Goal: Task Accomplishment & Management: Complete application form

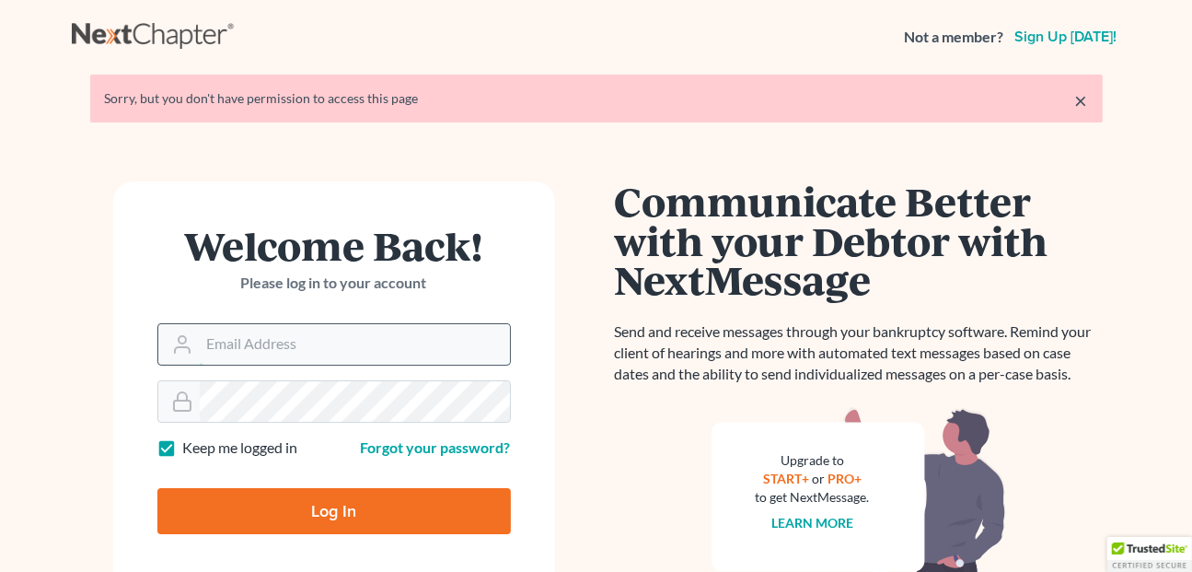
click at [306, 337] on input "Email Address" at bounding box center [355, 344] width 310 height 40
type input "[PERSON_NAME][EMAIL_ADDRESS][DOMAIN_NAME]"
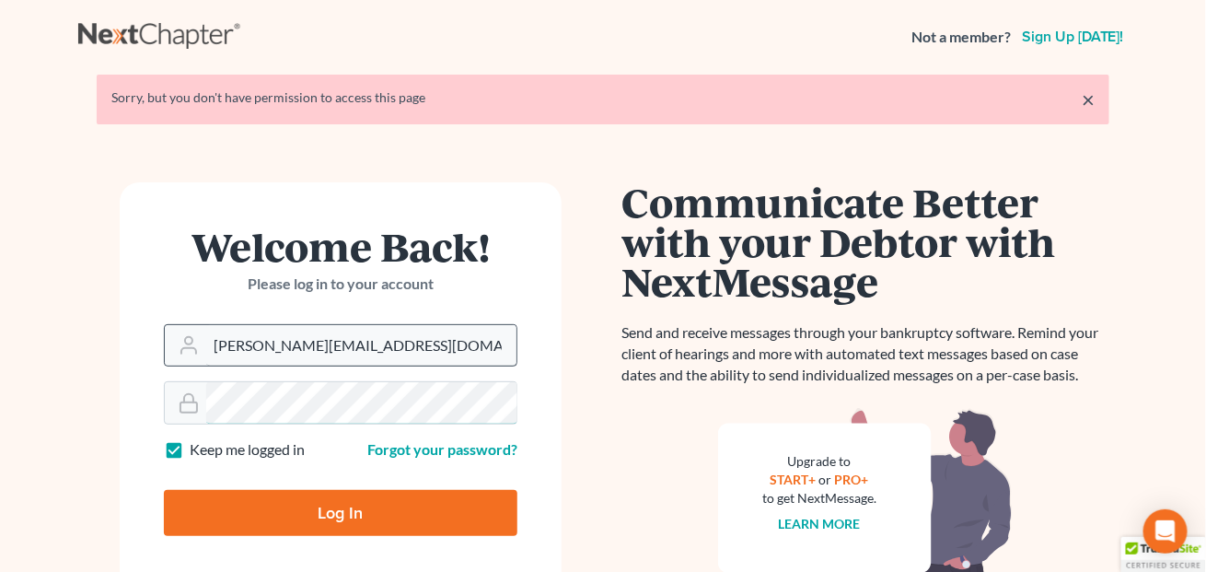
click at [275, 403] on form "Welcome Back! Please log in to your account Email Address [PERSON_NAME][EMAIL_A…" at bounding box center [341, 387] width 442 height 411
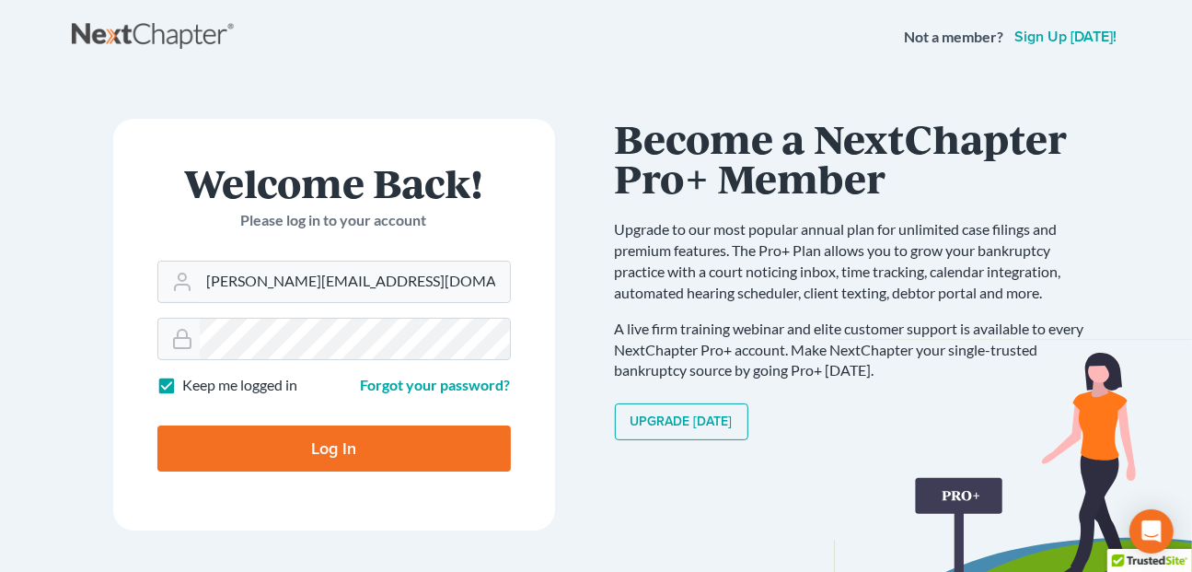
click input "Log In"
type input "Thinking..."
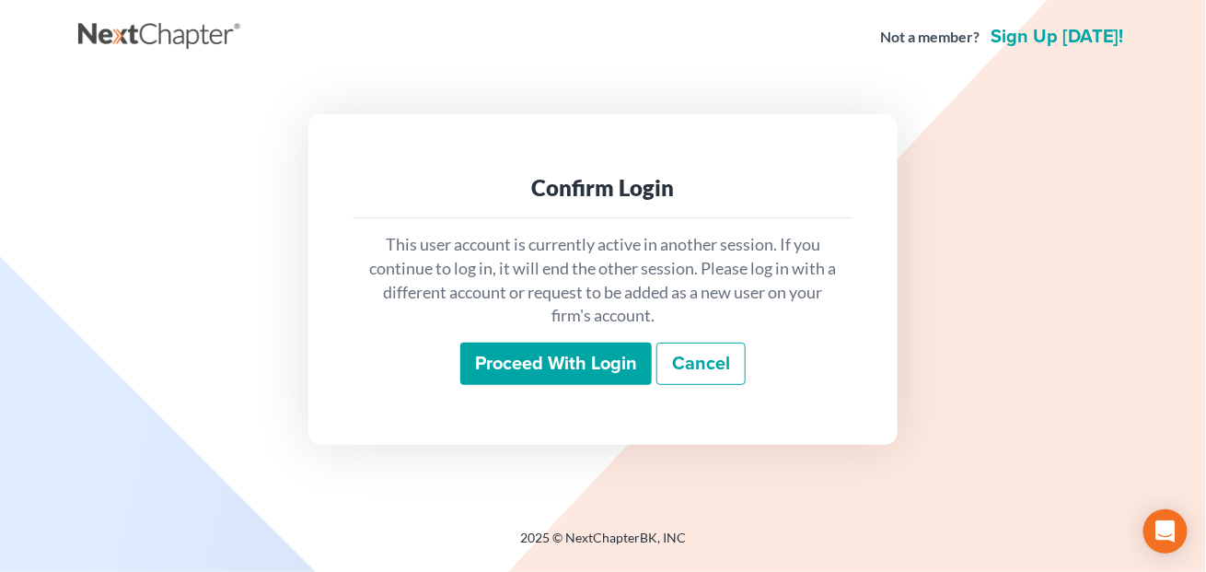
click at [587, 364] on input "Proceed with login" at bounding box center [555, 363] width 191 height 42
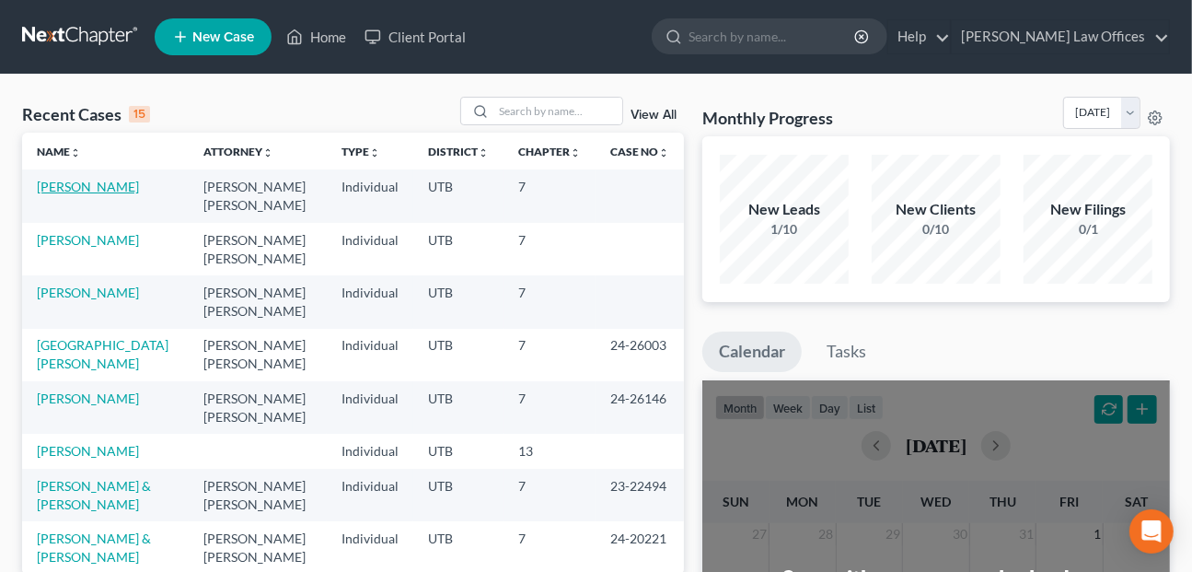
click at [86, 179] on link "[PERSON_NAME]" at bounding box center [88, 187] width 102 height 16
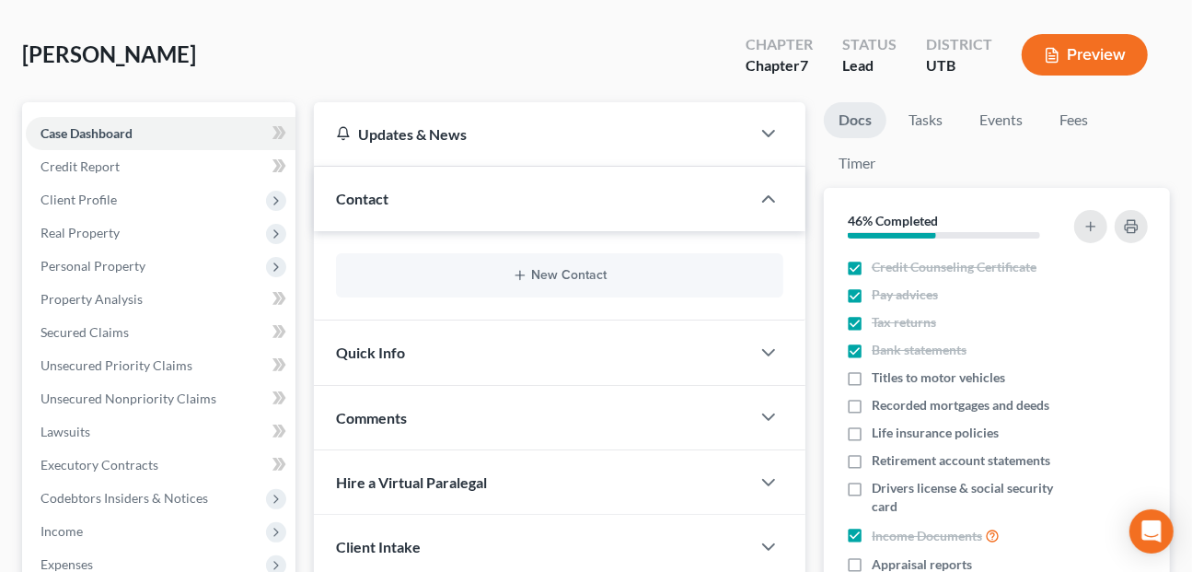
scroll to position [184, 0]
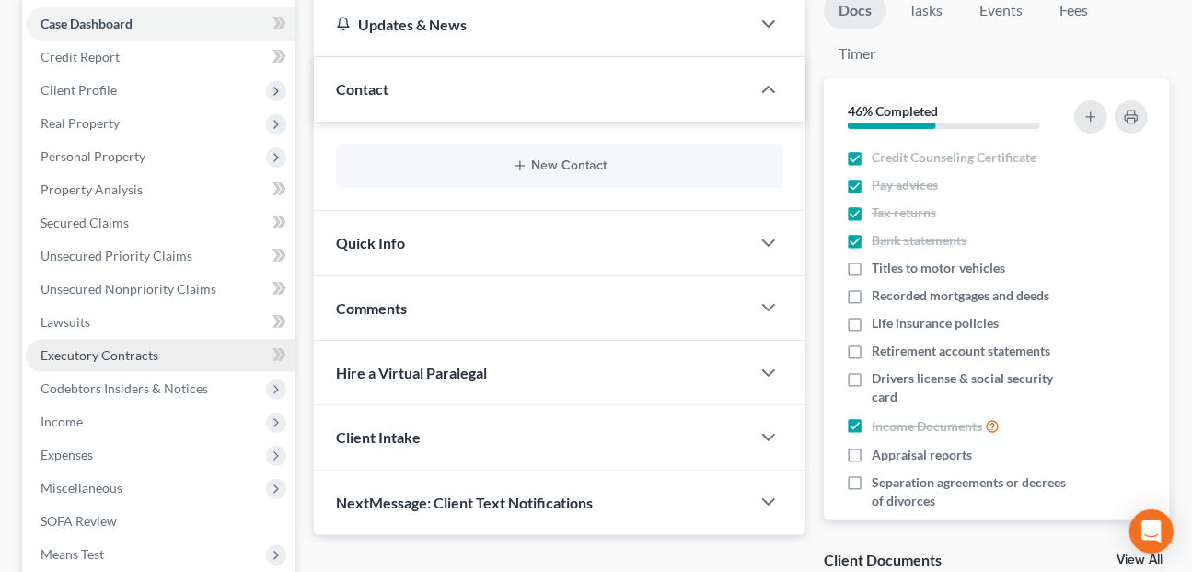
click at [125, 347] on span "Executory Contracts" at bounding box center [99, 355] width 118 height 16
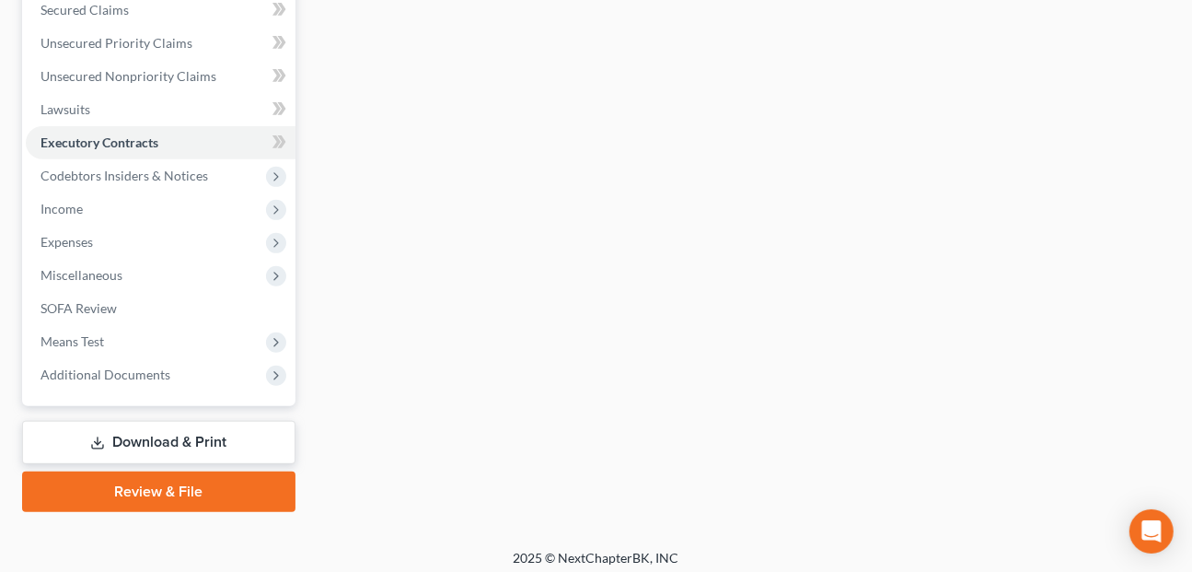
scroll to position [405, 0]
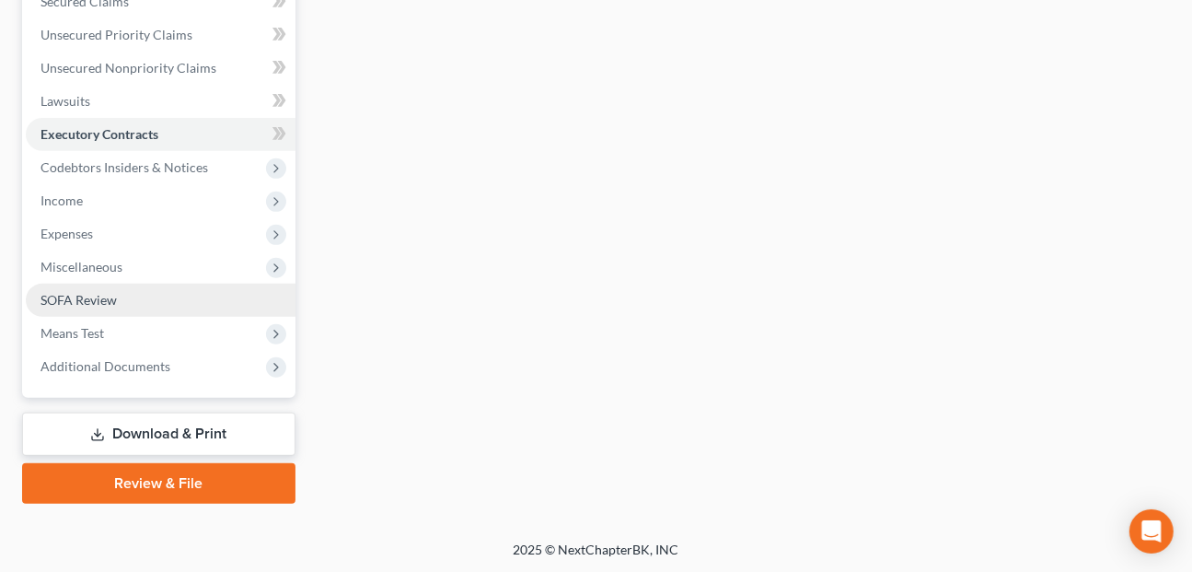
click at [53, 303] on span "SOFA Review" at bounding box center [78, 300] width 76 height 16
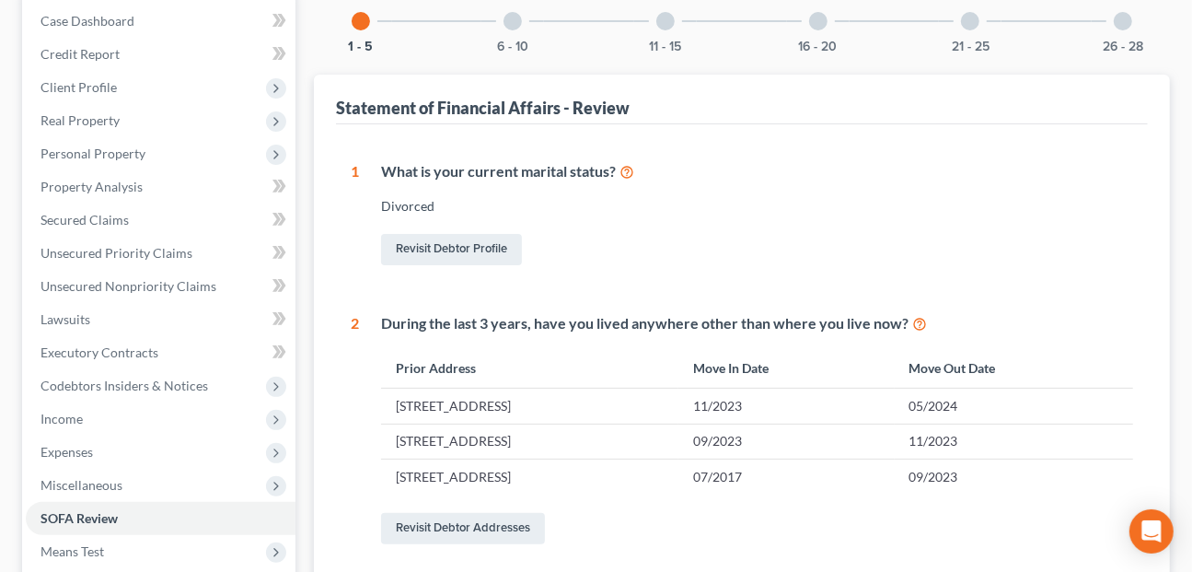
scroll to position [92, 0]
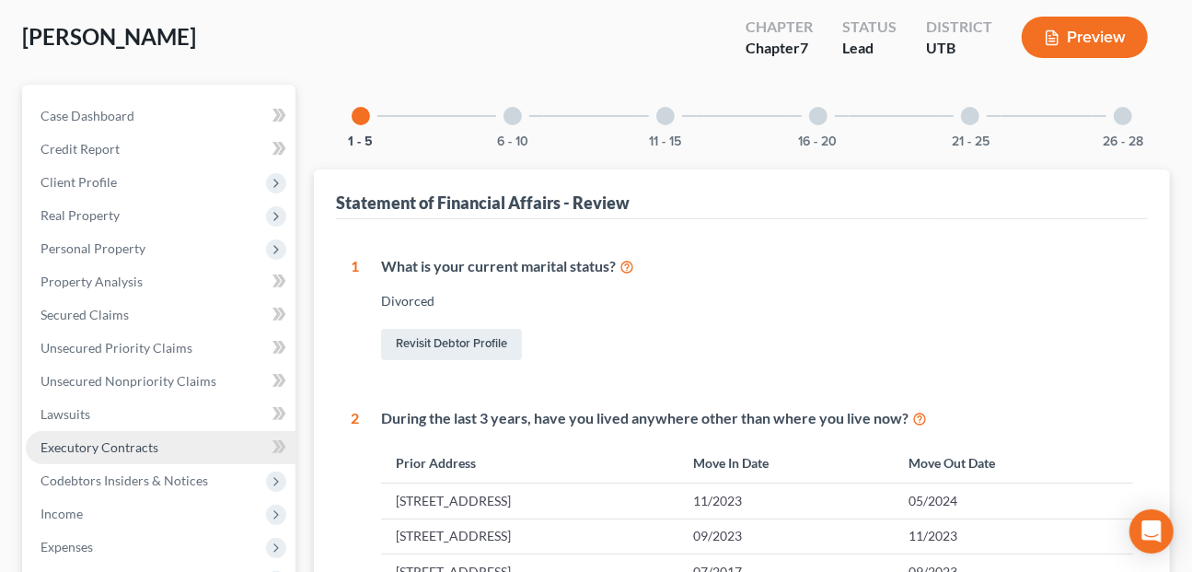
click at [120, 452] on span "Executory Contracts" at bounding box center [99, 447] width 118 height 16
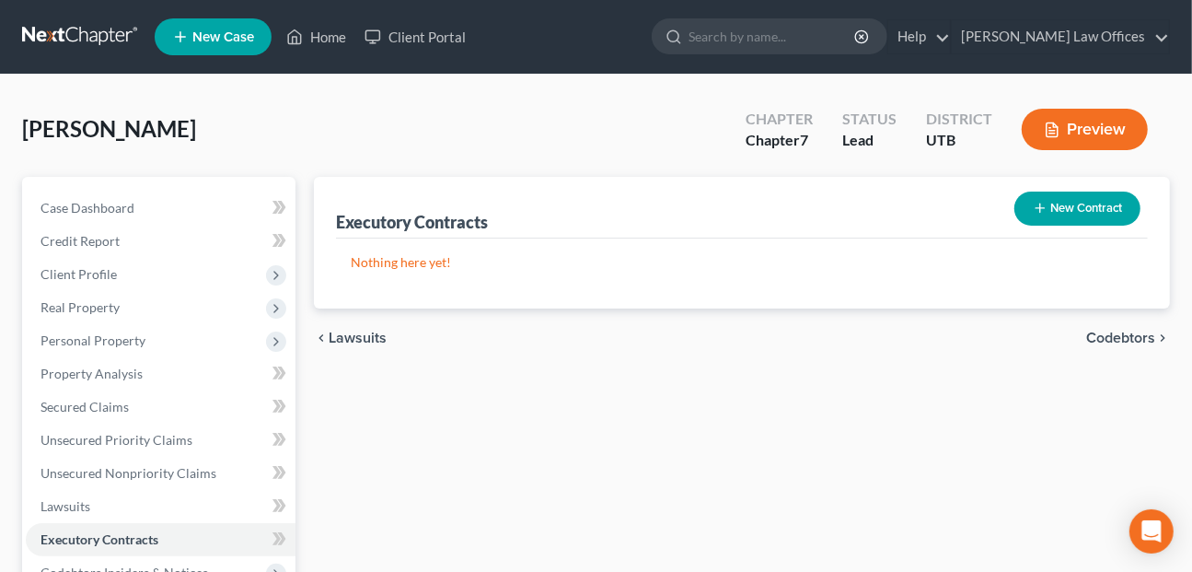
click at [1080, 121] on button "Preview" at bounding box center [1085, 129] width 126 height 41
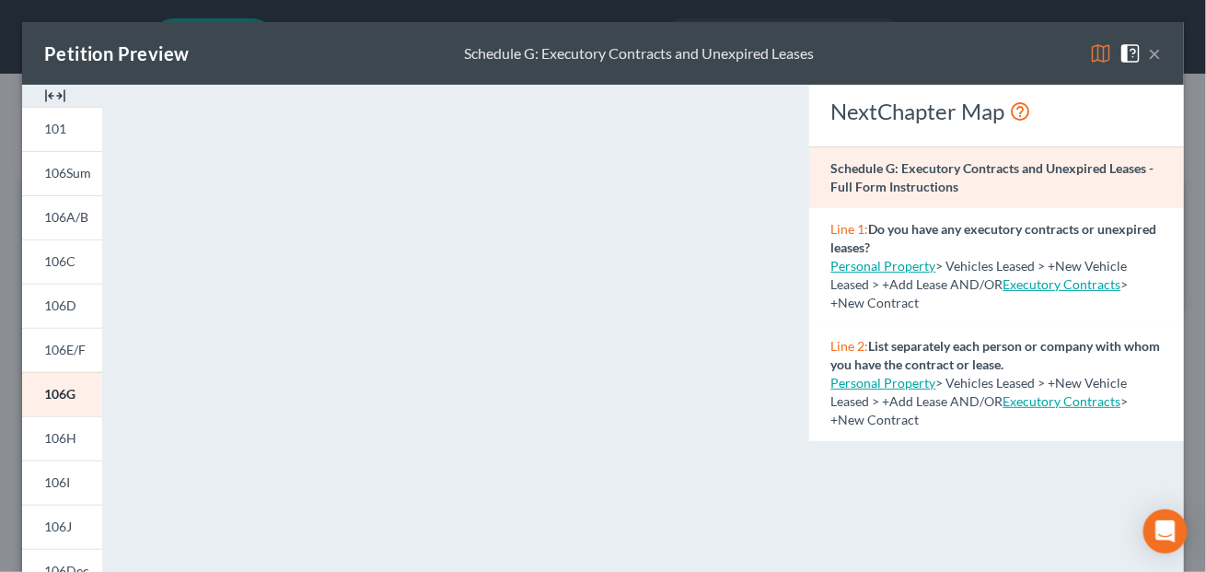
click at [1149, 52] on button "×" at bounding box center [1155, 53] width 13 height 22
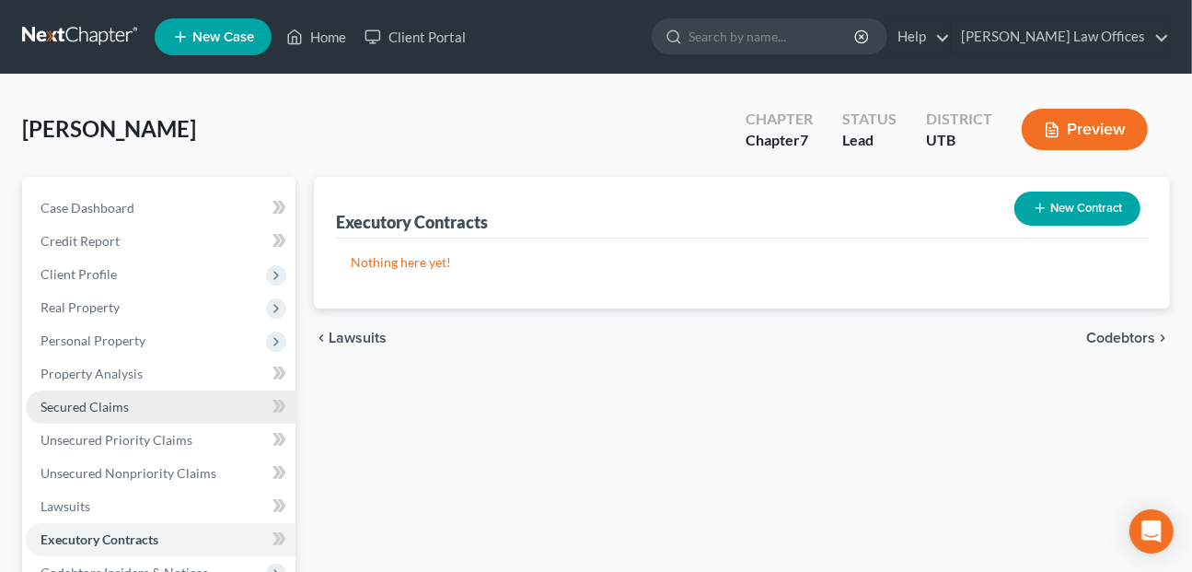
scroll to position [184, 0]
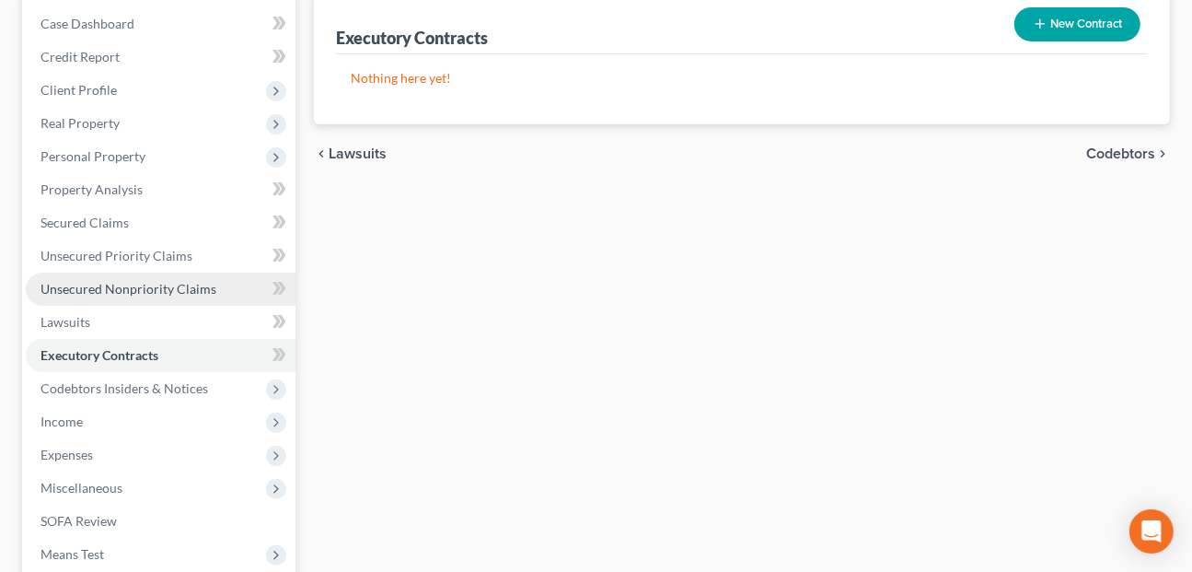
click at [118, 281] on span "Unsecured Nonpriority Claims" at bounding box center [128, 289] width 176 height 16
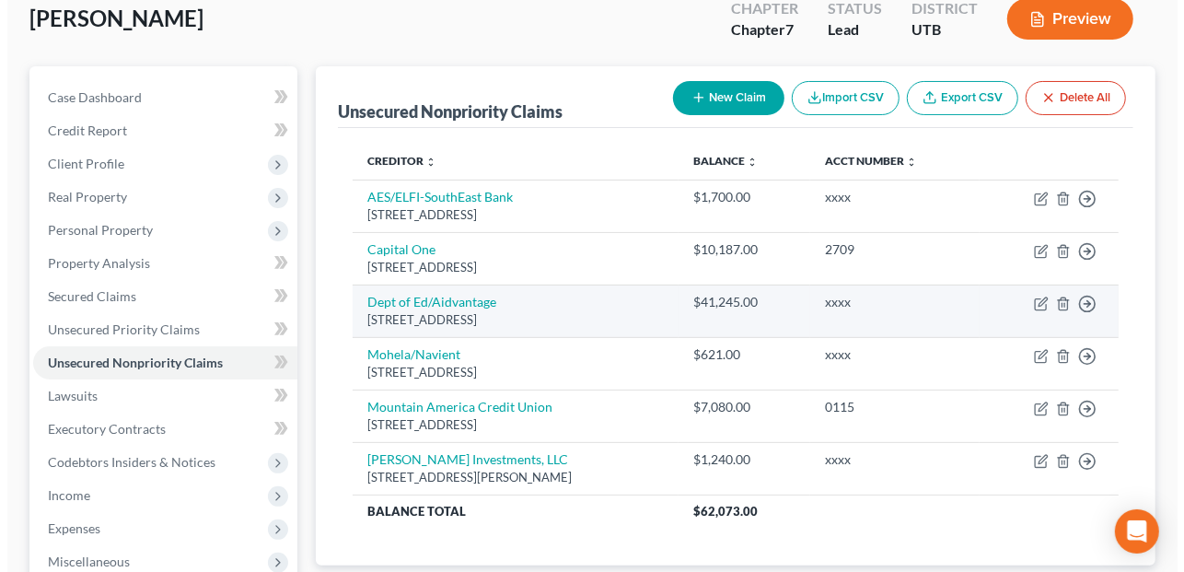
scroll to position [92, 0]
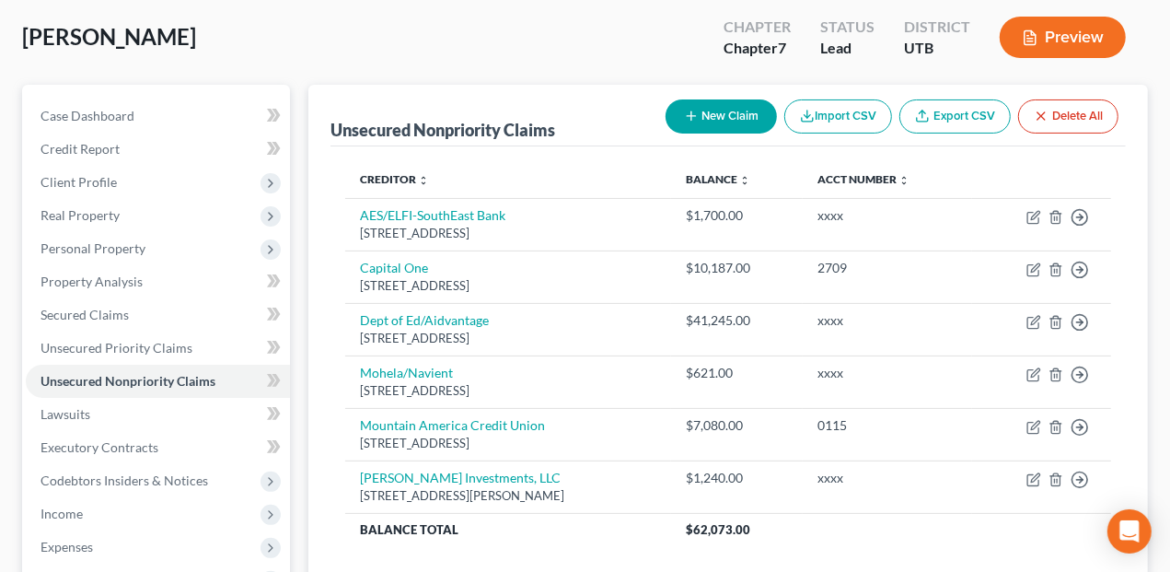
click at [1082, 30] on button "Preview" at bounding box center [1062, 37] width 126 height 41
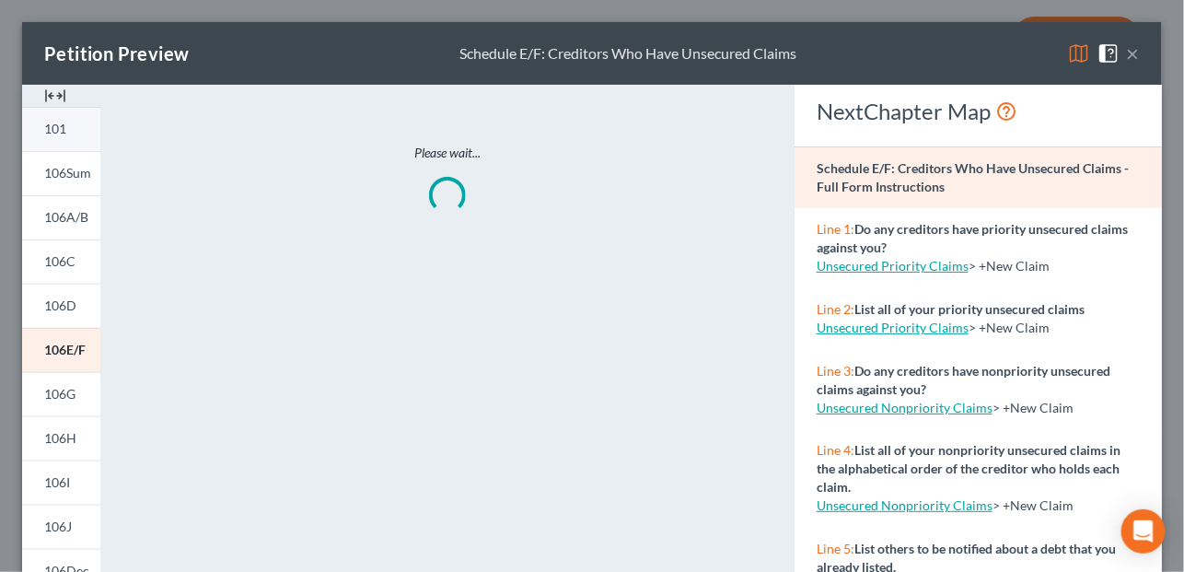
click at [57, 129] on span "101" at bounding box center [55, 129] width 22 height 16
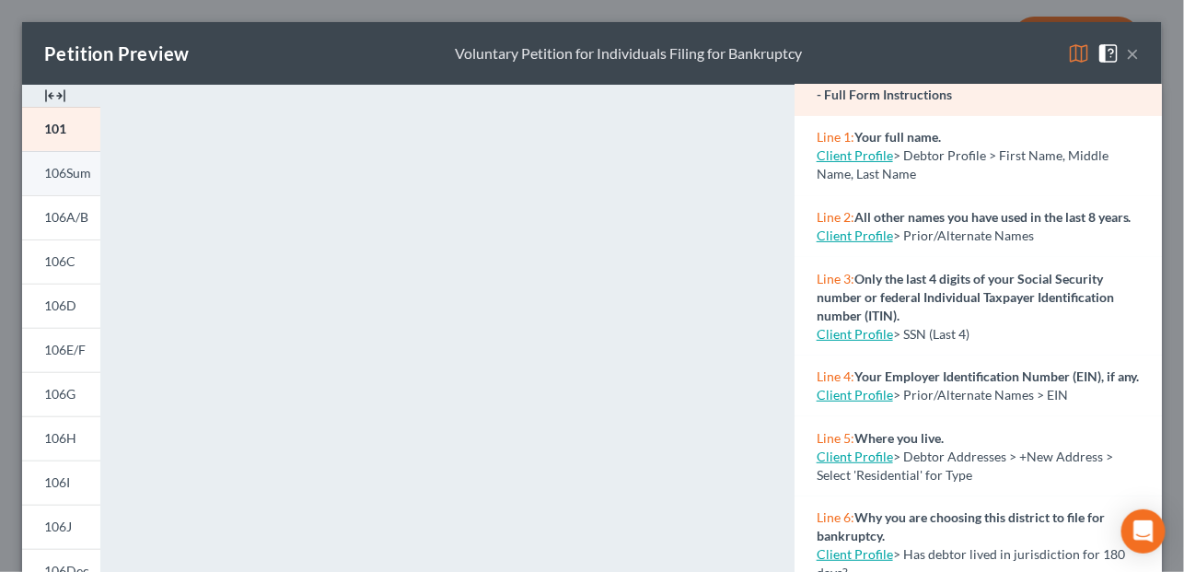
click at [80, 170] on span "106Sum" at bounding box center [67, 173] width 47 height 16
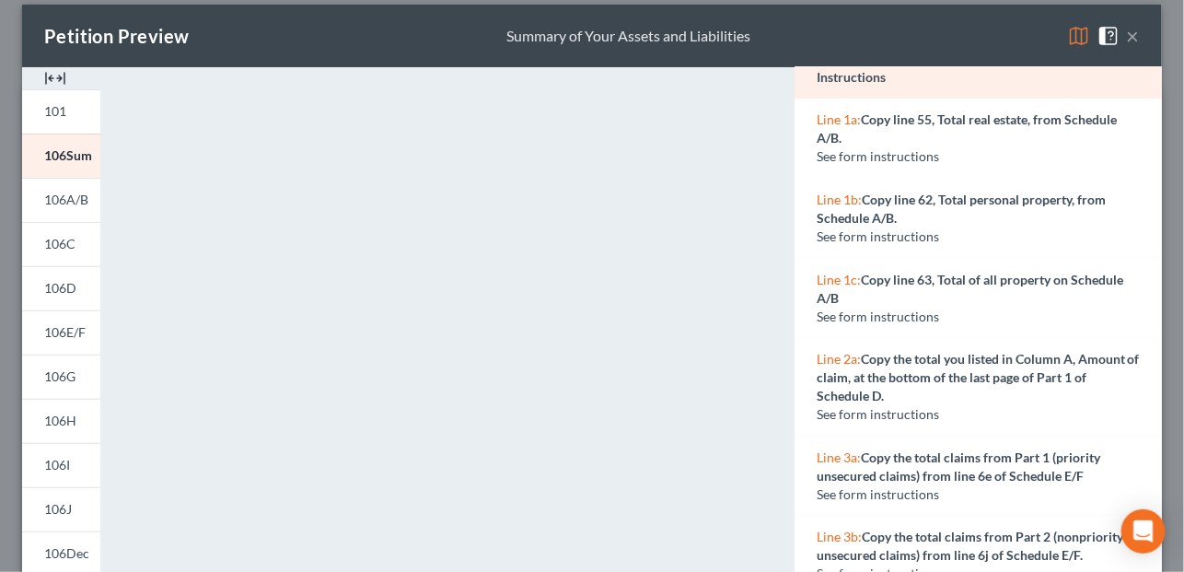
scroll to position [6, 0]
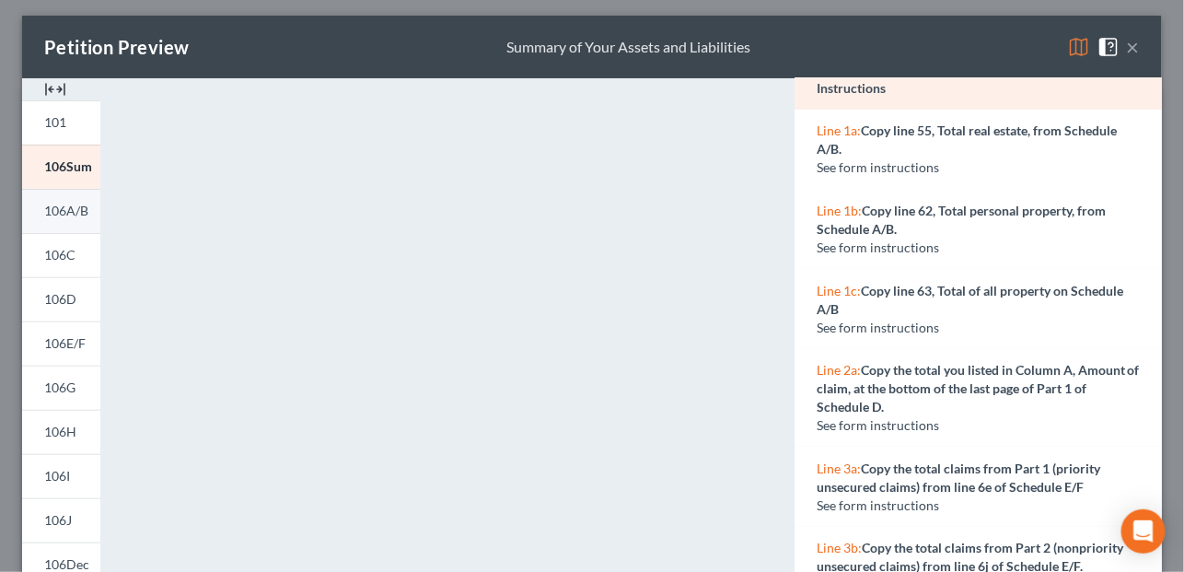
click at [44, 209] on span "106A/B" at bounding box center [66, 210] width 44 height 16
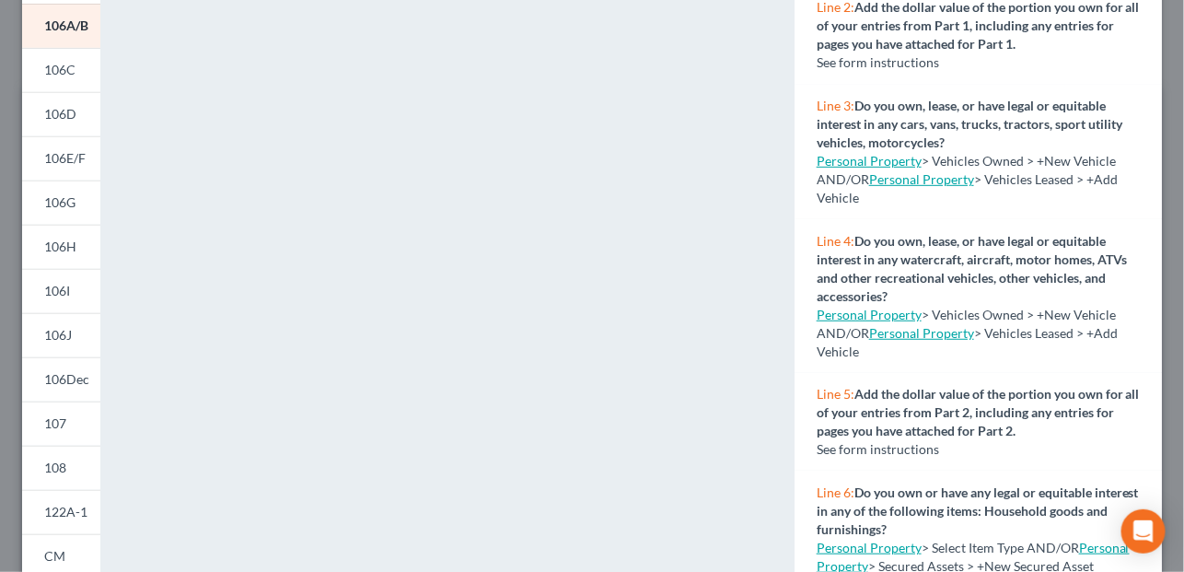
scroll to position [191, 0]
click at [68, 66] on span "106C" at bounding box center [59, 71] width 31 height 16
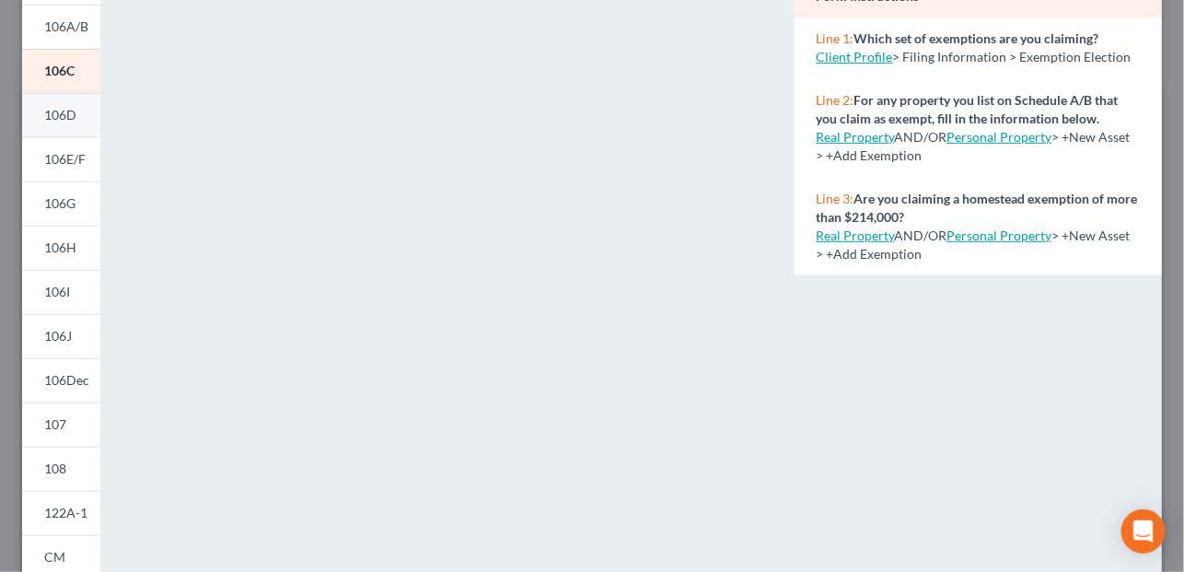
click at [56, 113] on span "106D" at bounding box center [60, 115] width 32 height 16
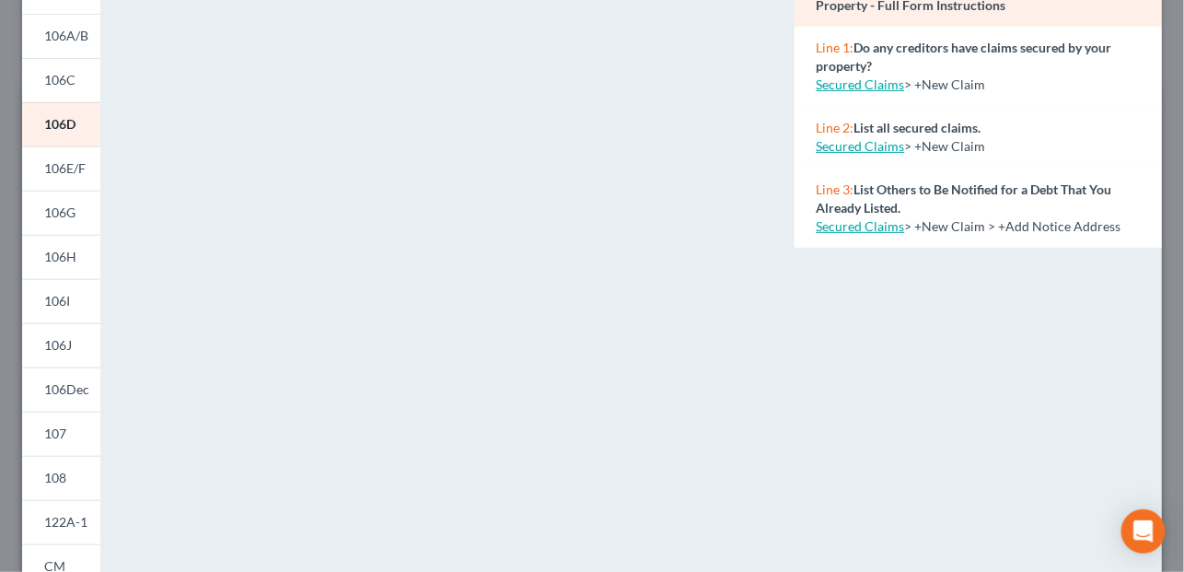
scroll to position [98, 0]
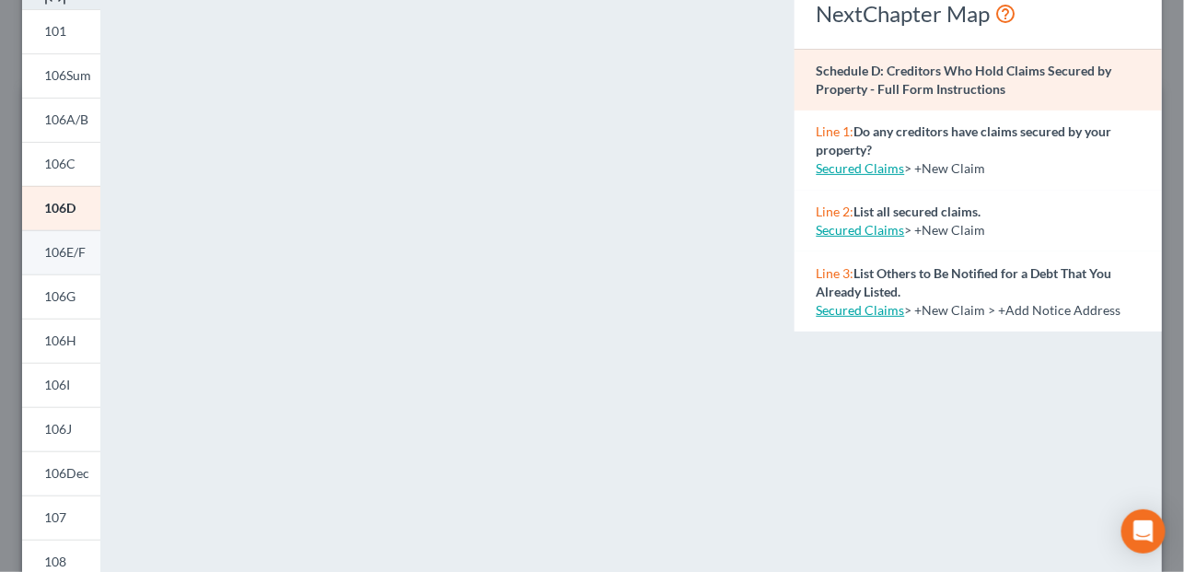
click at [42, 246] on link "106E/F" at bounding box center [61, 252] width 78 height 44
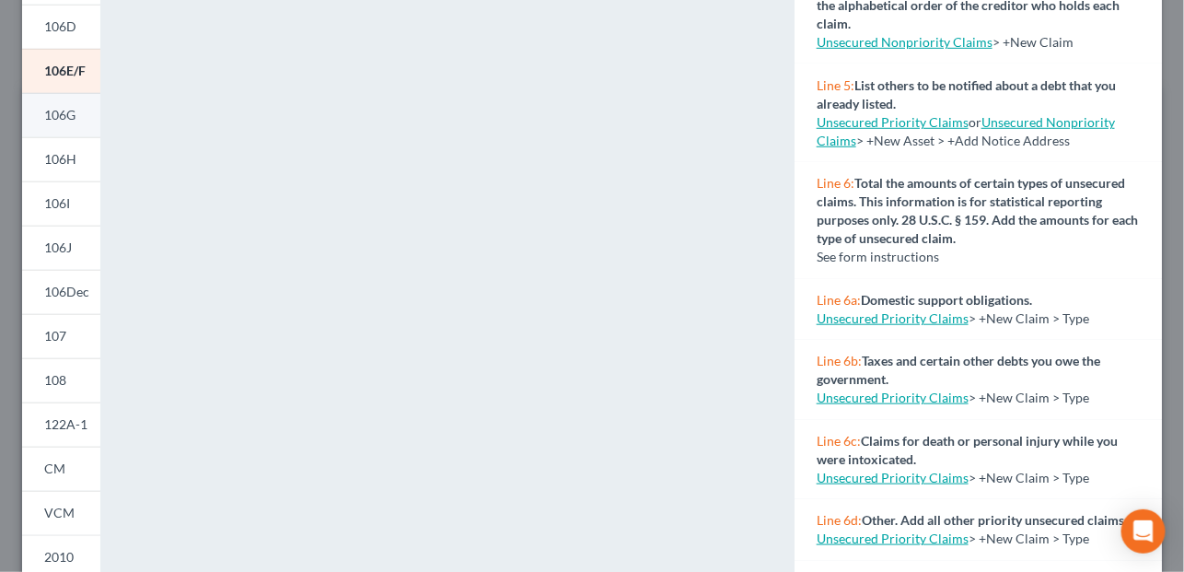
scroll to position [191, 0]
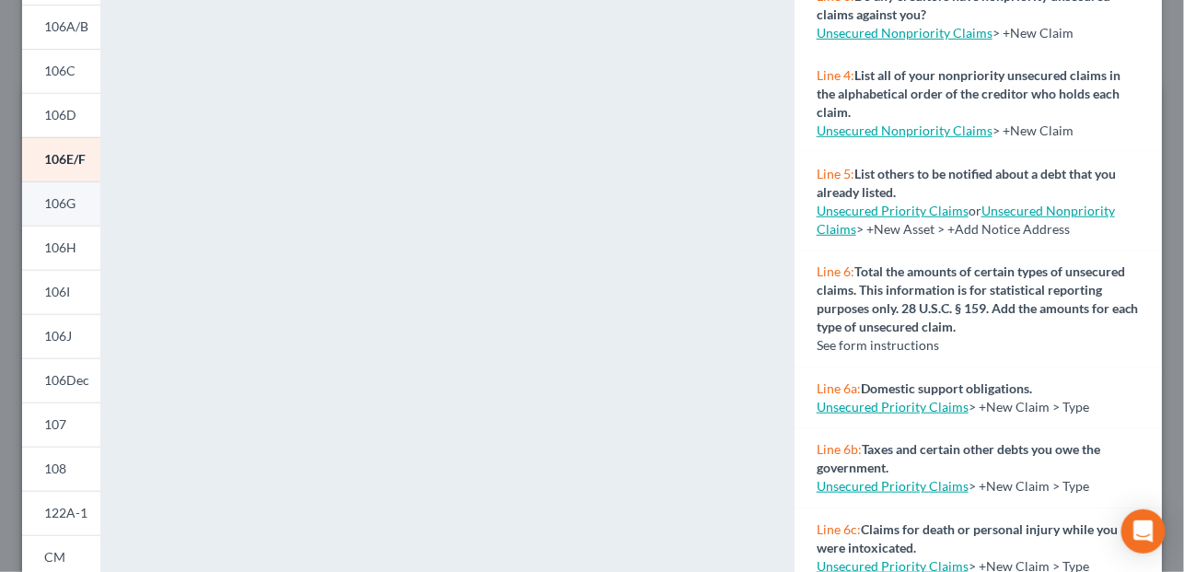
click at [73, 202] on span "106G" at bounding box center [59, 203] width 31 height 16
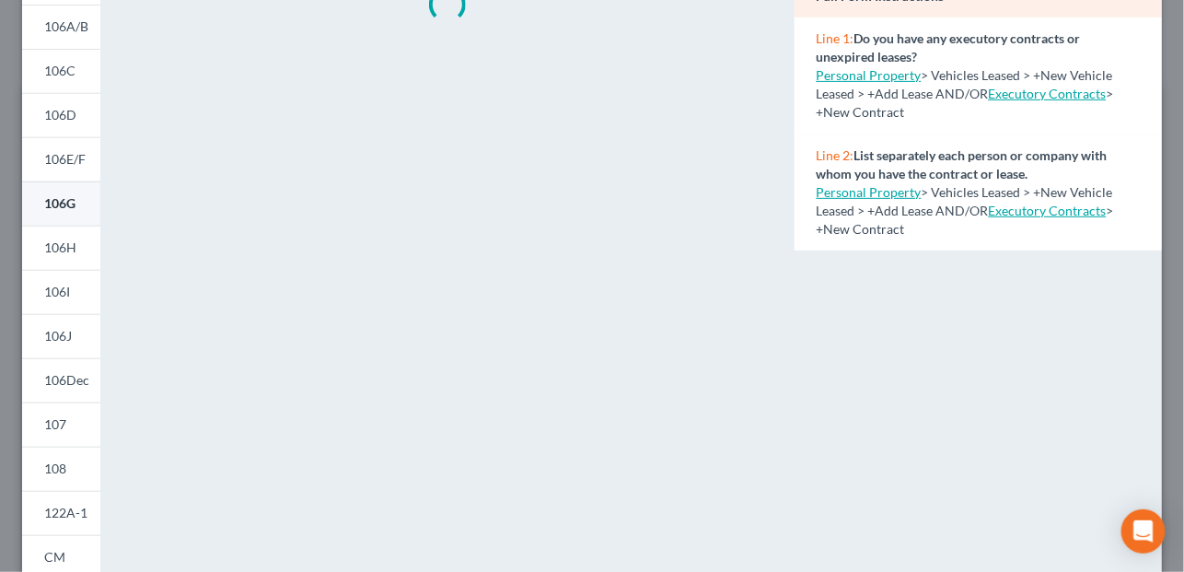
scroll to position [0, 0]
click at [58, 246] on span "106H" at bounding box center [60, 247] width 32 height 16
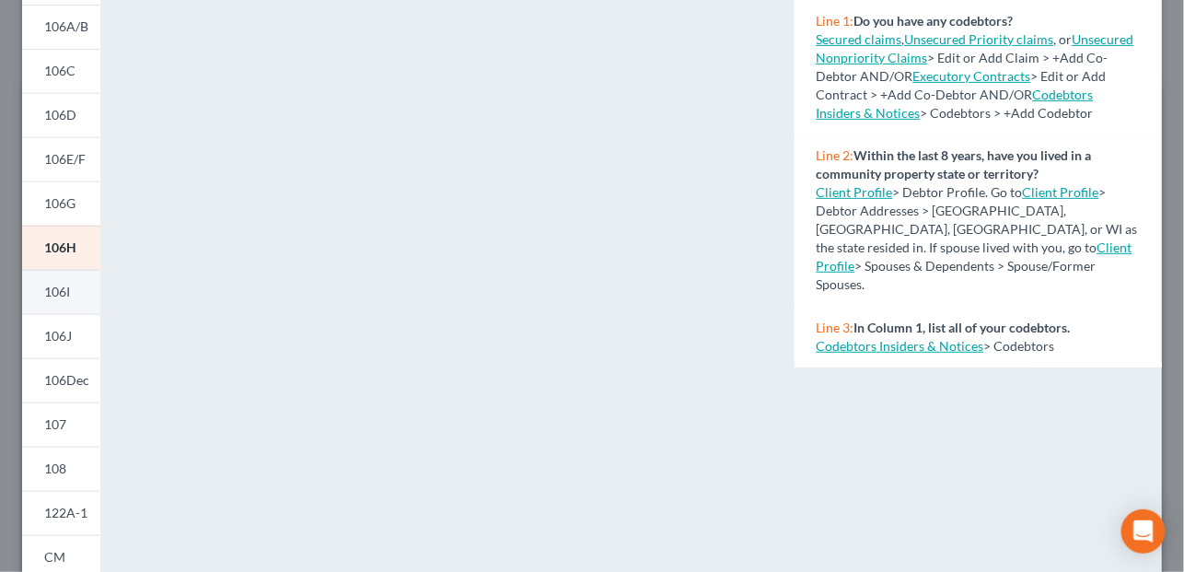
click at [79, 284] on link "106I" at bounding box center [61, 292] width 78 height 44
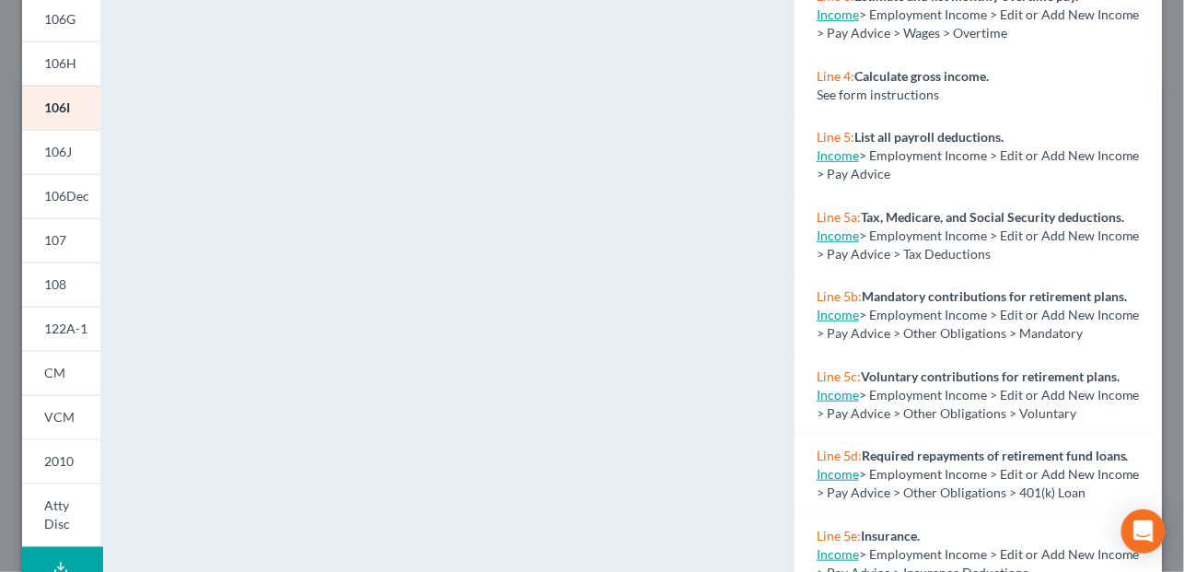
scroll to position [466, 0]
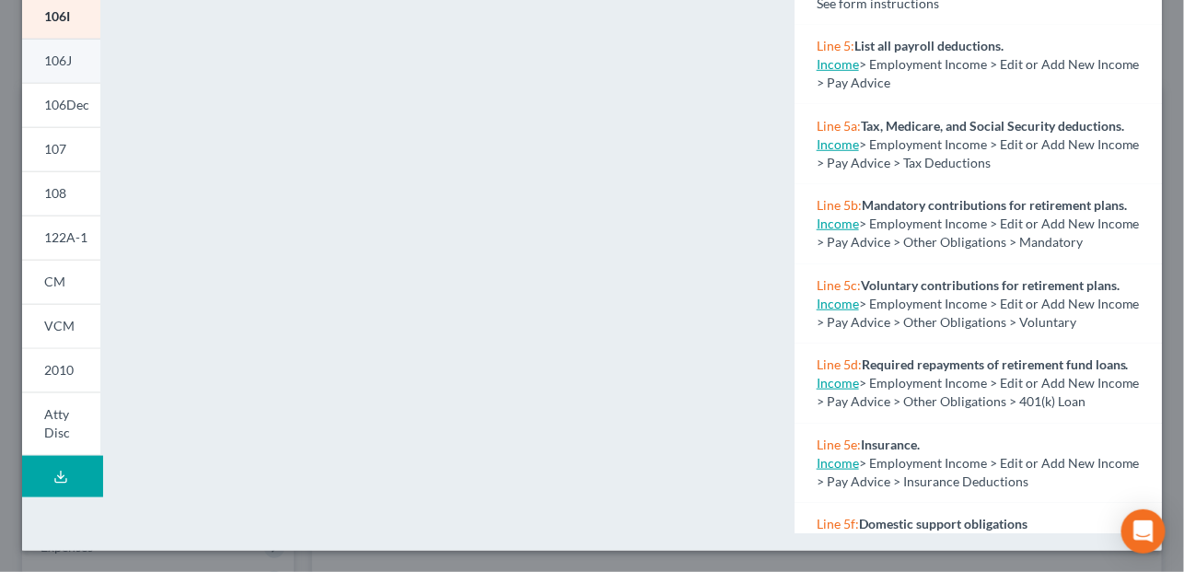
click at [57, 68] on link "106J" at bounding box center [61, 61] width 78 height 44
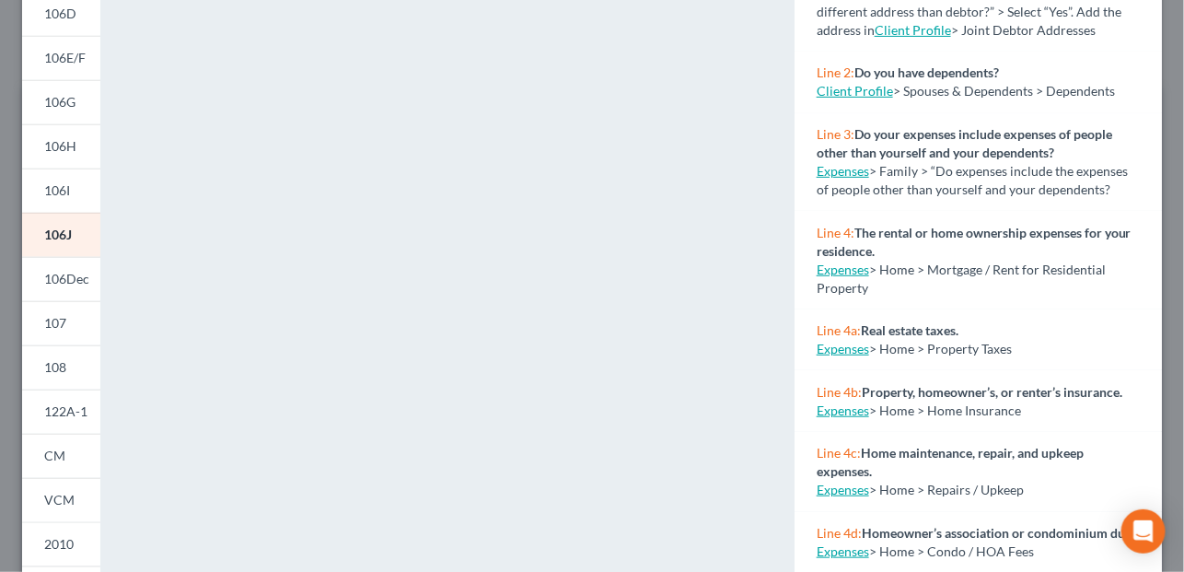
scroll to position [282, 0]
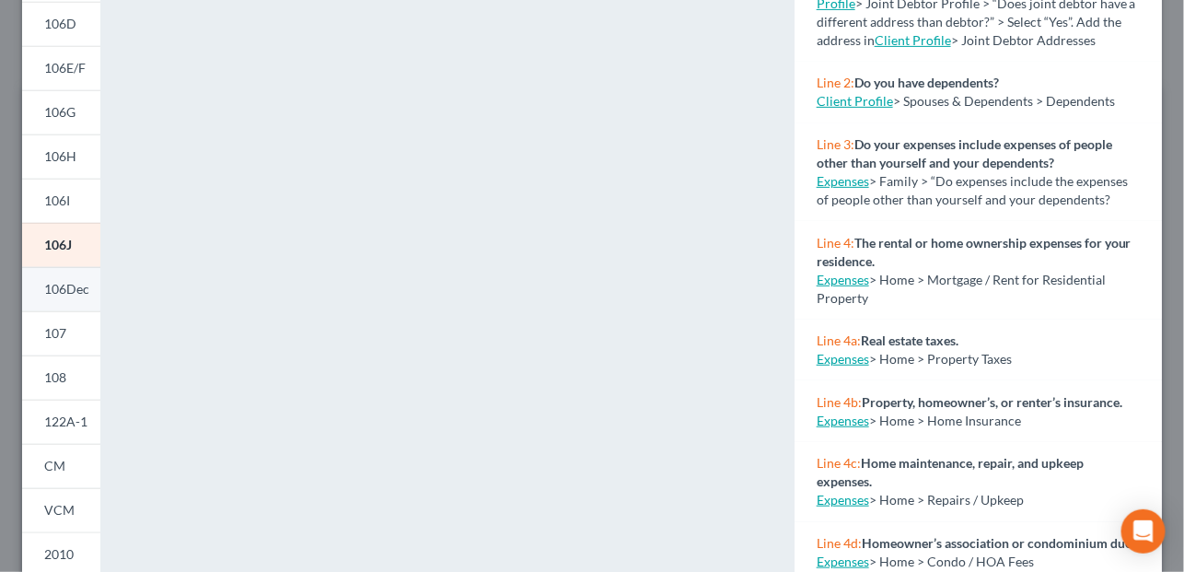
click at [61, 286] on span "106Dec" at bounding box center [66, 289] width 45 height 16
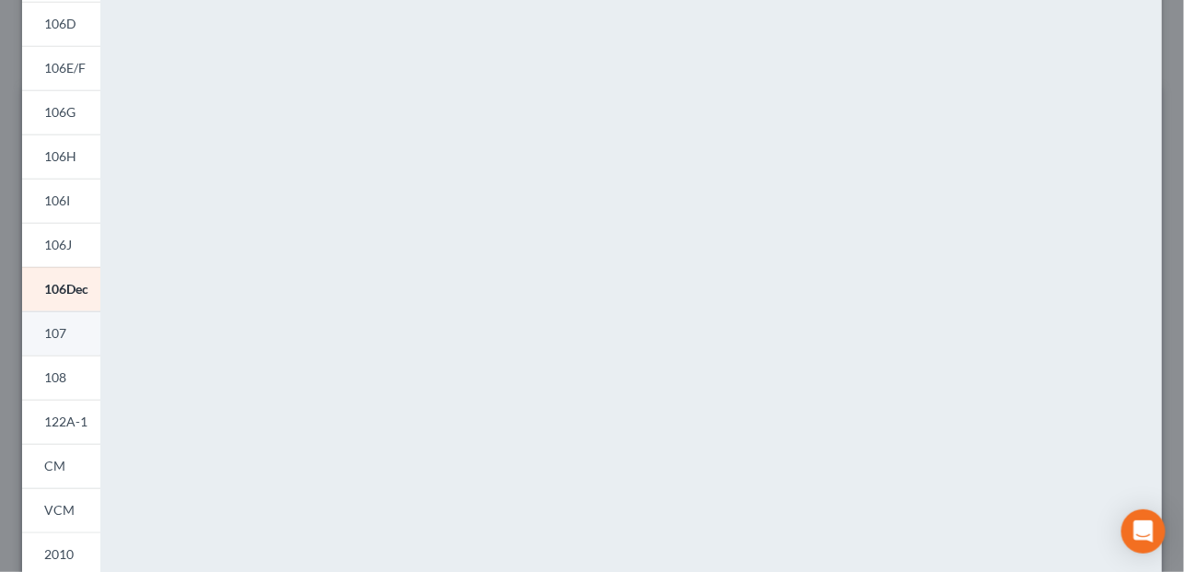
click at [62, 333] on span "107" at bounding box center [55, 333] width 22 height 16
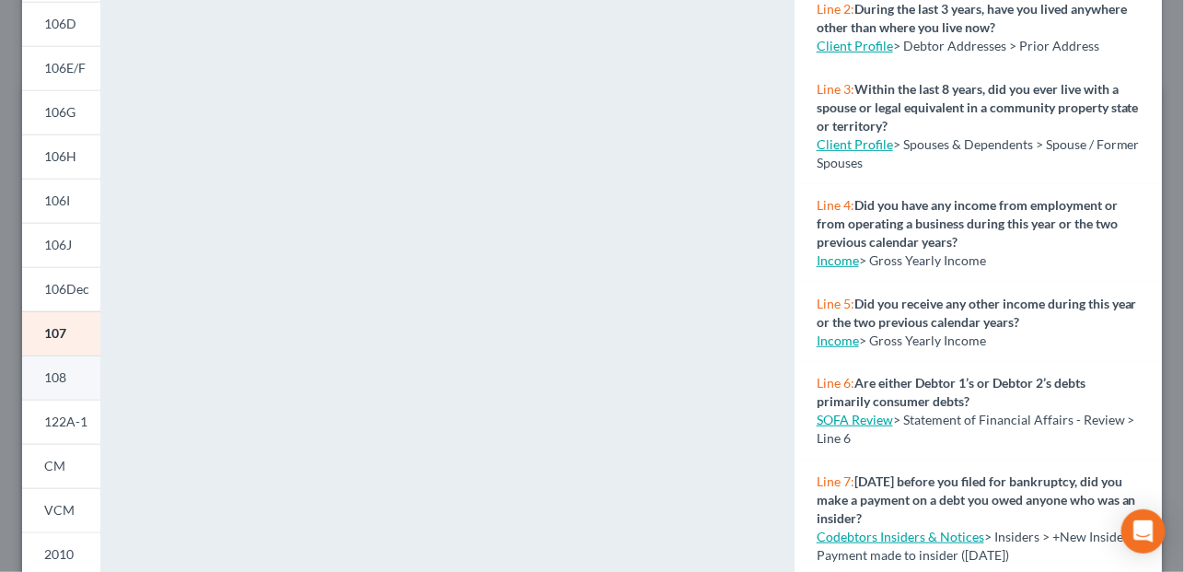
click at [66, 385] on link "108" at bounding box center [61, 377] width 78 height 44
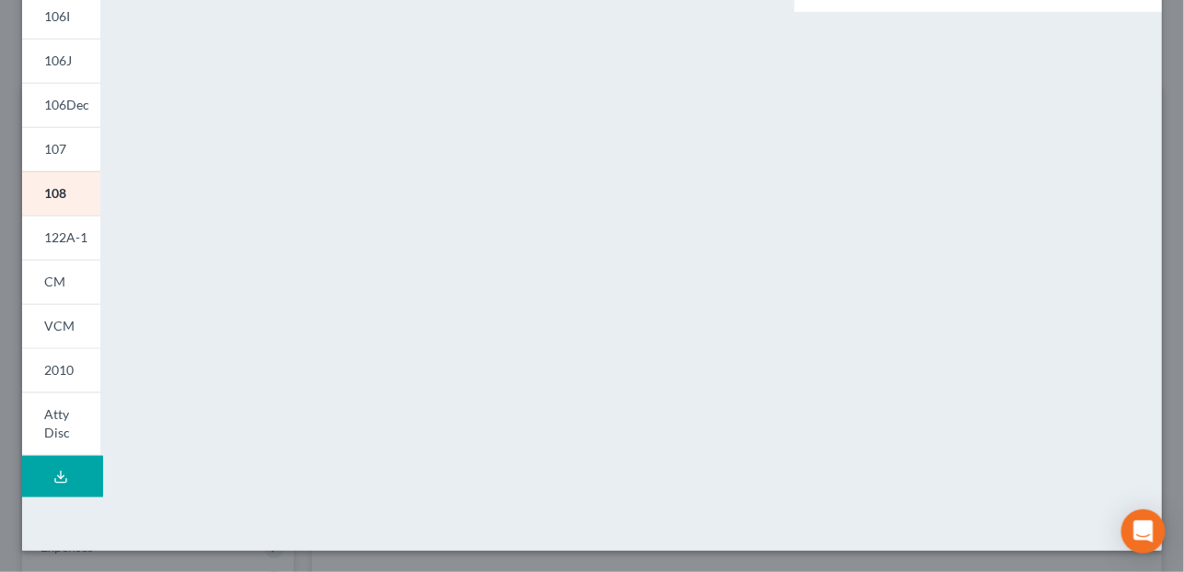
scroll to position [191, 0]
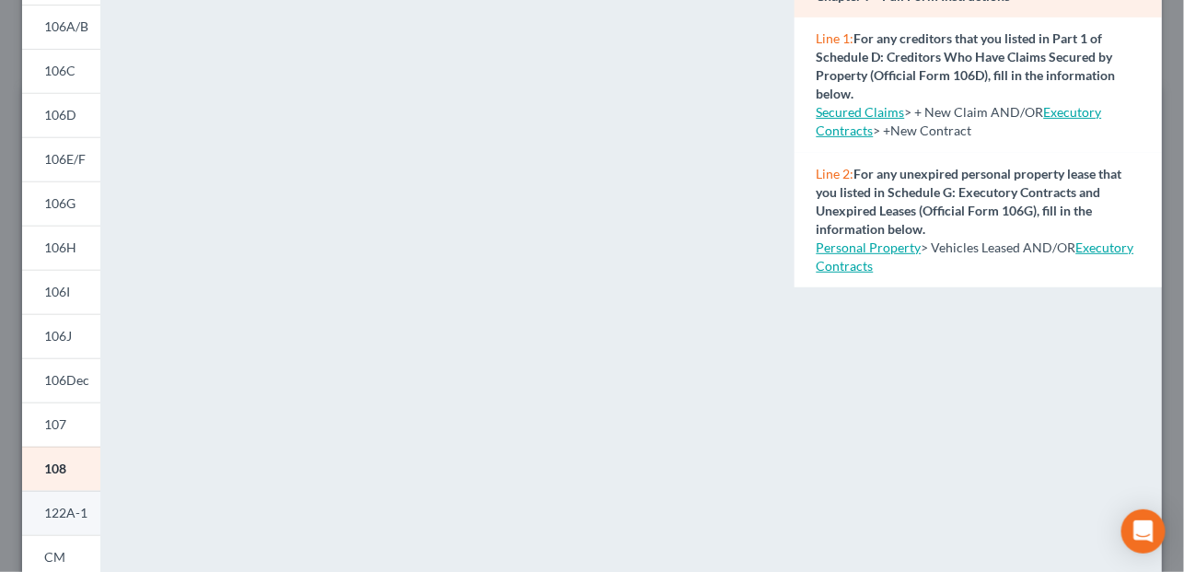
click at [67, 512] on span "122A-1" at bounding box center [65, 512] width 43 height 16
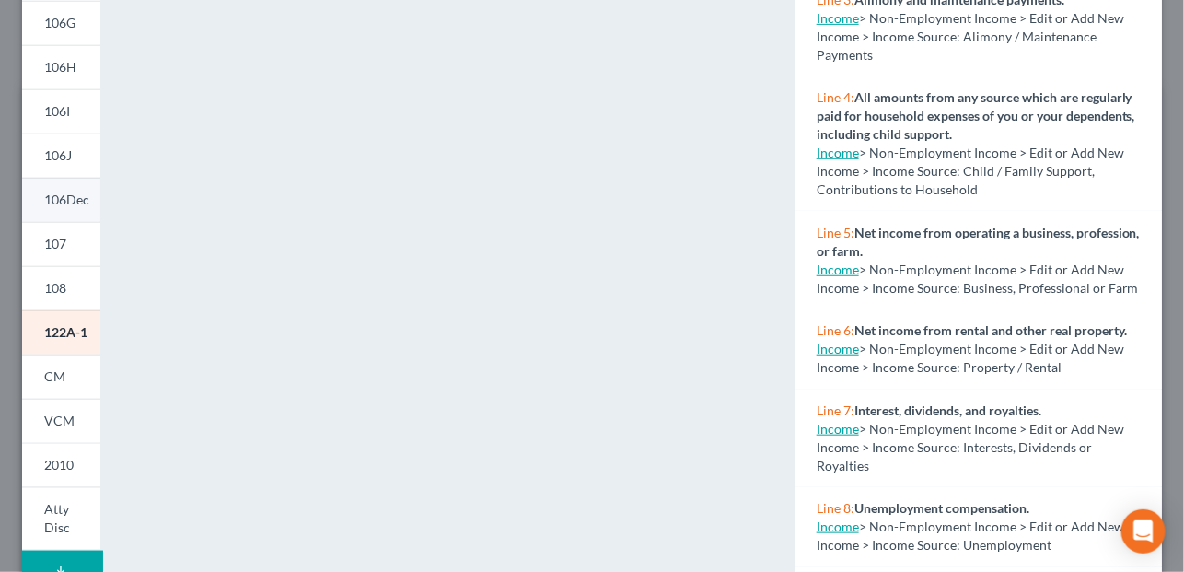
scroll to position [375, 0]
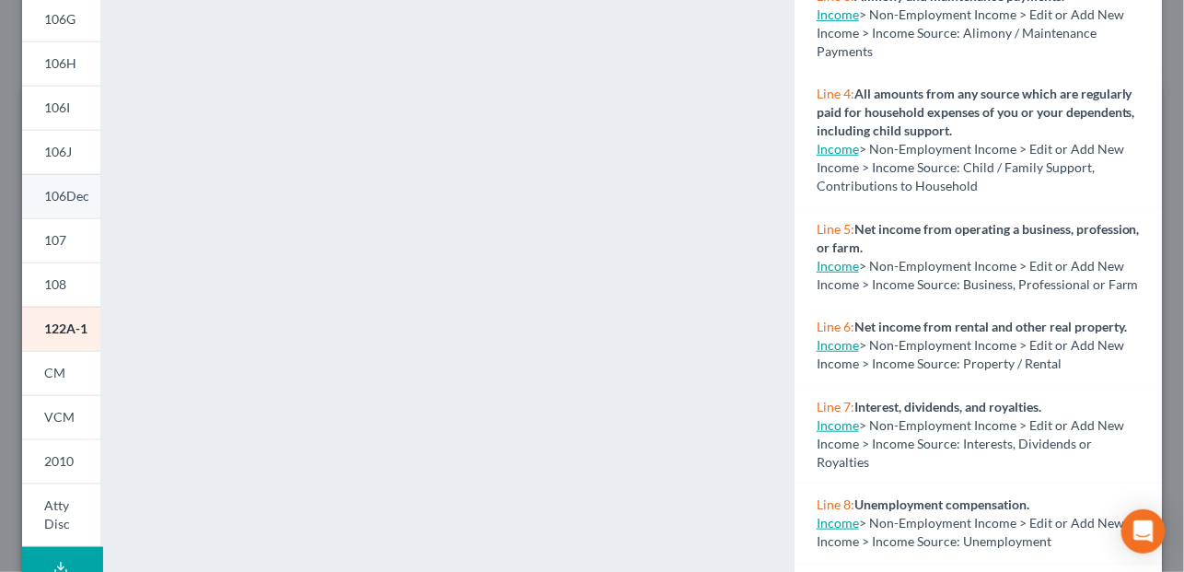
click at [76, 375] on link "CM" at bounding box center [61, 373] width 78 height 44
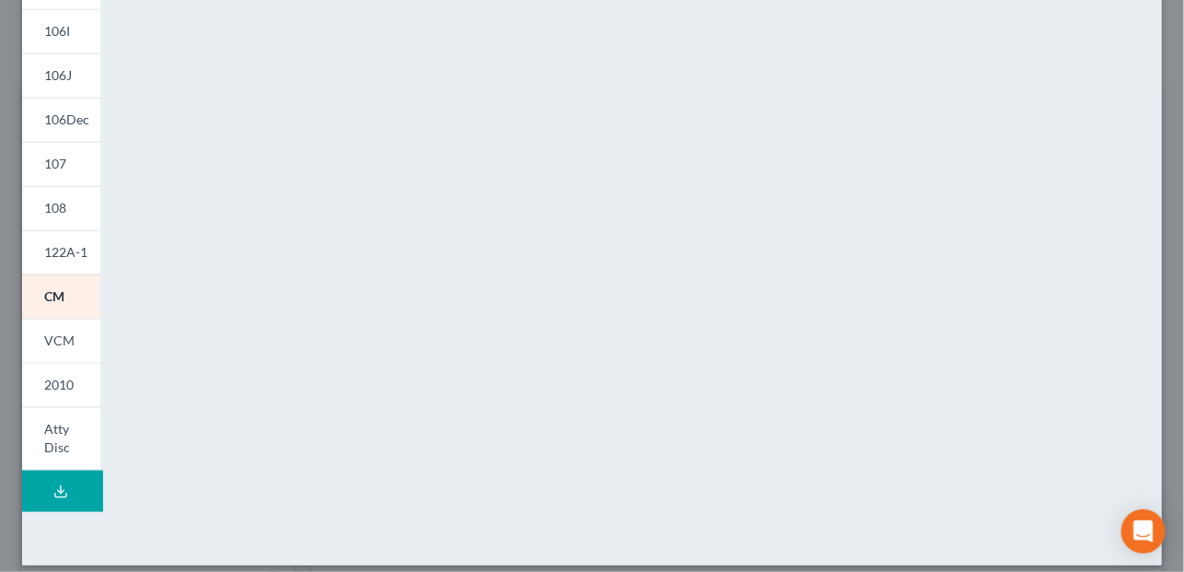
scroll to position [460, 0]
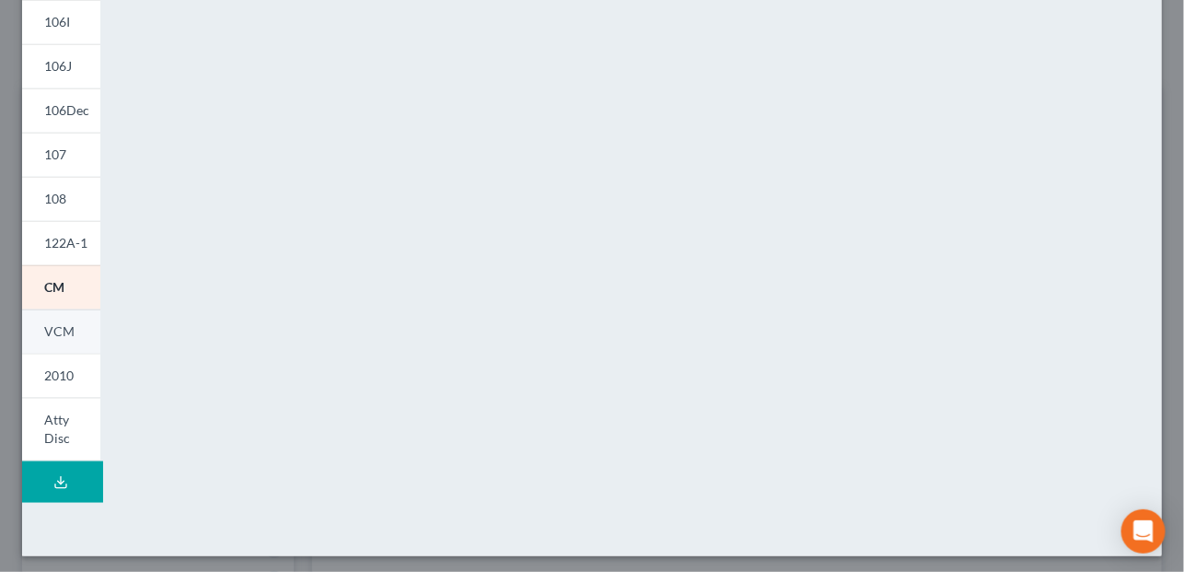
click at [73, 344] on link "VCM" at bounding box center [61, 331] width 78 height 44
click at [54, 366] on link "2010" at bounding box center [61, 375] width 78 height 44
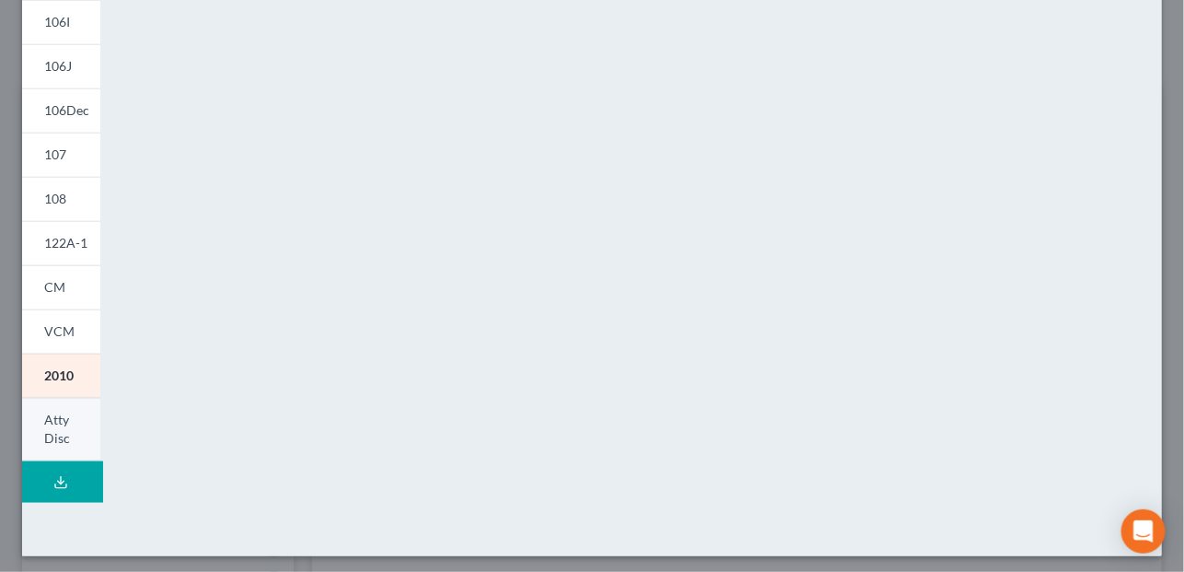
click at [37, 419] on link "Atty Disc" at bounding box center [61, 430] width 78 height 64
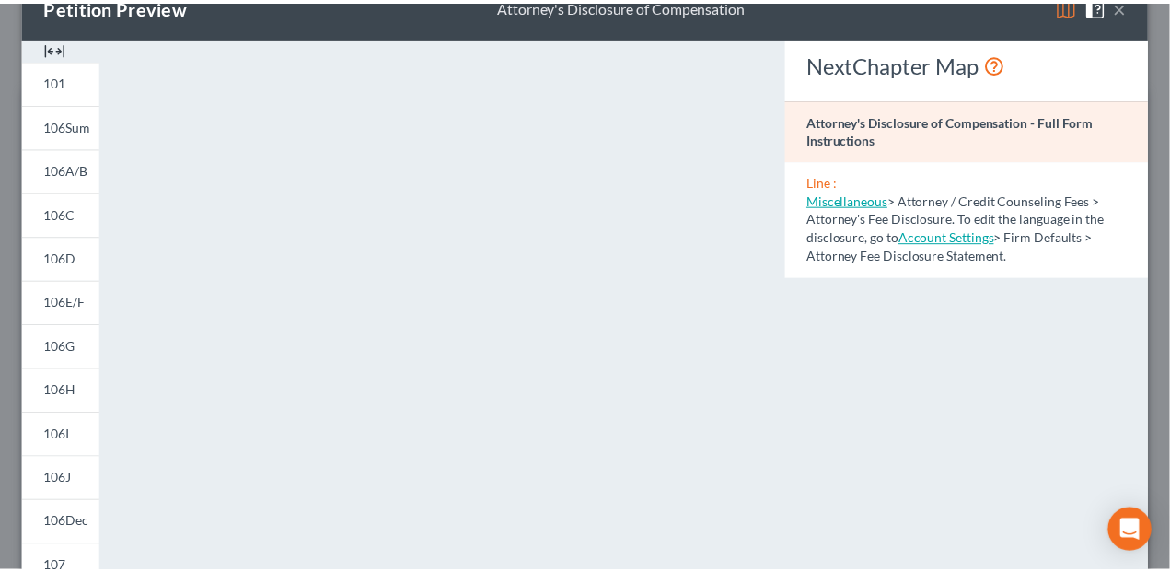
scroll to position [0, 0]
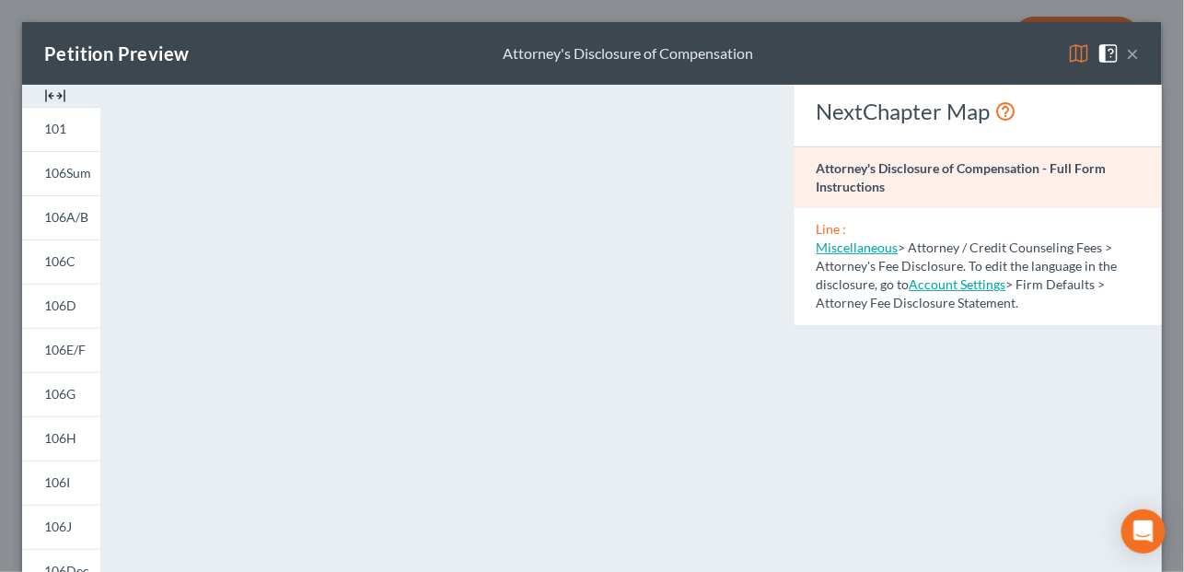
click at [1126, 48] on button "×" at bounding box center [1132, 53] width 13 height 22
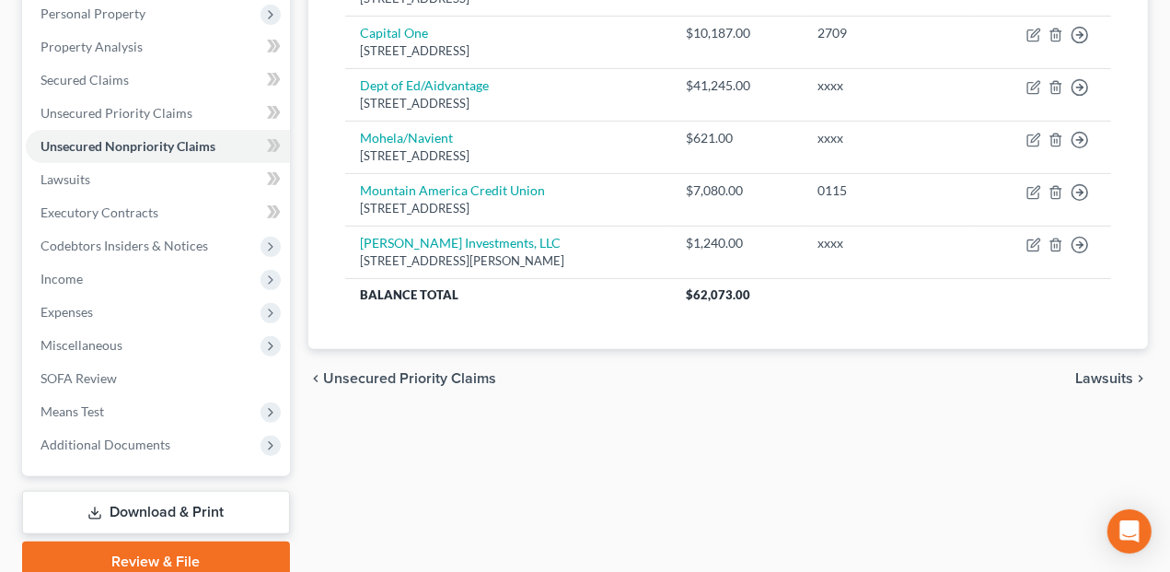
scroll to position [368, 0]
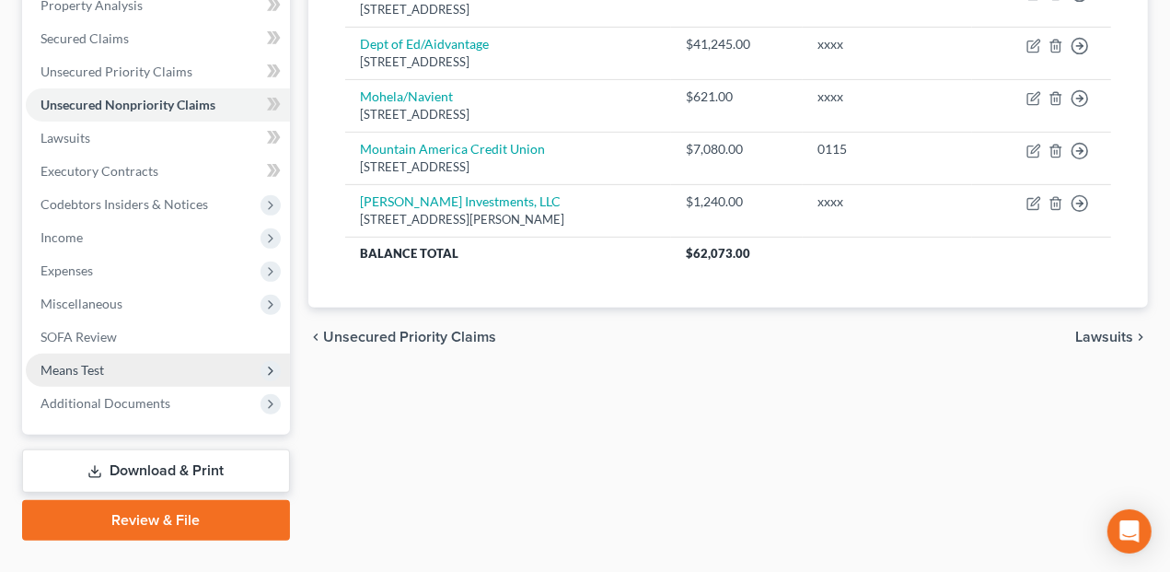
click at [39, 375] on span "Means Test" at bounding box center [158, 369] width 264 height 33
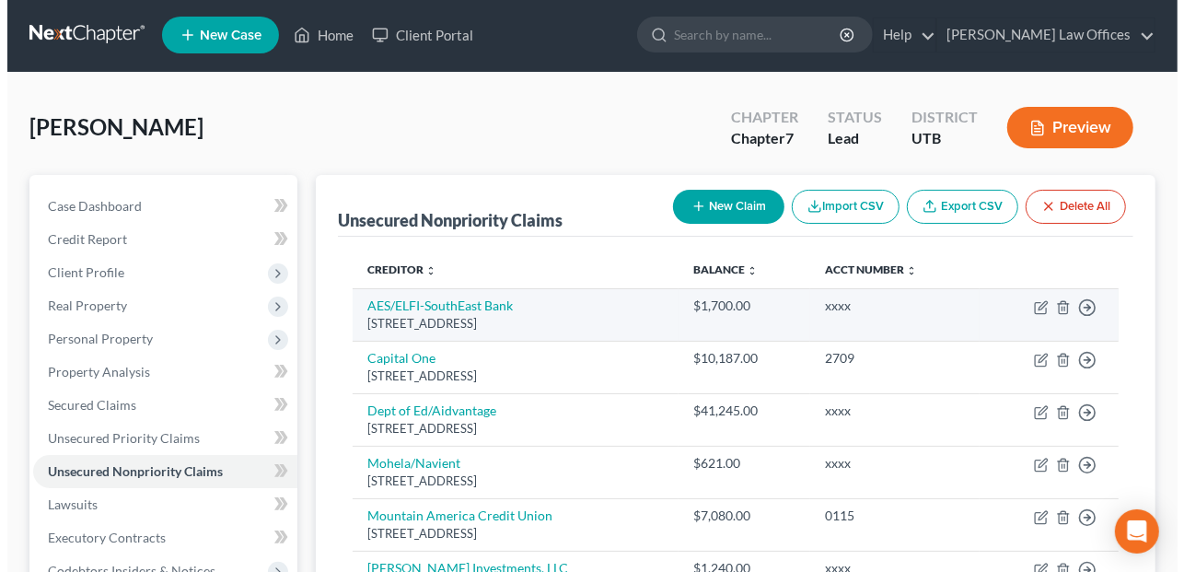
scroll to position [0, 0]
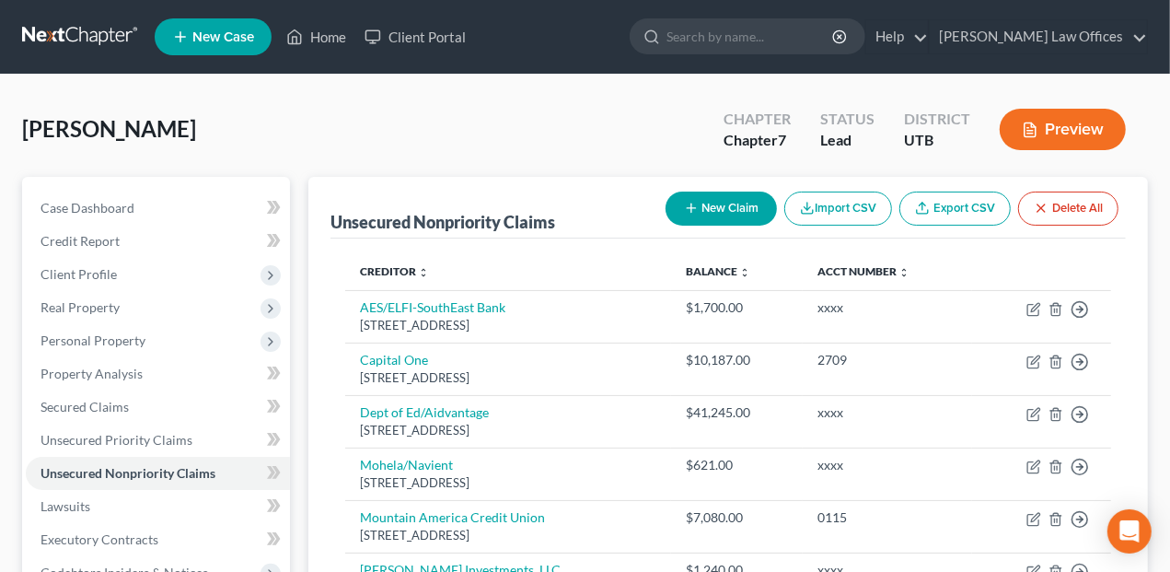
click at [1057, 137] on button "Preview" at bounding box center [1062, 129] width 126 height 41
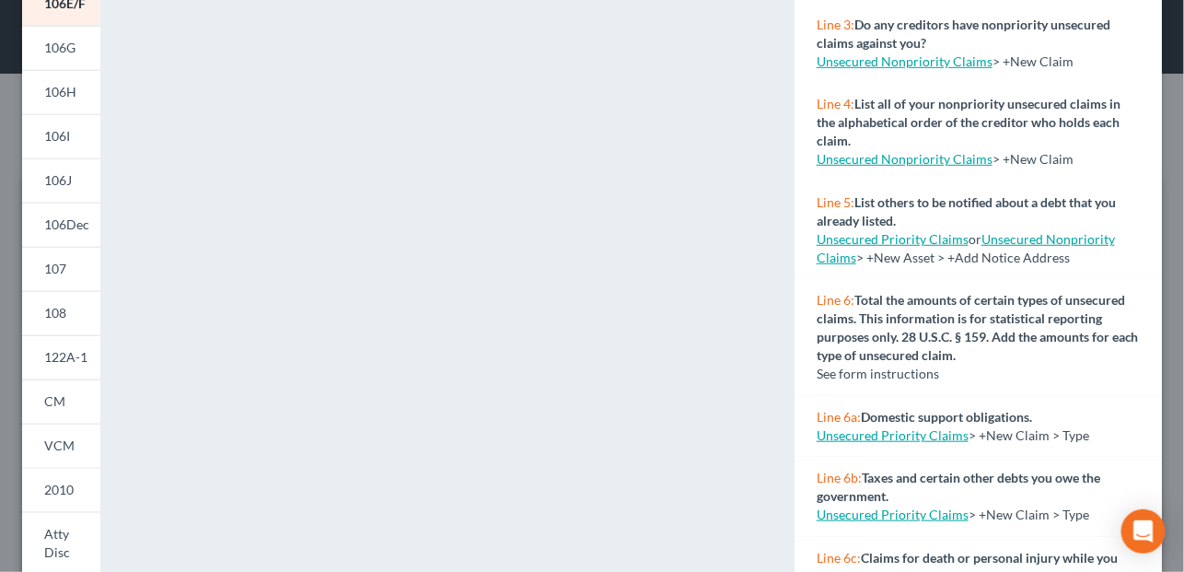
scroll to position [449, 0]
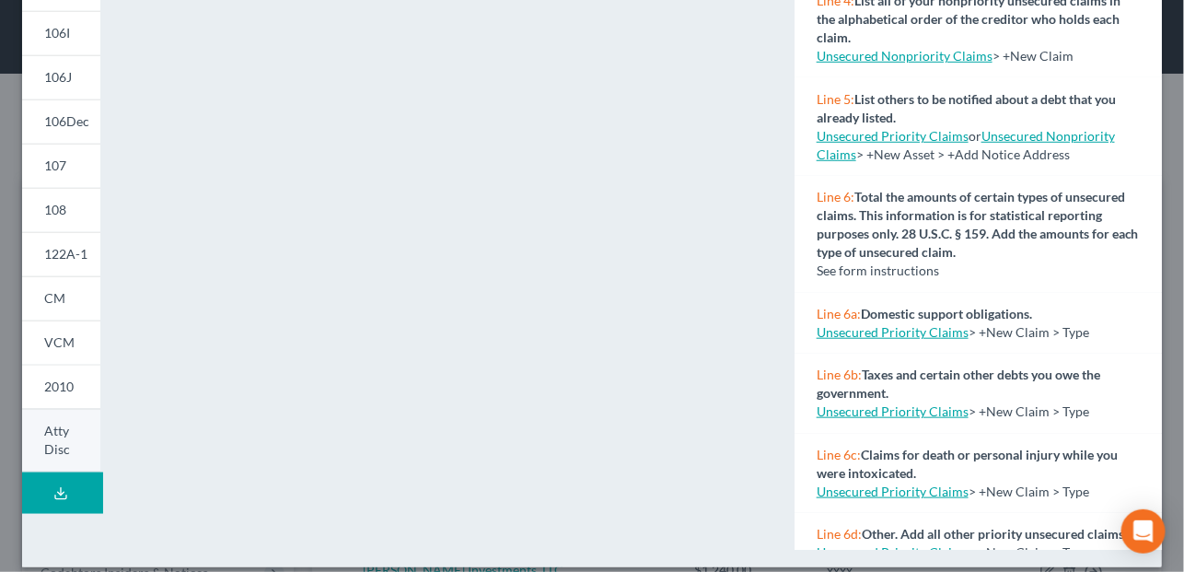
click at [59, 443] on span "Atty Disc" at bounding box center [57, 439] width 26 height 34
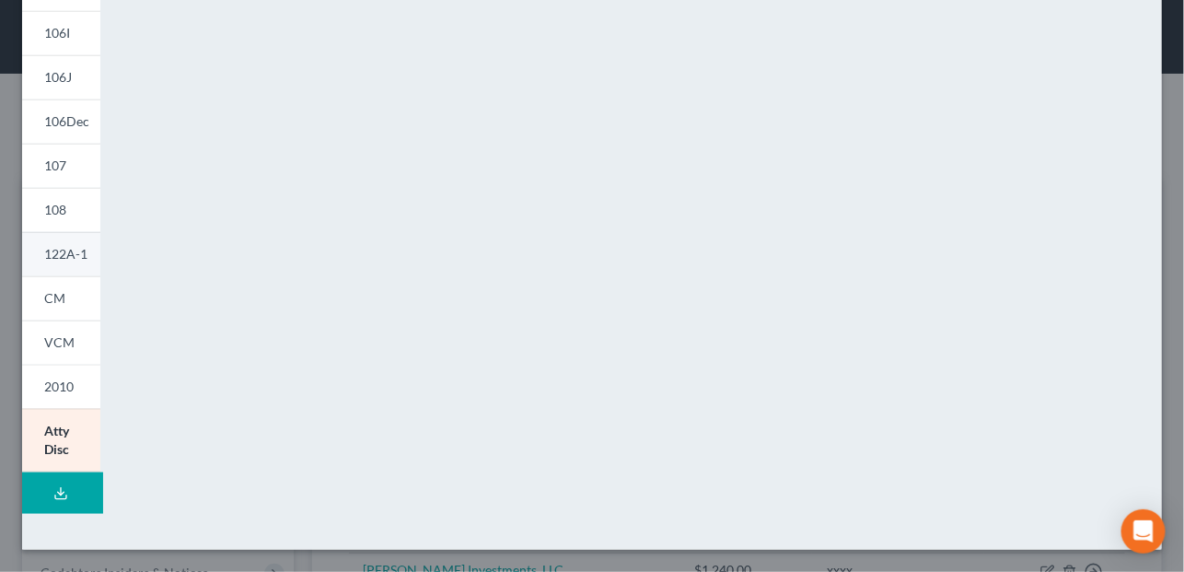
click at [78, 261] on link "122A-1" at bounding box center [61, 254] width 78 height 44
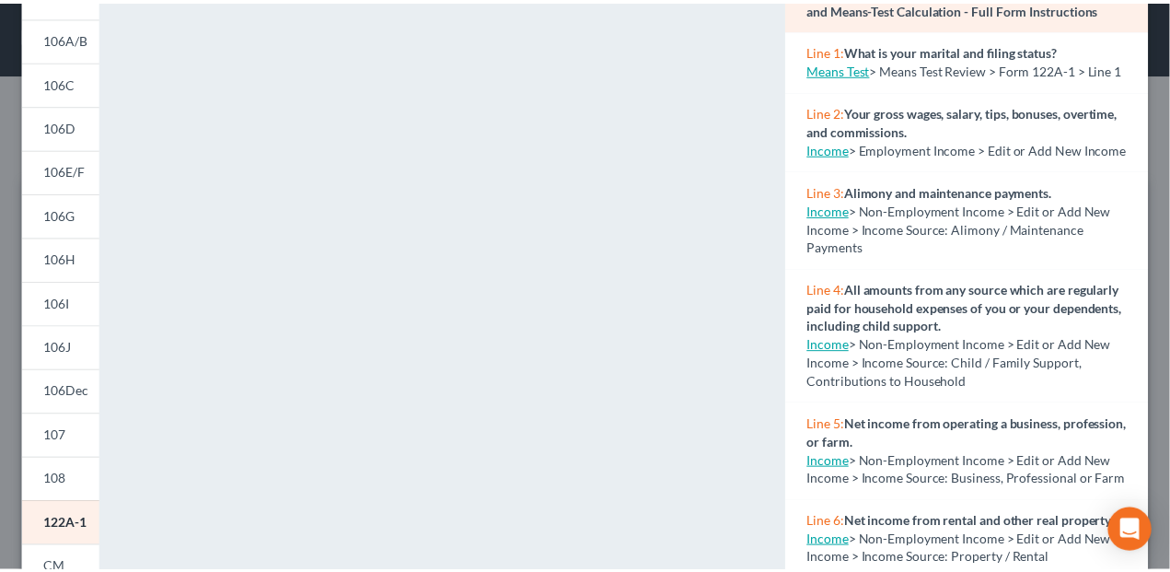
scroll to position [0, 0]
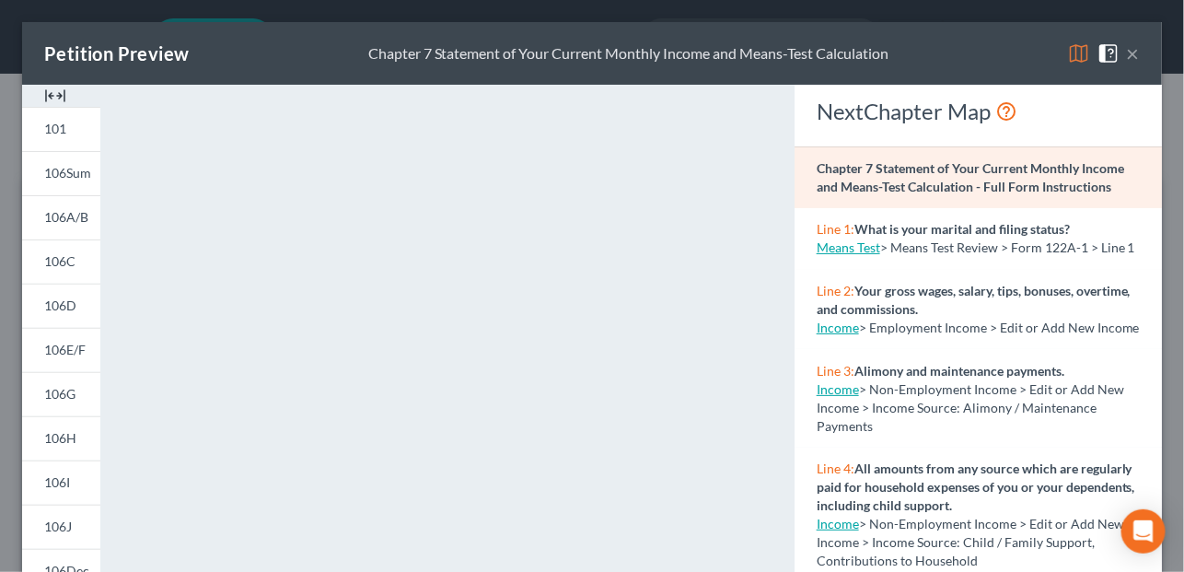
click at [1126, 52] on button "×" at bounding box center [1132, 53] width 13 height 22
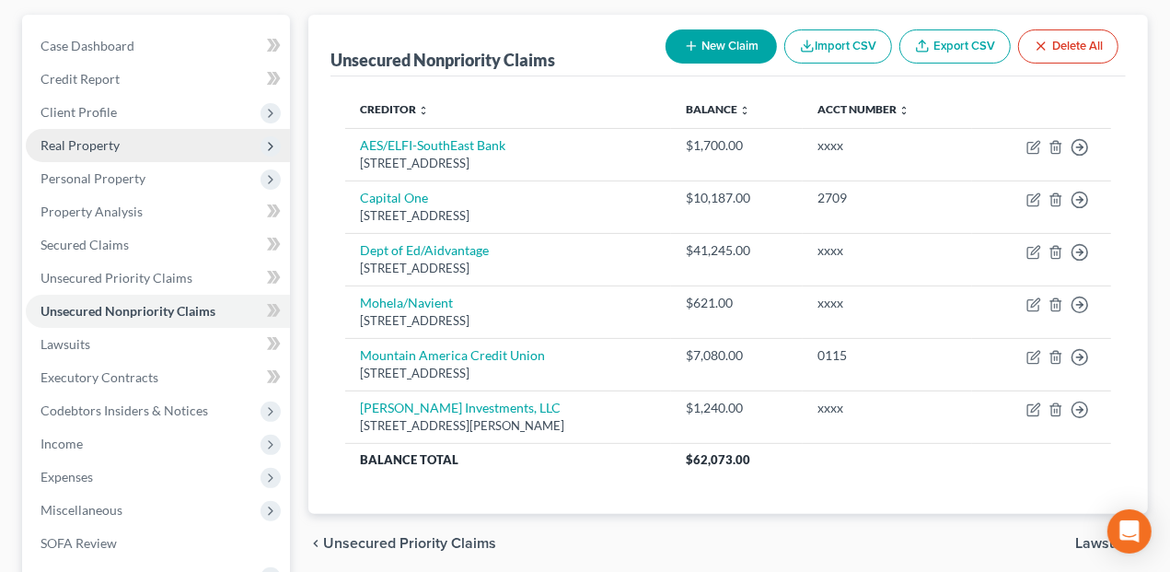
scroll to position [276, 0]
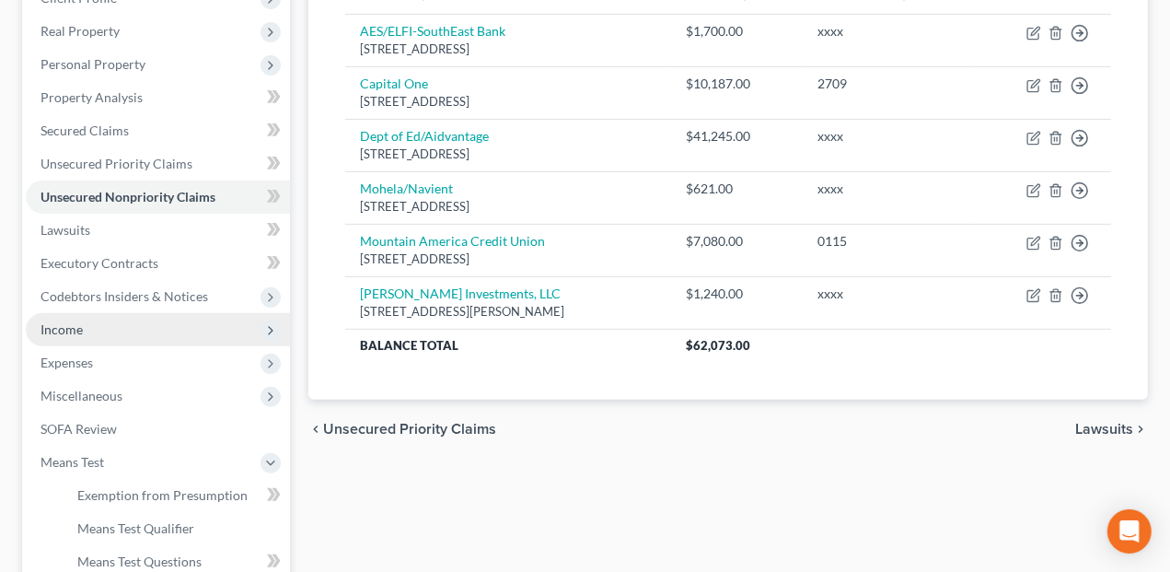
click at [167, 329] on span "Income" at bounding box center [158, 329] width 264 height 33
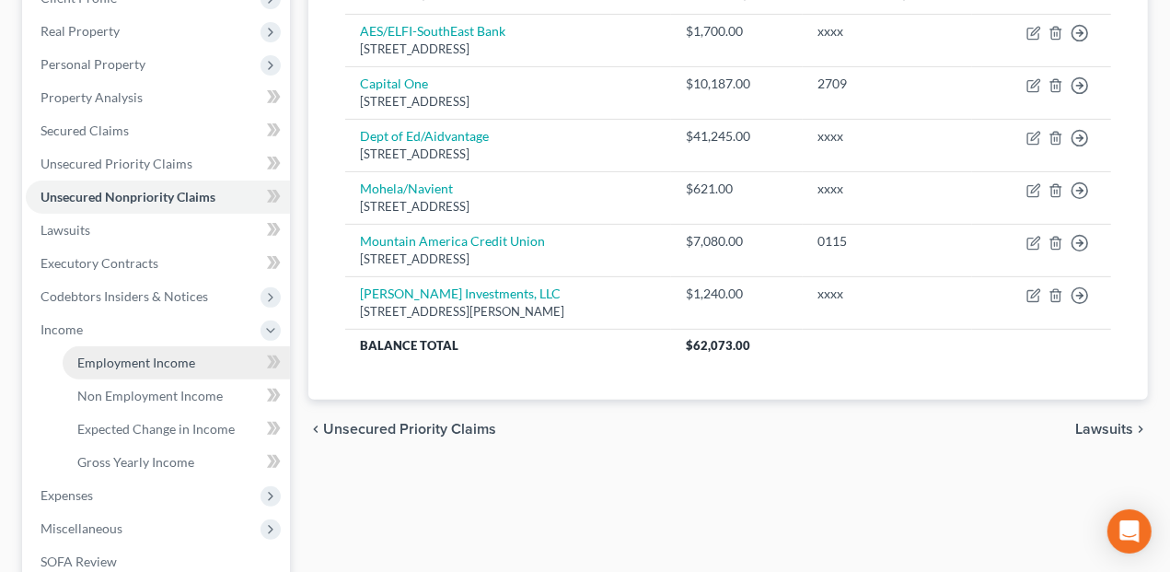
click at [154, 367] on span "Employment Income" at bounding box center [136, 362] width 118 height 16
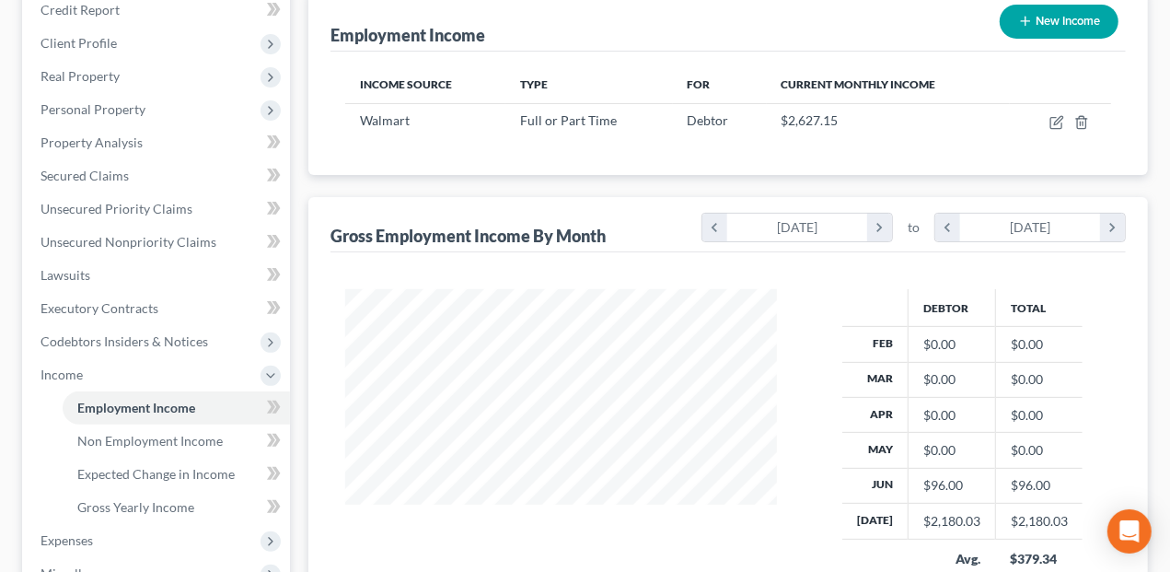
scroll to position [276, 0]
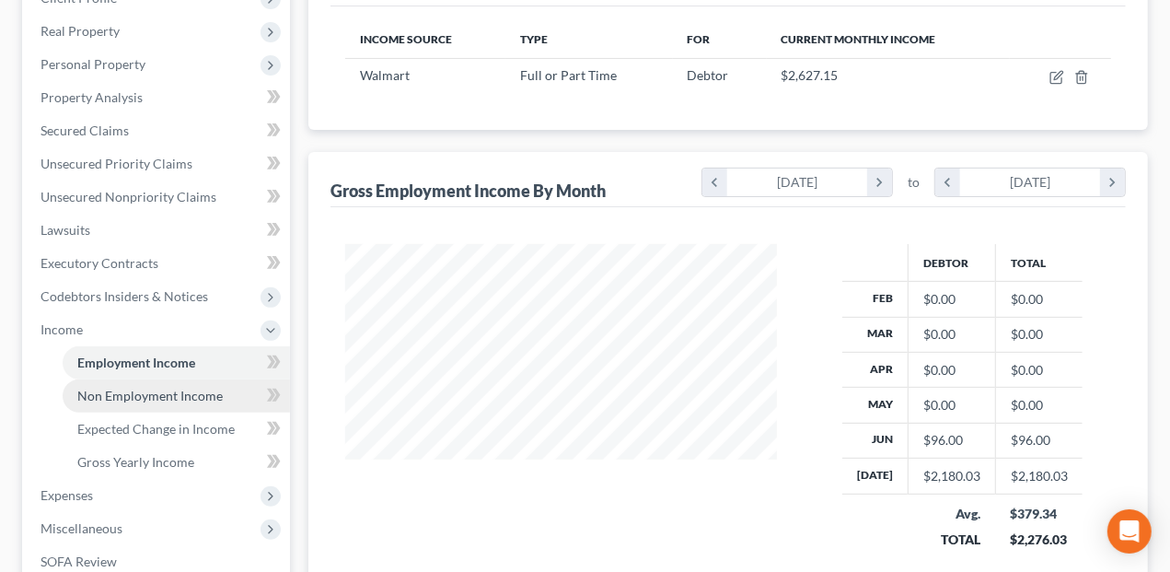
click at [142, 390] on span "Non Employment Income" at bounding box center [149, 395] width 145 height 16
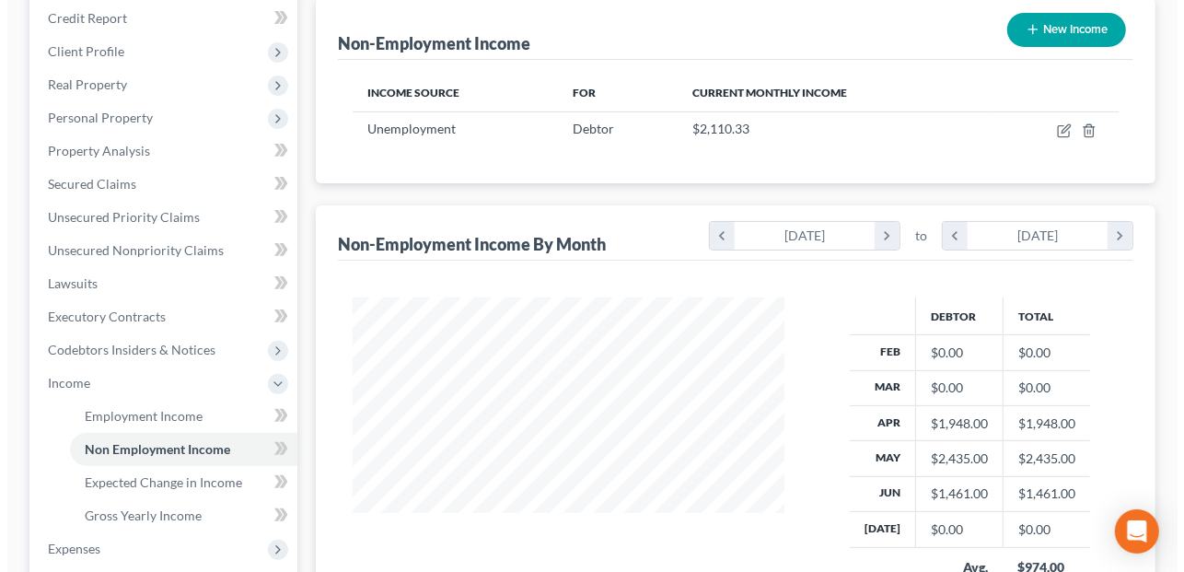
scroll to position [184, 0]
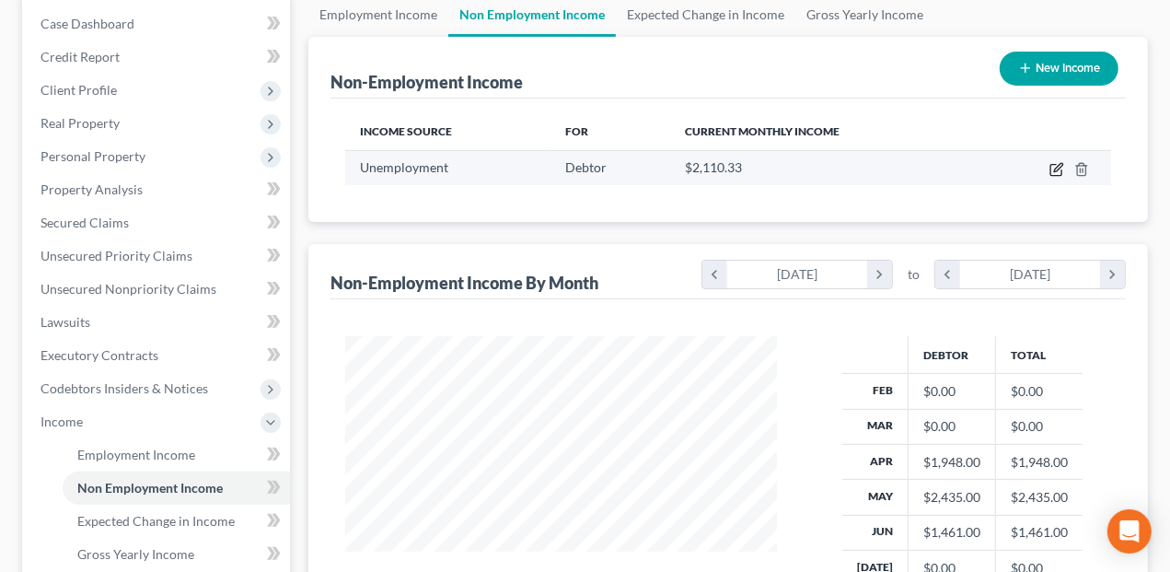
click at [1058, 167] on icon "button" at bounding box center [1056, 169] width 15 height 15
select select "0"
select select "3"
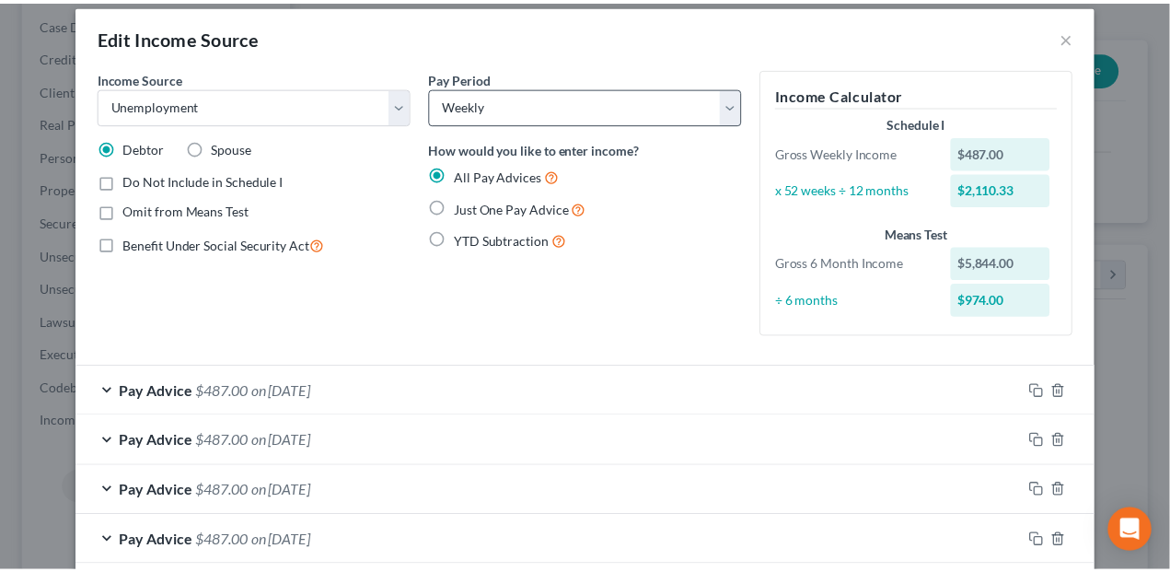
scroll to position [0, 0]
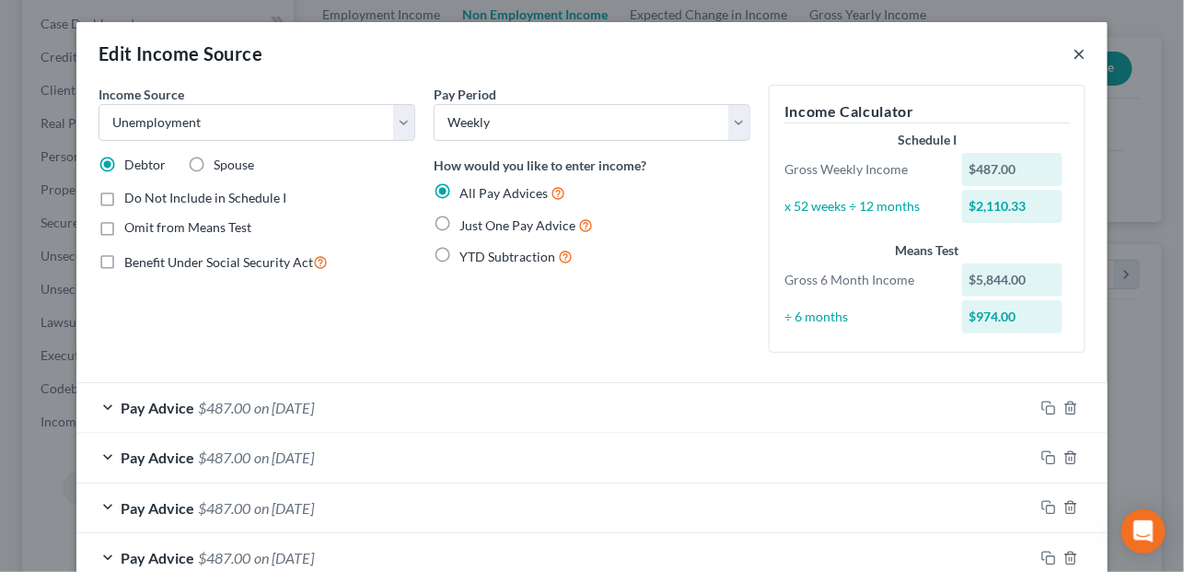
click at [1072, 57] on button "×" at bounding box center [1078, 53] width 13 height 22
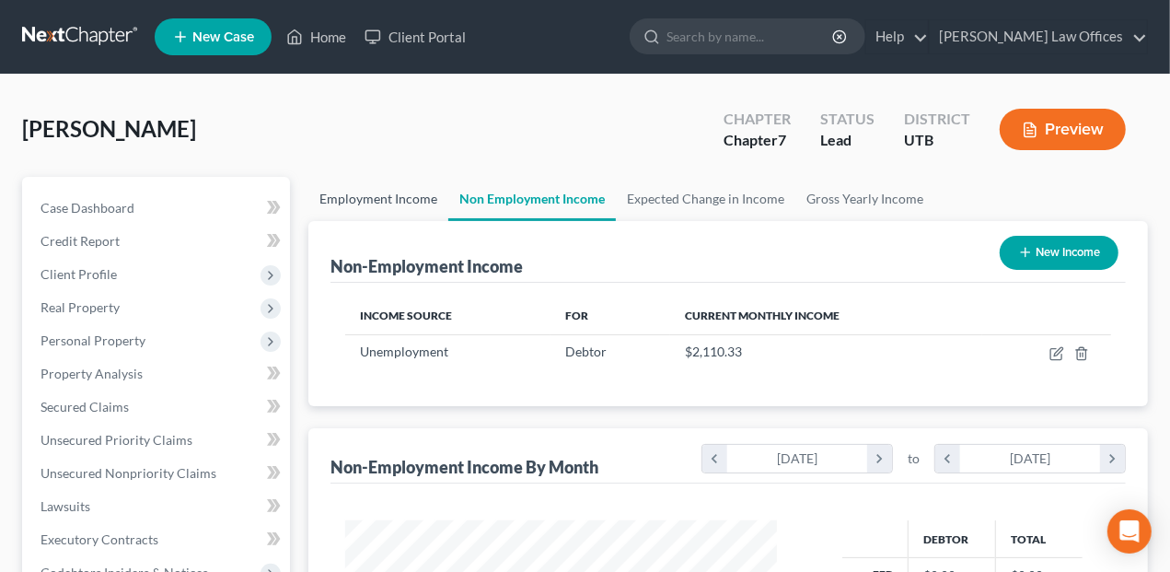
click at [398, 205] on link "Employment Income" at bounding box center [378, 199] width 140 height 44
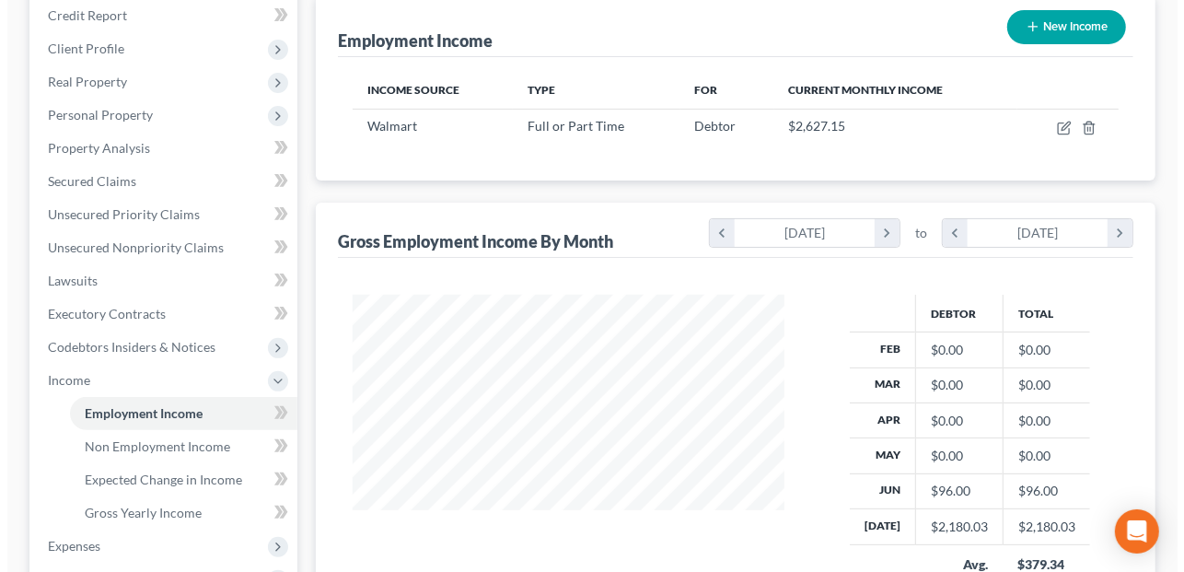
scroll to position [184, 0]
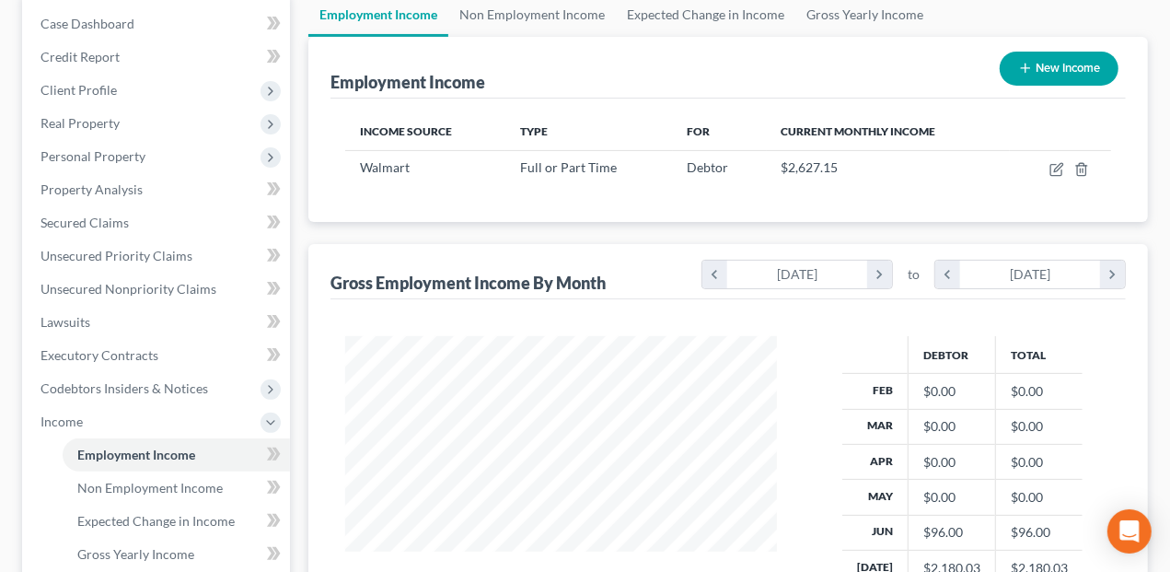
click at [1072, 71] on button "New Income" at bounding box center [1058, 69] width 119 height 34
select select "0"
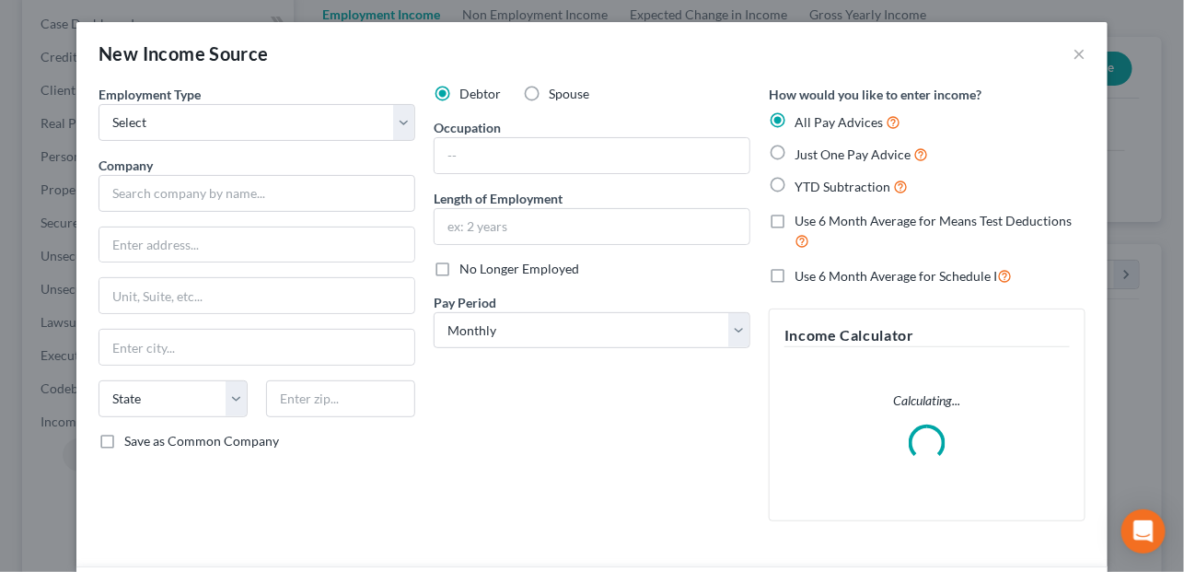
scroll to position [328, 474]
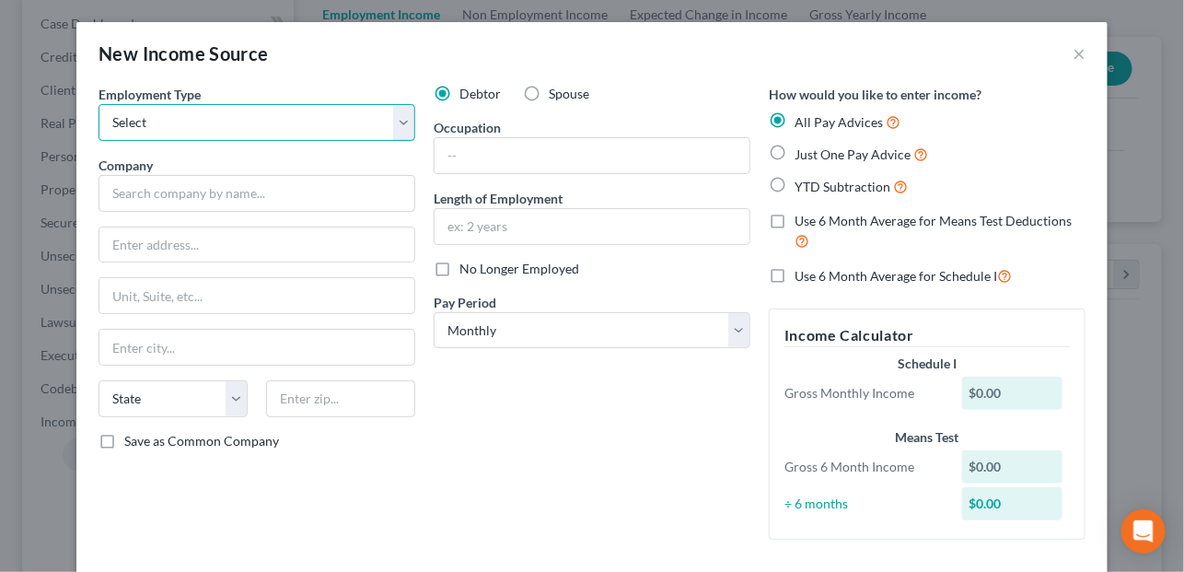
click at [165, 119] on select "Select Full or Part Time Employment Self Employment" at bounding box center [256, 122] width 317 height 37
select select "0"
click at [98, 104] on select "Select Full or Part Time Employment Self Employment" at bounding box center [256, 122] width 317 height 37
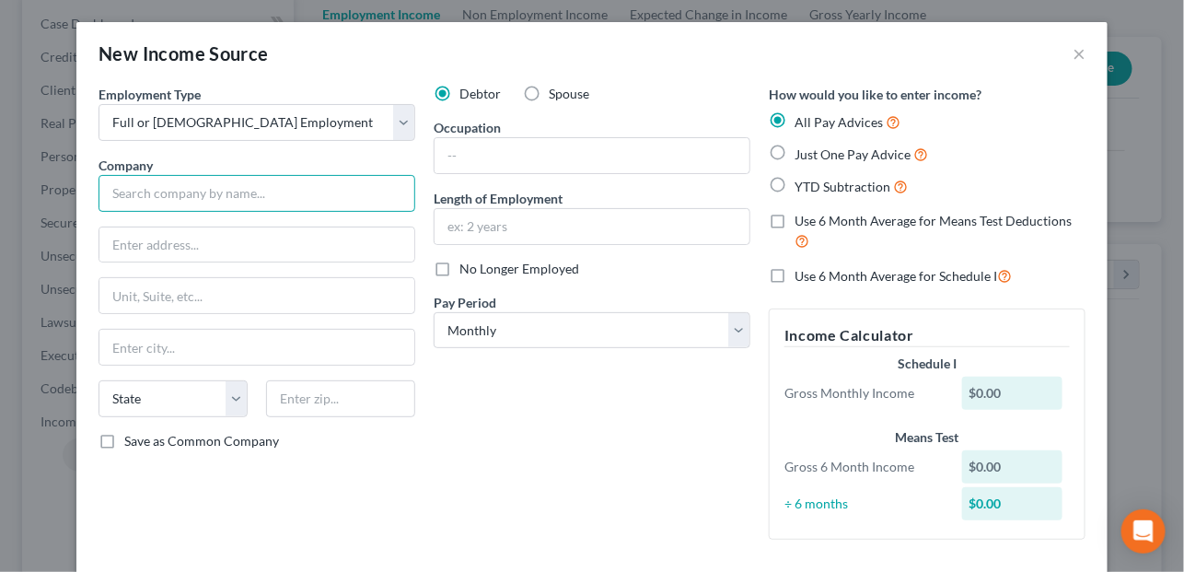
click at [154, 182] on input "text" at bounding box center [256, 193] width 317 height 37
type input "State of Utah"
click at [459, 267] on label "No Longer Employed" at bounding box center [519, 269] width 120 height 18
click at [467, 267] on input "No Longer Employed" at bounding box center [473, 266] width 12 height 12
checkbox input "true"
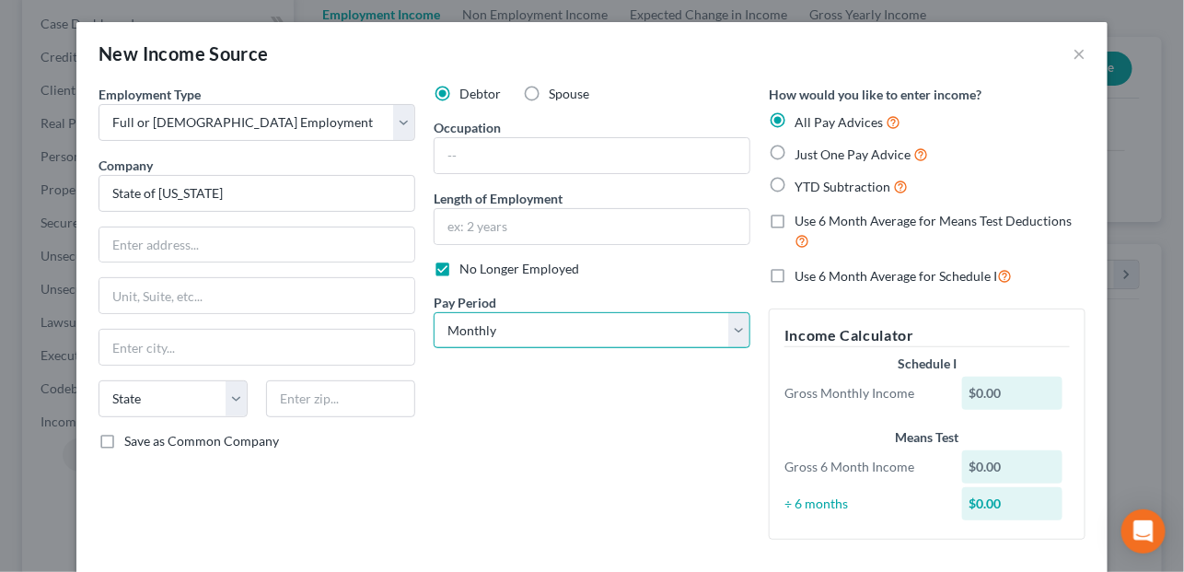
click at [459, 323] on select "Select Monthly Twice Monthly Every Other Week Weekly" at bounding box center [591, 330] width 317 height 37
select select "2"
click at [433, 312] on select "Select Monthly Twice Monthly Every Other Week Weekly" at bounding box center [591, 330] width 317 height 37
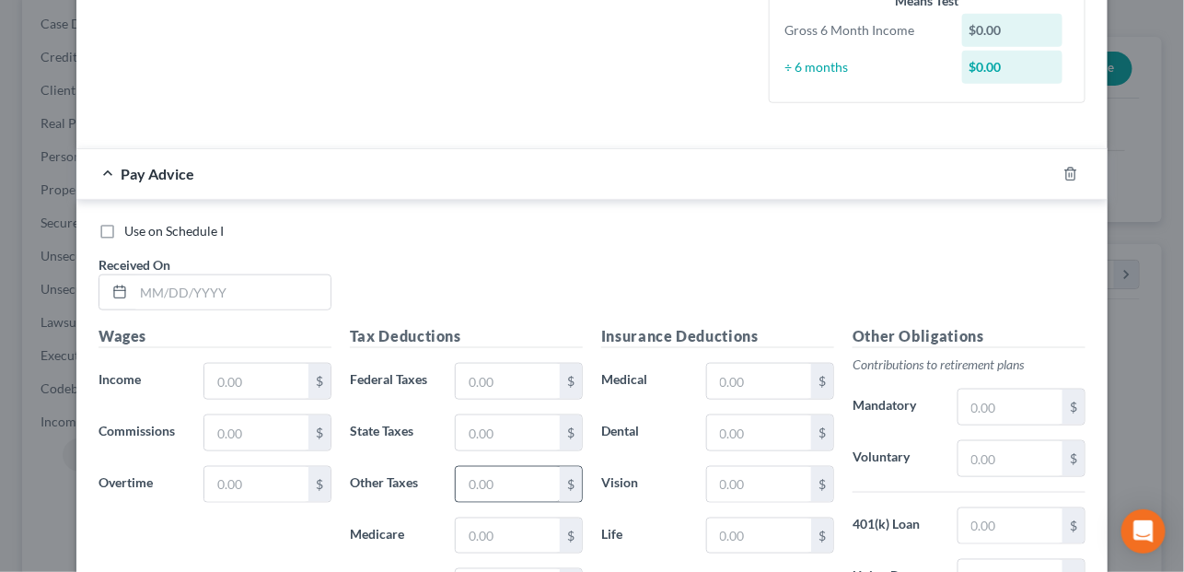
scroll to position [552, 0]
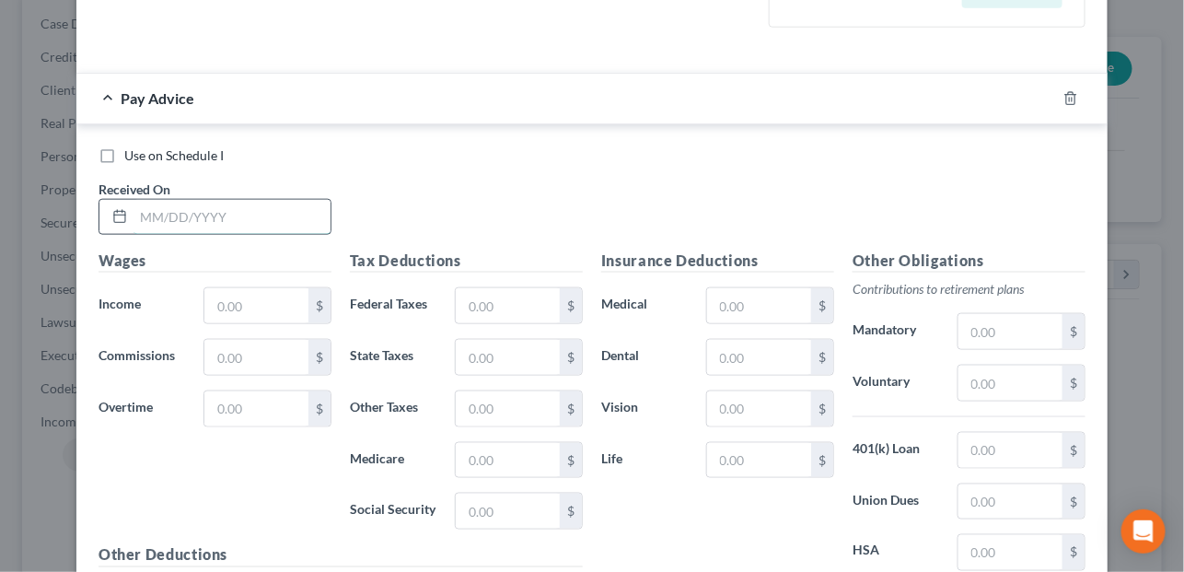
click at [162, 214] on input "text" at bounding box center [231, 217] width 197 height 35
click at [134, 216] on input "text" at bounding box center [231, 217] width 197 height 35
type input "1/17/25"
type input "1,880.80"
click at [723, 391] on input "text" at bounding box center [759, 408] width 104 height 35
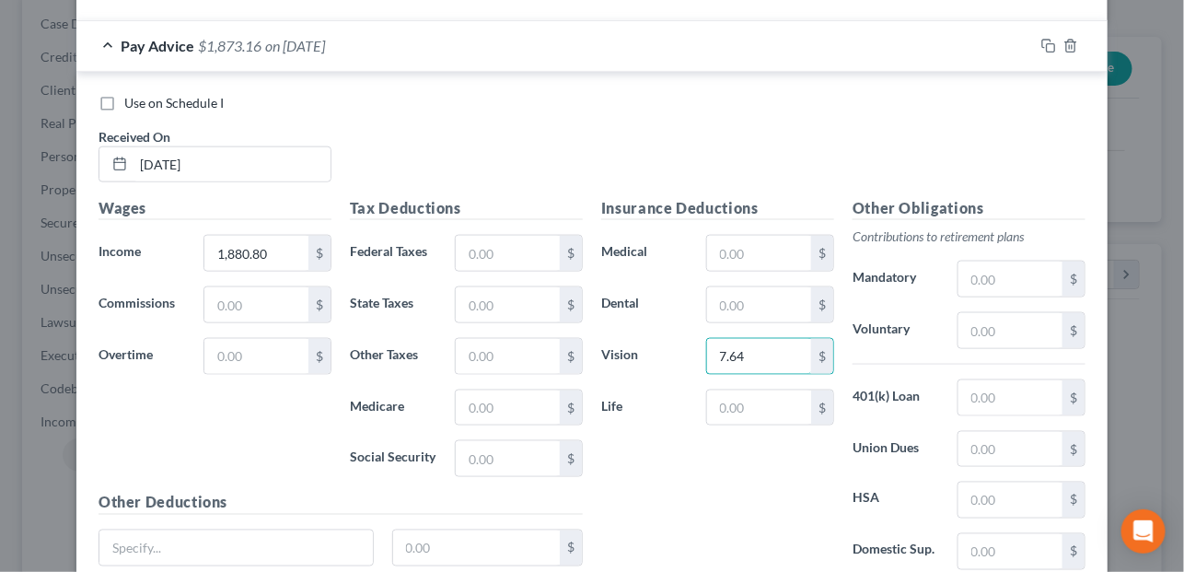
scroll to position [644, 0]
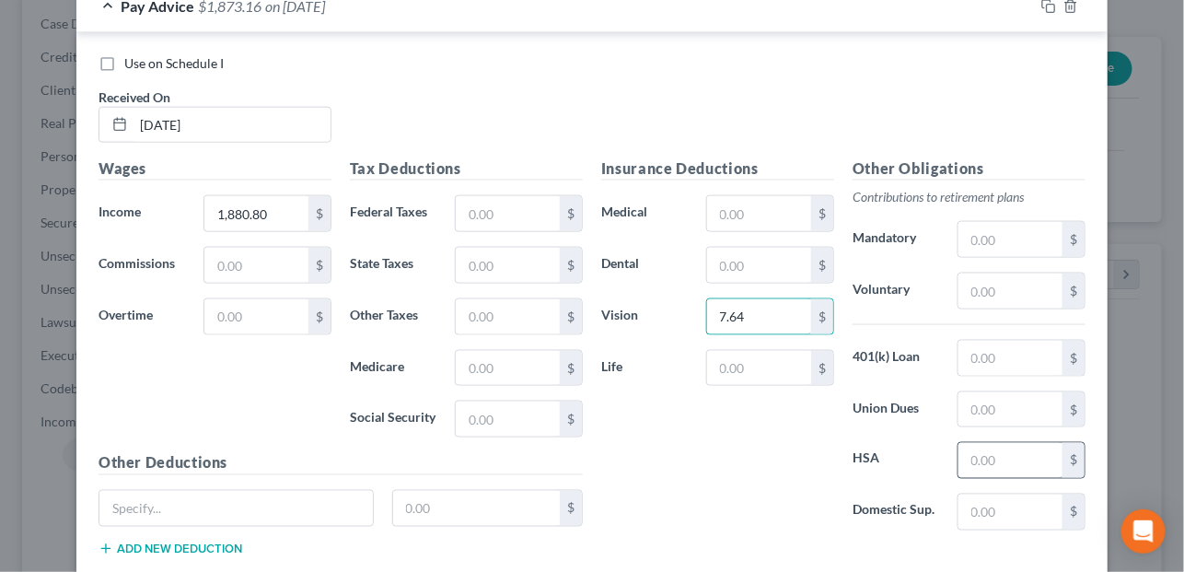
type input "7.64"
click at [964, 463] on input "text" at bounding box center [1010, 460] width 104 height 35
type input "58.00"
click at [1012, 283] on input "text" at bounding box center [1010, 290] width 104 height 35
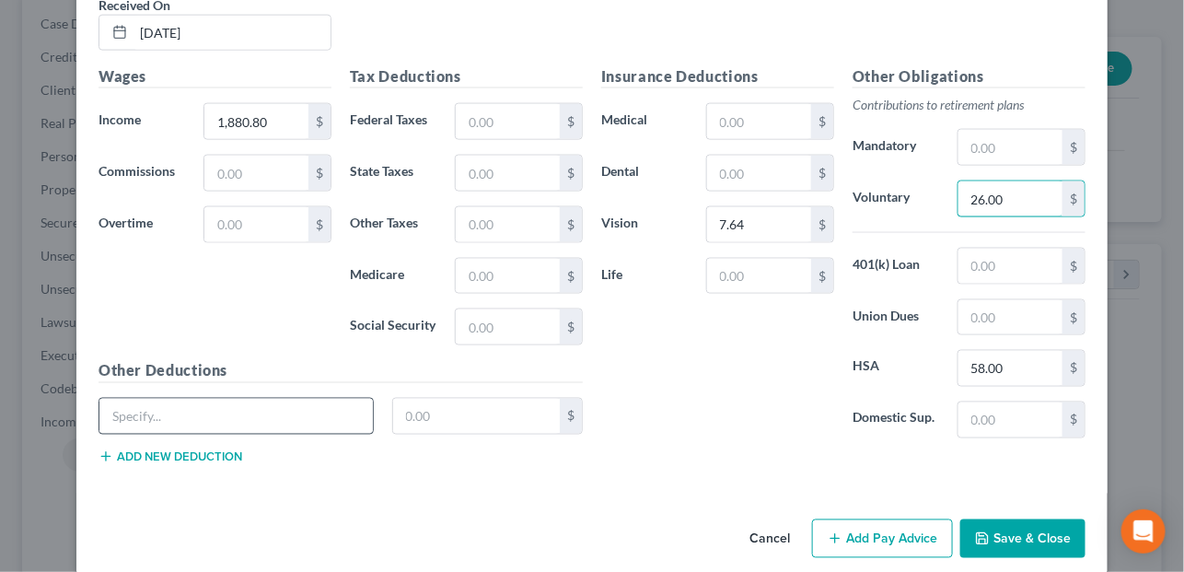
type input "26.00"
click at [134, 412] on input "text" at bounding box center [235, 415] width 273 height 35
type input "Retire Deduction"
type input "13.17"
click at [221, 449] on button "Add new deduction" at bounding box center [170, 456] width 144 height 15
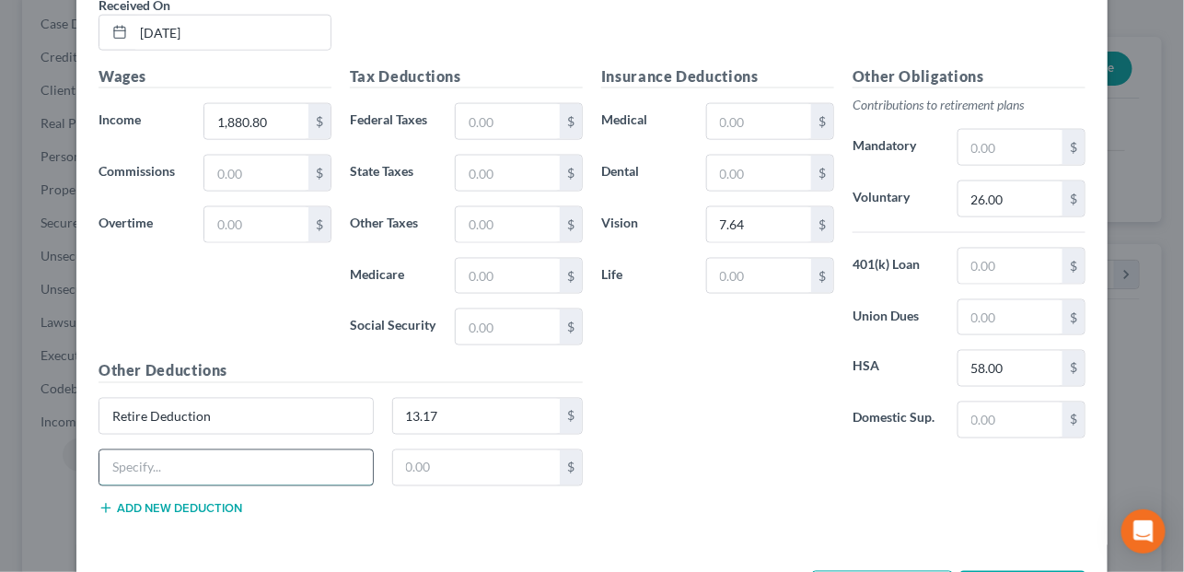
click at [225, 450] on input "text" at bounding box center [235, 467] width 273 height 35
type input "Prepay Legal Met/Hyatt"
type input "9.80"
click at [479, 326] on input "text" at bounding box center [508, 326] width 104 height 35
type input "112.54"
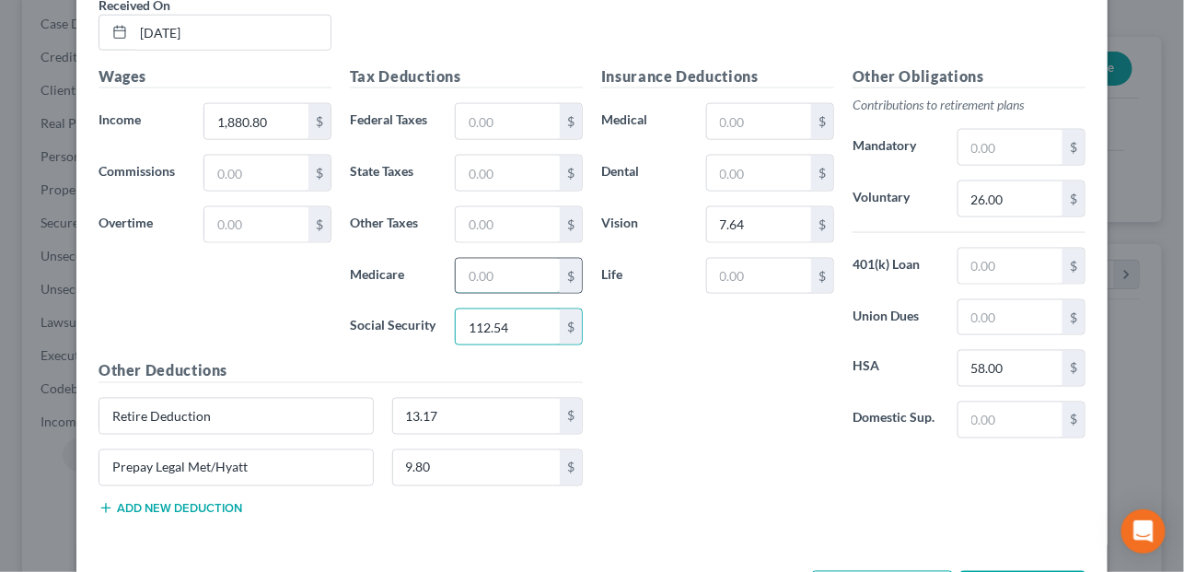
click at [460, 268] on input "text" at bounding box center [508, 276] width 104 height 35
type input "26.32"
click at [502, 224] on input "text" at bounding box center [508, 224] width 104 height 35
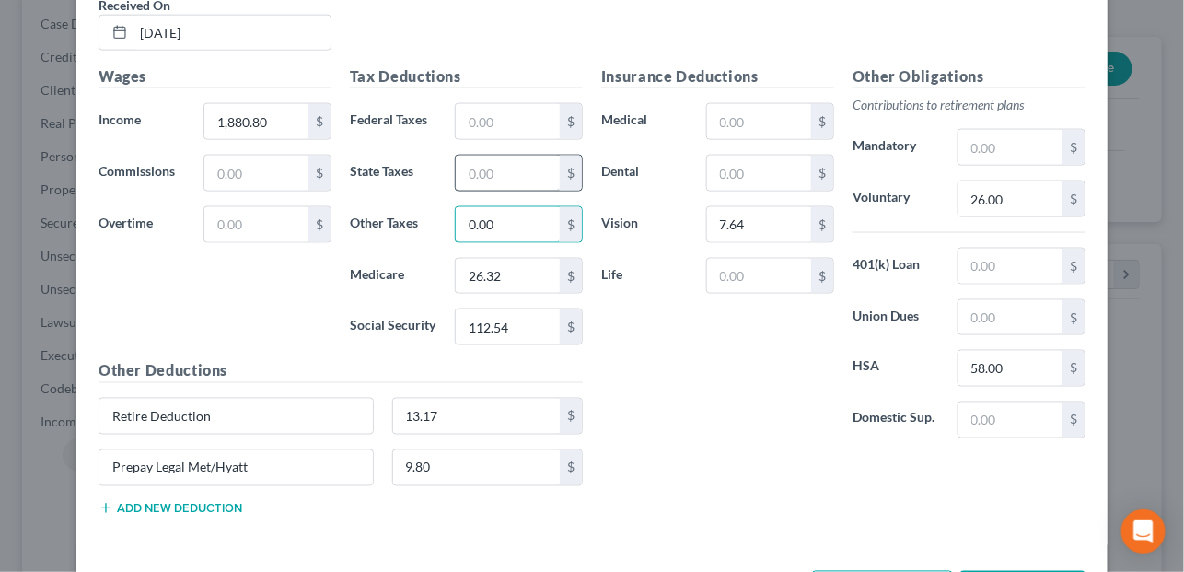
type input "0.00"
click at [490, 161] on input "text" at bounding box center [508, 173] width 104 height 35
type input "81.41"
click at [498, 111] on input "text" at bounding box center [508, 121] width 104 height 35
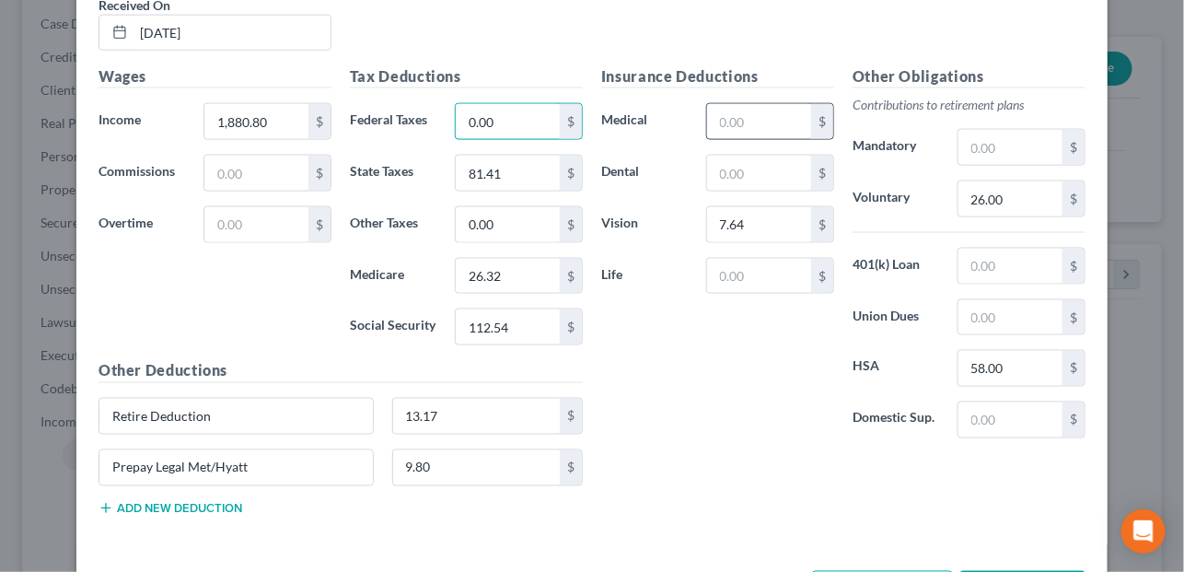
type input "0.00"
click at [743, 124] on input "text" at bounding box center [759, 121] width 104 height 35
type input "0.00"
click at [751, 170] on input "text" at bounding box center [759, 173] width 104 height 35
type input "0.00"
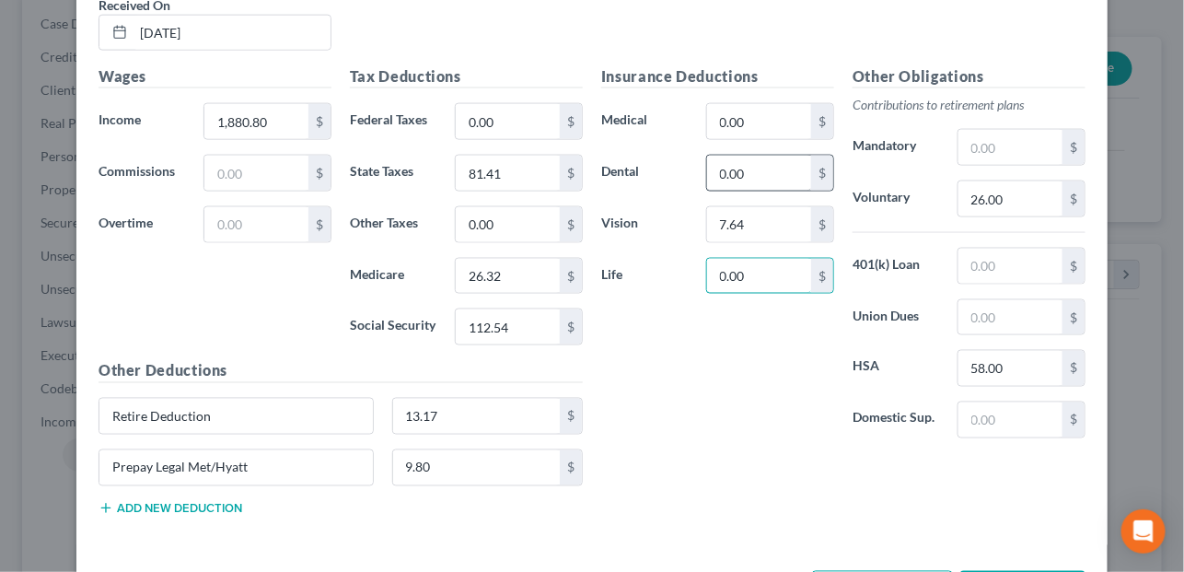
type input "0.00"
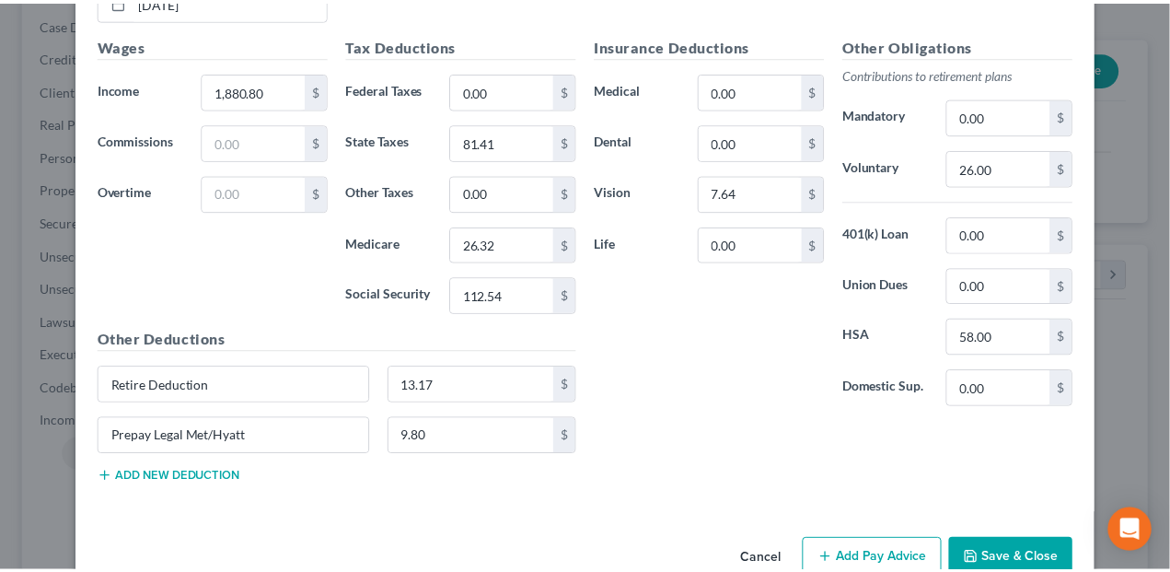
scroll to position [804, 0]
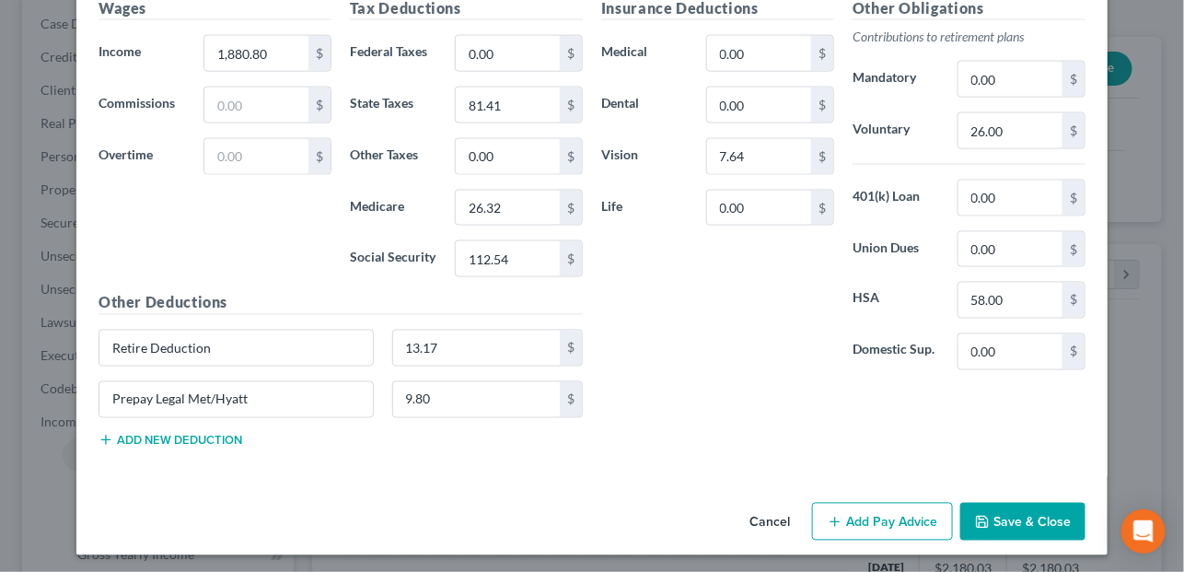
click at [981, 516] on icon "button" at bounding box center [981, 521] width 11 height 11
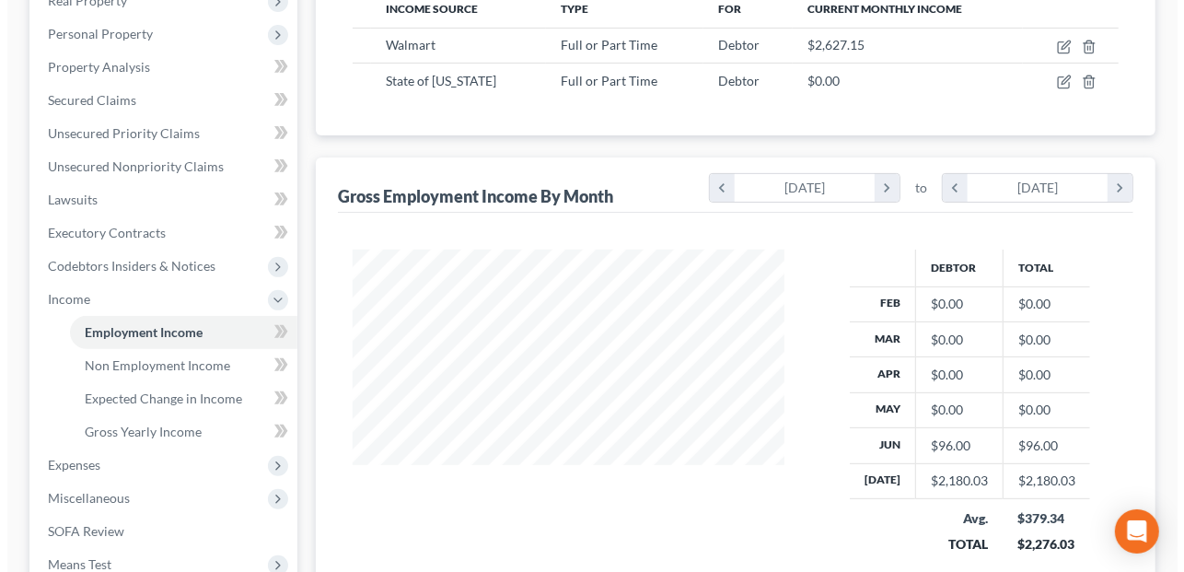
scroll to position [276, 0]
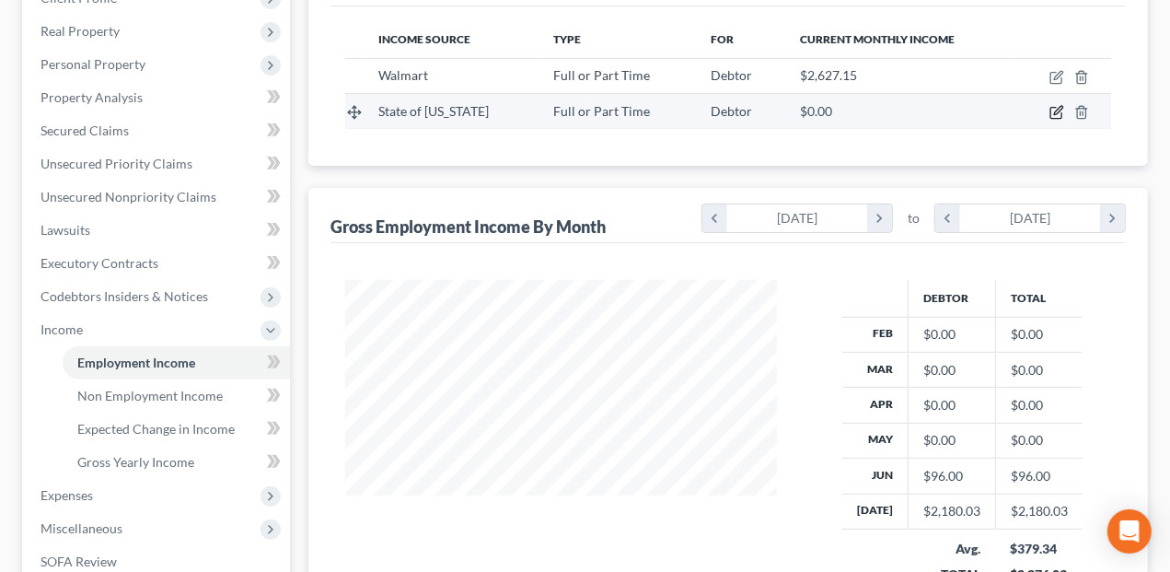
click at [1059, 105] on icon "button" at bounding box center [1056, 112] width 15 height 15
select select "0"
select select "2"
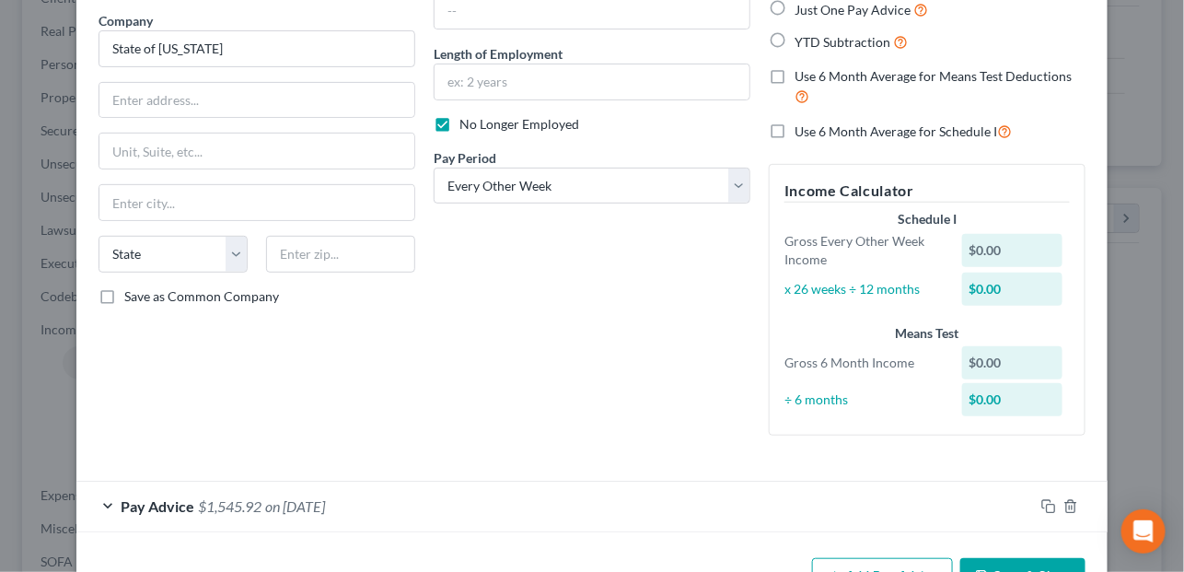
scroll to position [203, 0]
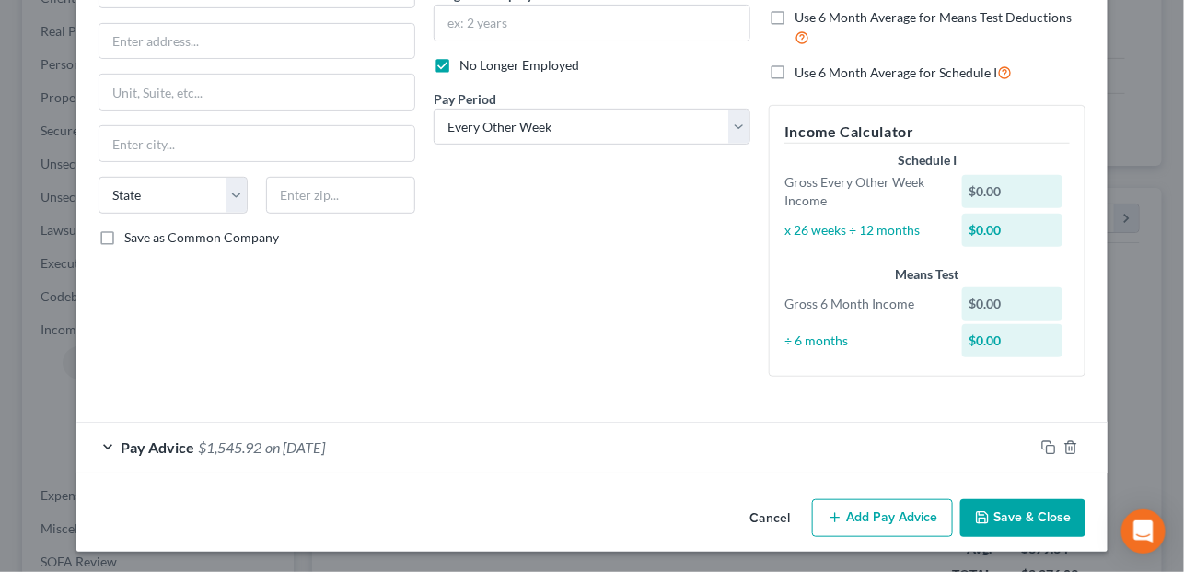
click at [867, 526] on button "Add Pay Advice" at bounding box center [882, 518] width 141 height 39
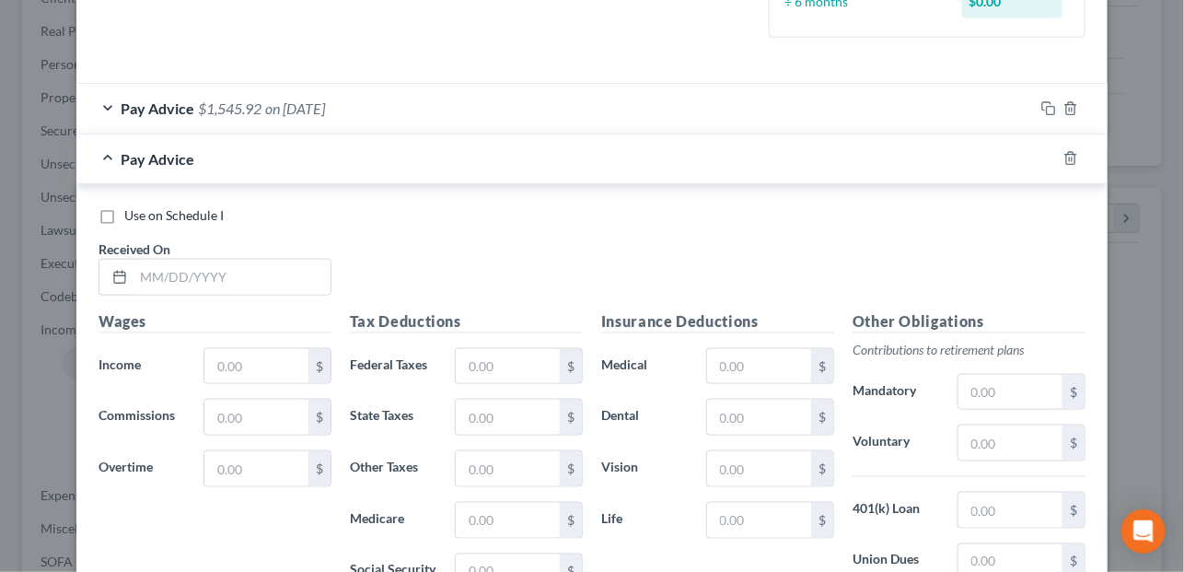
scroll to position [572, 0]
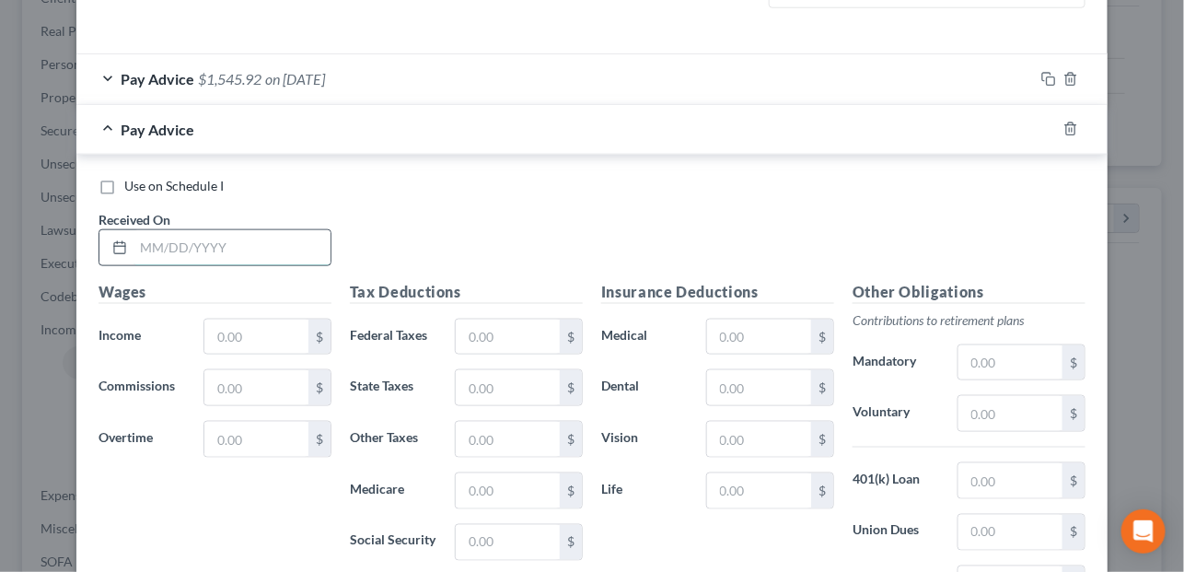
click at [162, 240] on input "text" at bounding box center [231, 247] width 197 height 35
click at [133, 253] on input "1/31/2025" at bounding box center [231, 247] width 197 height 35
type input "01/31/2025"
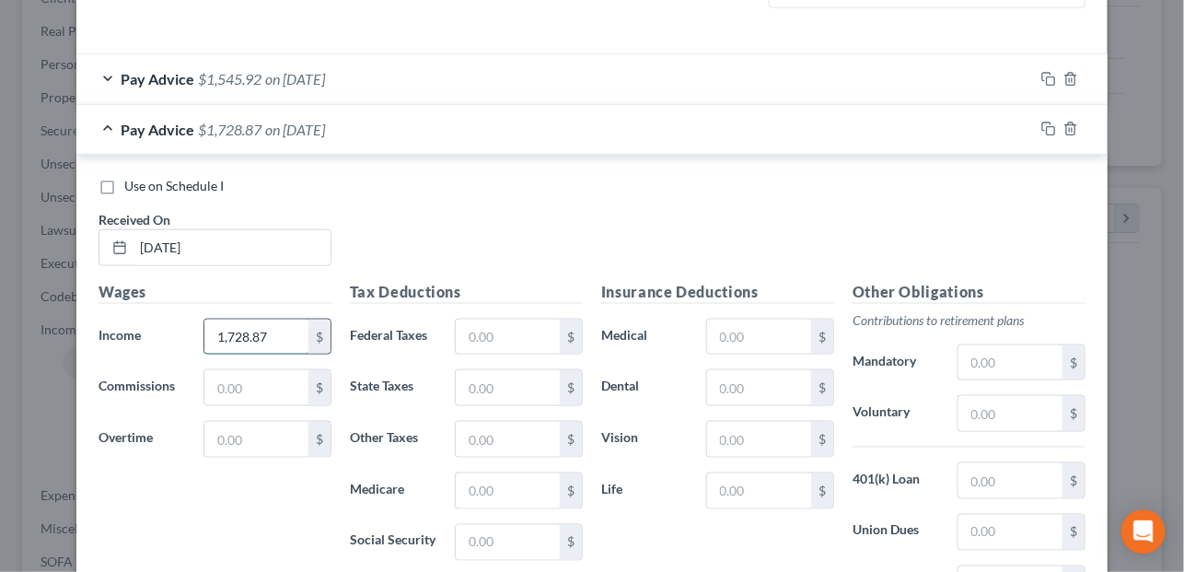
drag, startPoint x: 270, startPoint y: 330, endPoint x: 197, endPoint y: 341, distance: 73.4
click at [204, 341] on input "1,728.87" at bounding box center [256, 336] width 104 height 35
type input "1,728.87"
type input "0.00"
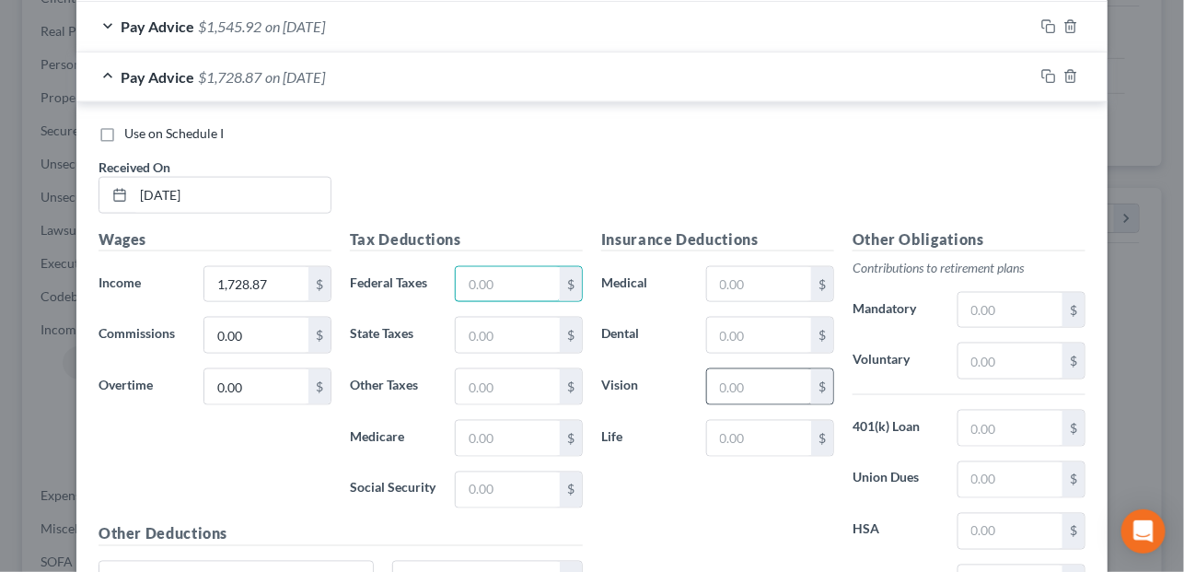
scroll to position [664, 0]
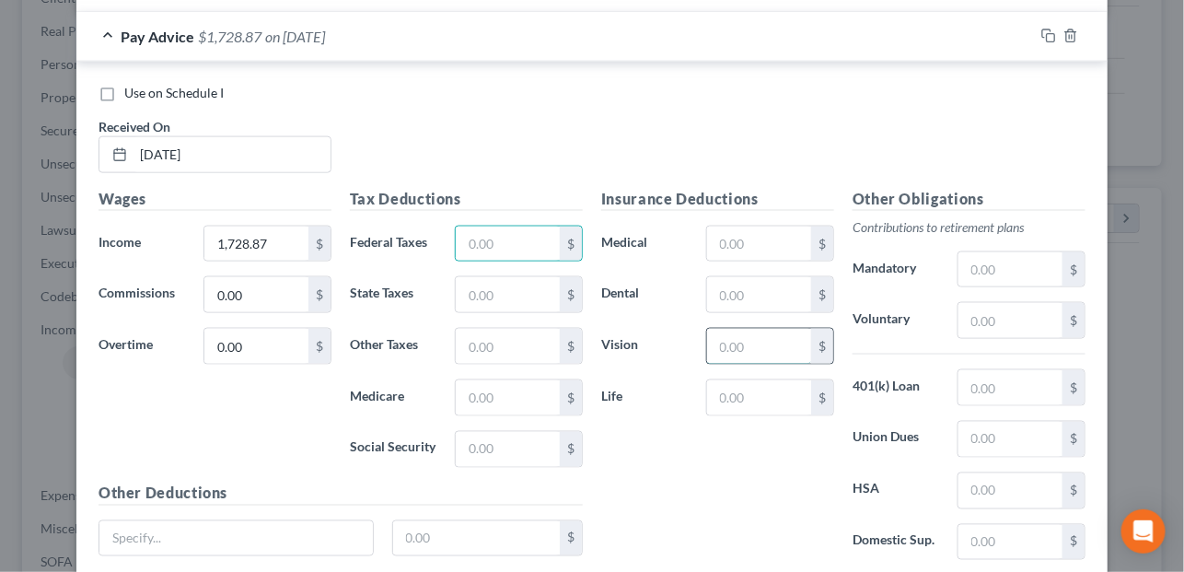
click at [753, 339] on input "text" at bounding box center [759, 346] width 104 height 35
type input "7.64"
click at [1004, 498] on input "text" at bounding box center [1010, 490] width 104 height 35
type input "58.00"
click at [1006, 310] on input "text" at bounding box center [1010, 320] width 104 height 35
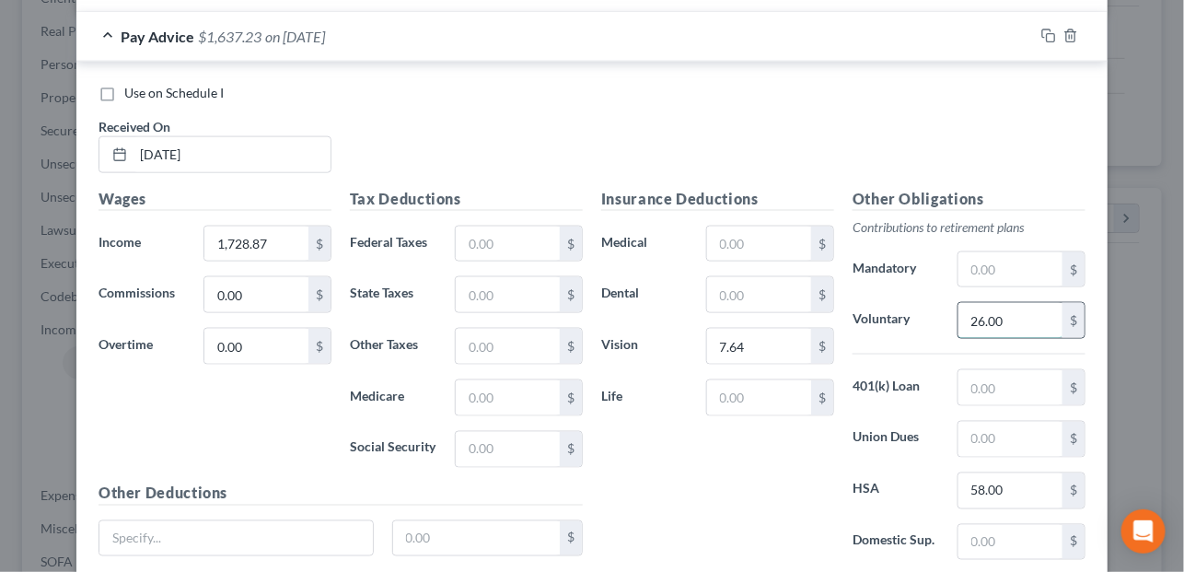
type input "26.00"
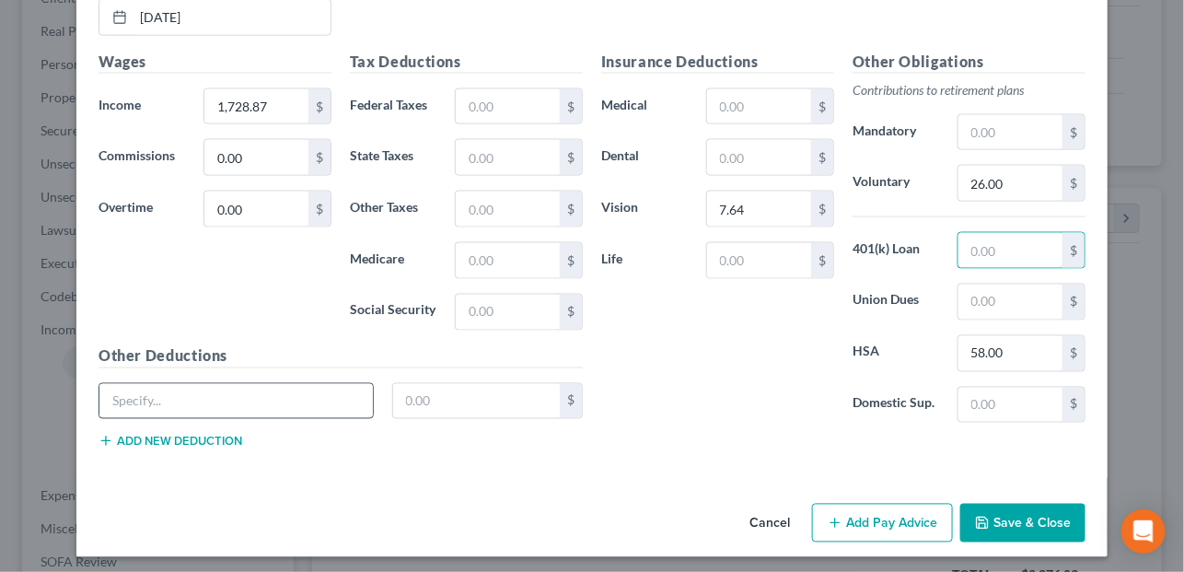
scroll to position [803, 0]
click at [284, 394] on input "text" at bounding box center [235, 400] width 273 height 35
type input "r"
type input "Retirement Deduction"
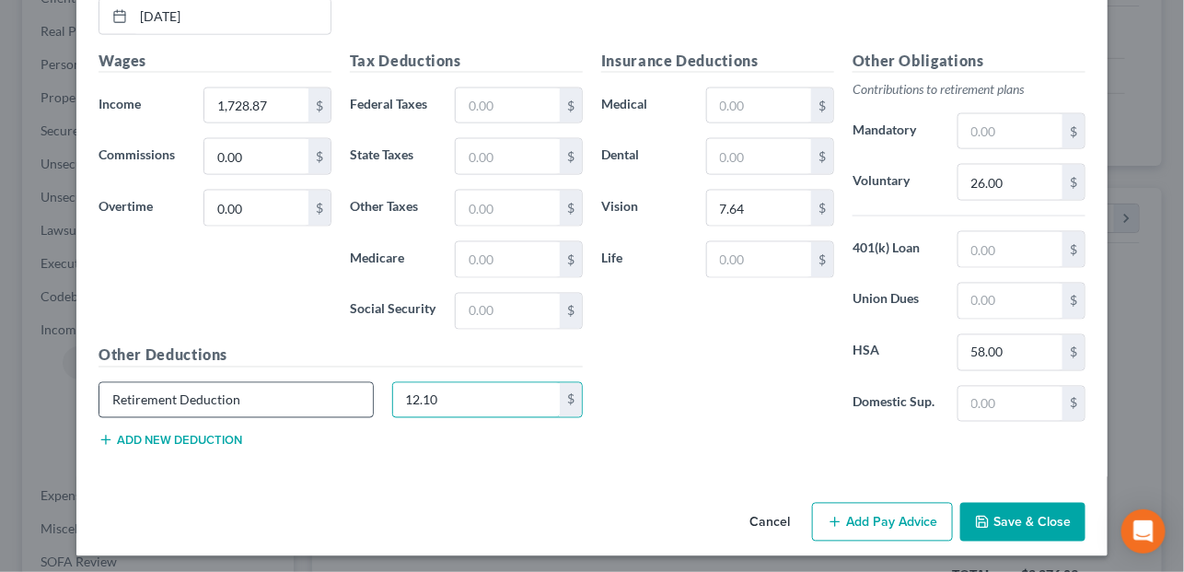
type input "12.10"
click at [166, 433] on button "Add new deduction" at bounding box center [170, 440] width 144 height 15
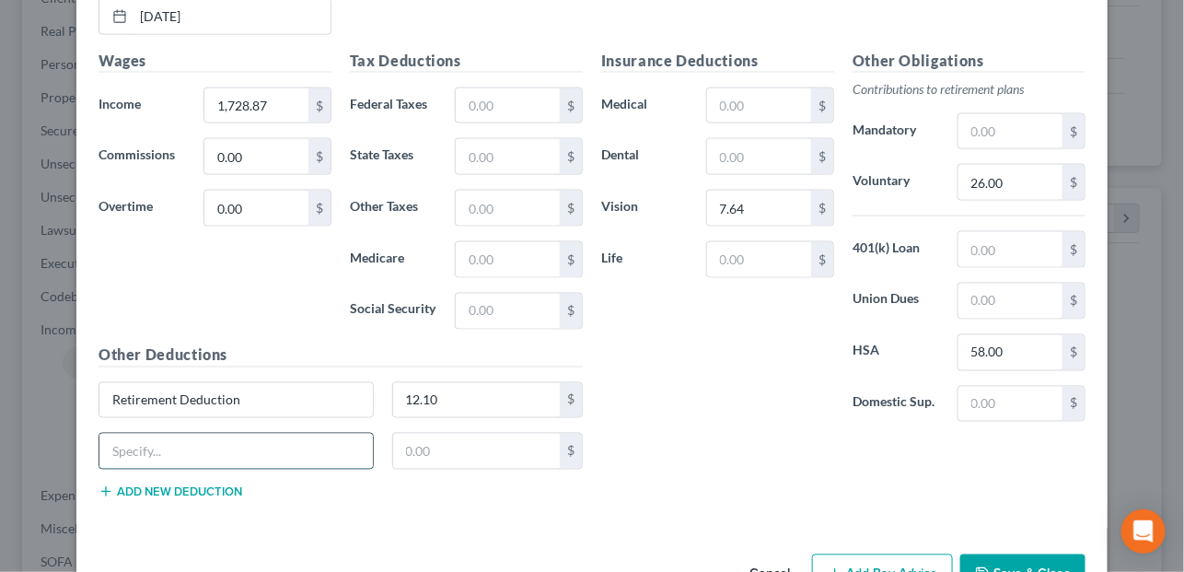
drag, startPoint x: 169, startPoint y: 441, endPoint x: 199, endPoint y: 427, distance: 32.5
click at [169, 441] on input "text" at bounding box center [235, 450] width 273 height 35
type input "Prepay Legal Met/Hyatt"
type input "9.92"
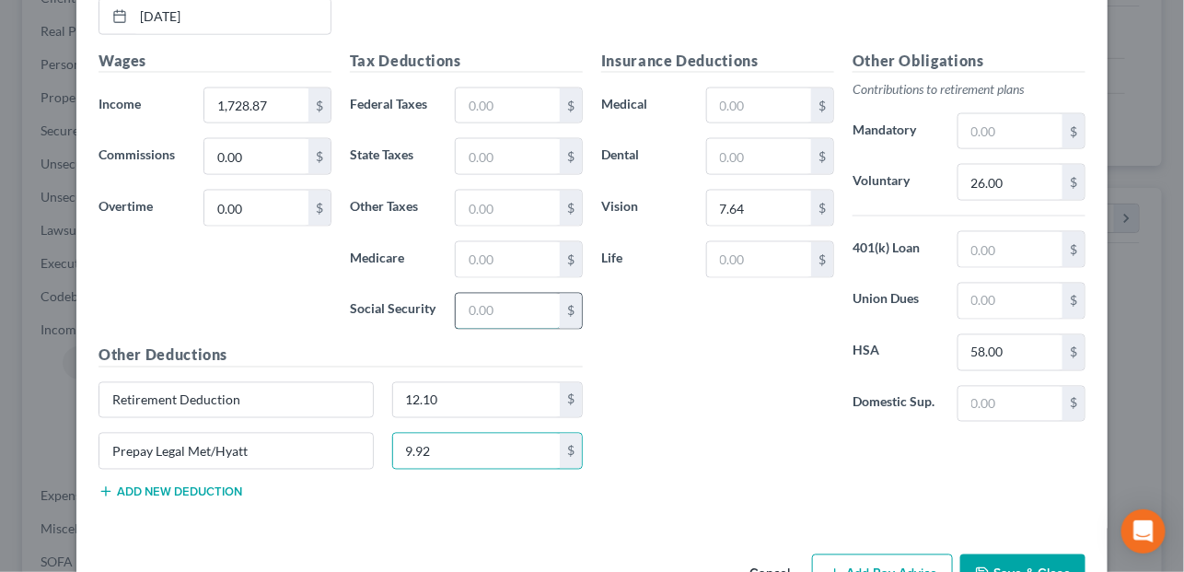
click at [493, 310] on input "text" at bounding box center [508, 311] width 104 height 35
type input "103.12"
click at [489, 251] on input "text" at bounding box center [508, 259] width 104 height 35
type input "24.11"
click at [512, 220] on input "text" at bounding box center [508, 208] width 104 height 35
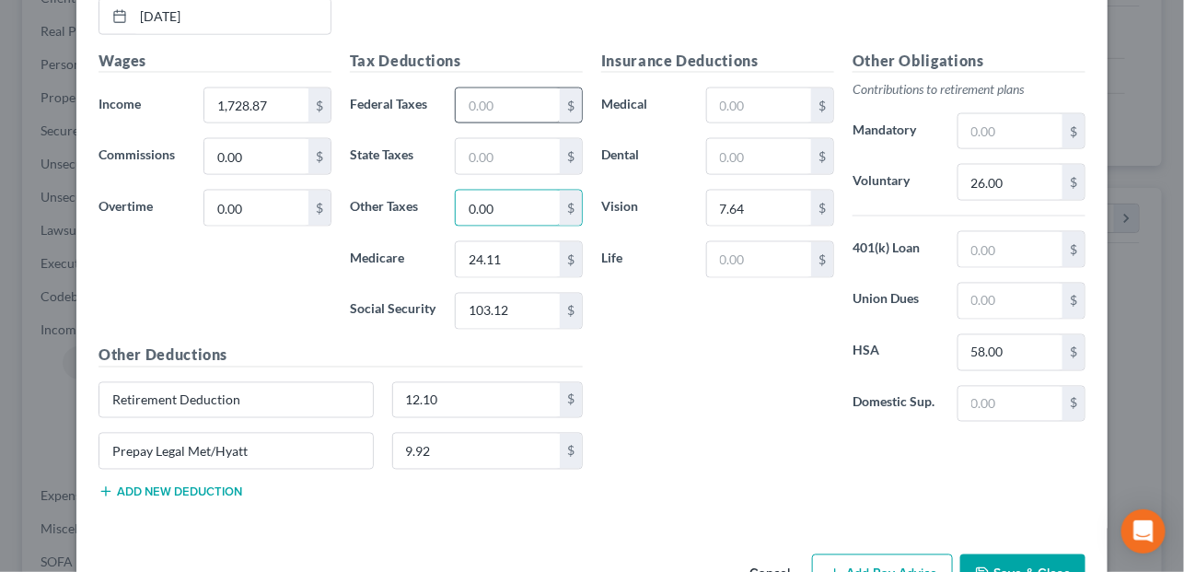
type input "0.00"
click at [470, 99] on input "text" at bounding box center [508, 105] width 104 height 35
type input "0.00"
type input "74.44"
click at [731, 107] on input "text" at bounding box center [759, 105] width 104 height 35
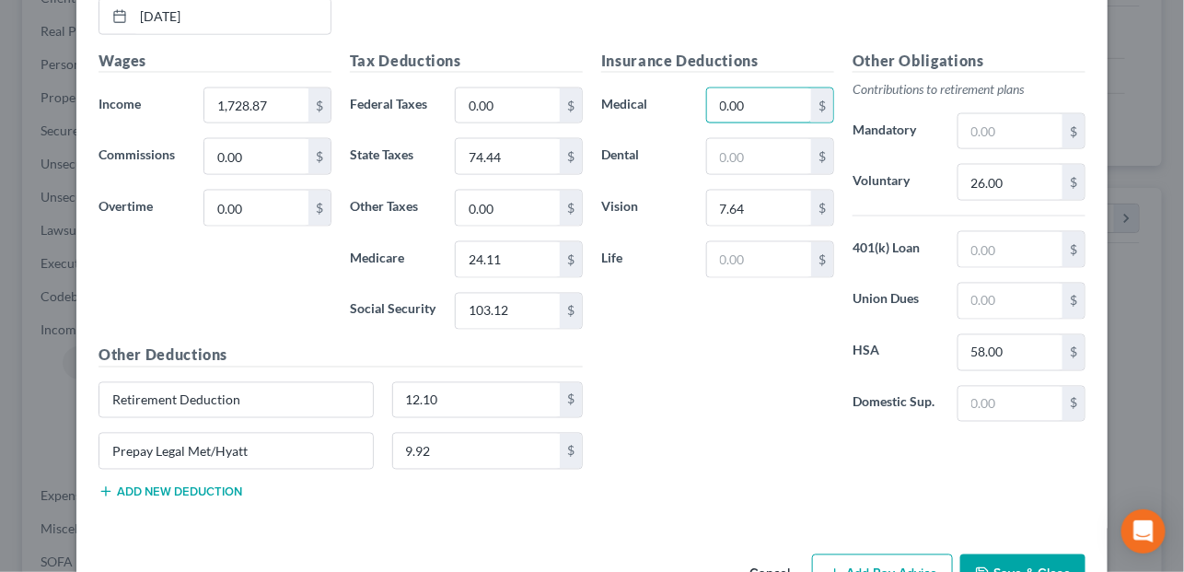
type input "0.00"
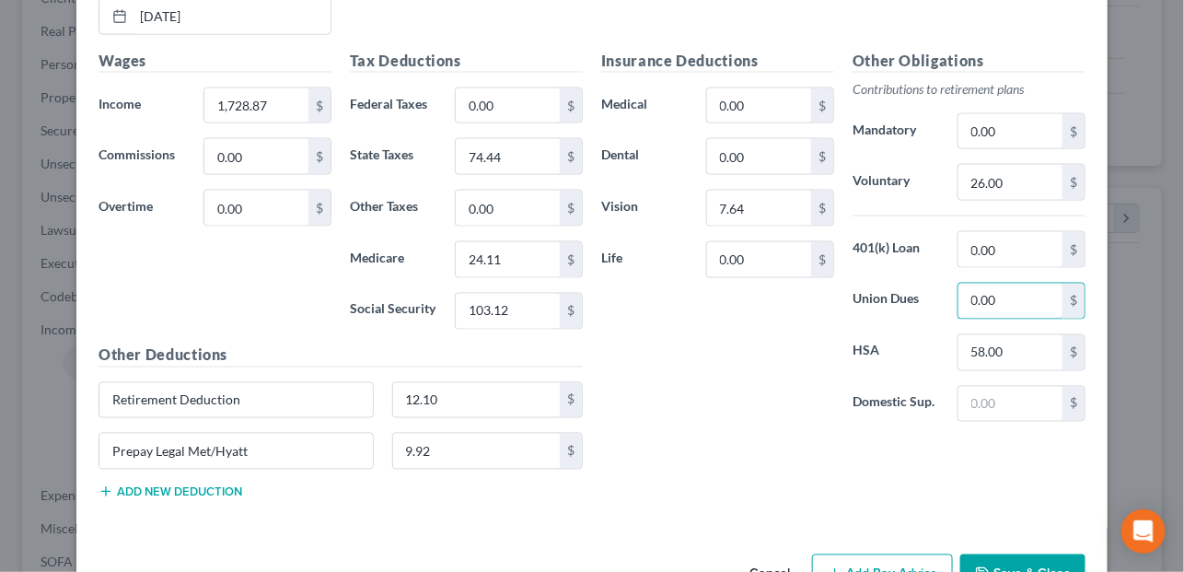
type input "0.00"
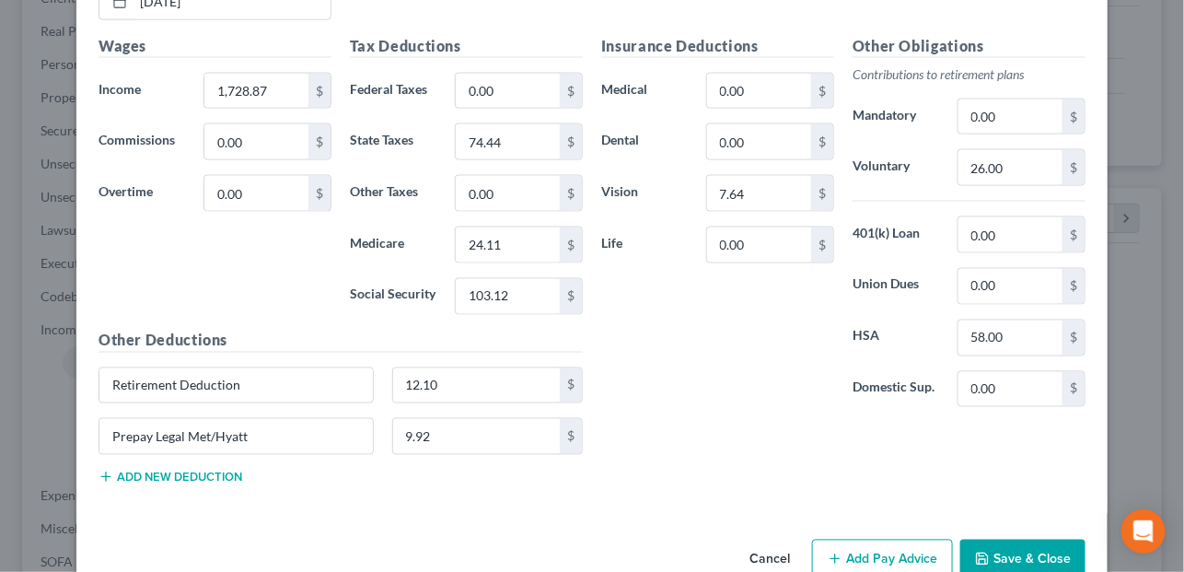
scroll to position [854, 0]
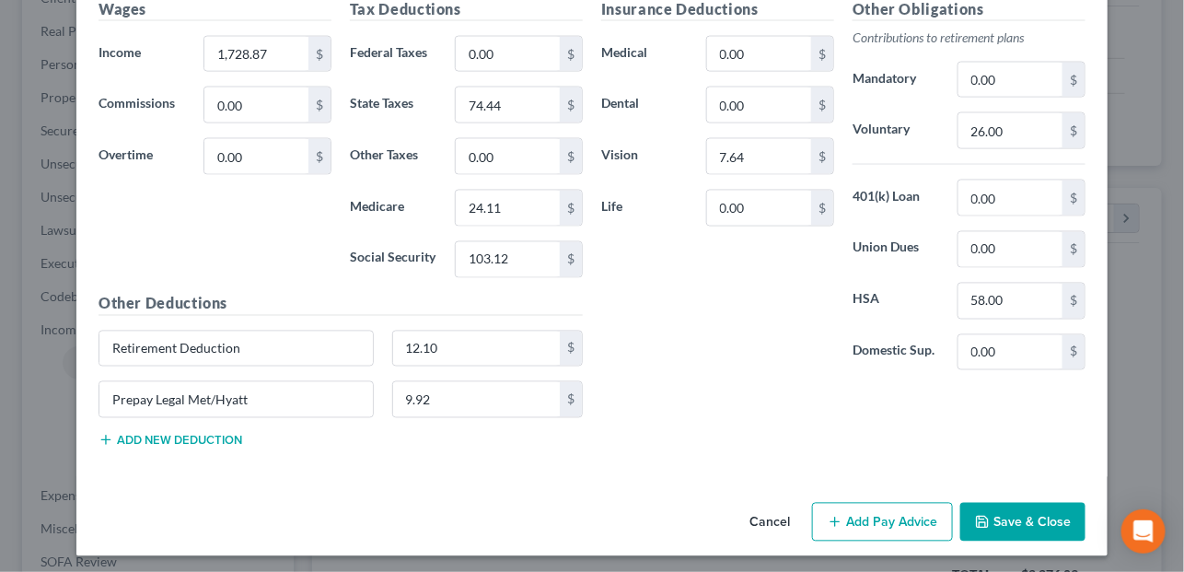
click at [870, 525] on button "Add Pay Advice" at bounding box center [882, 521] width 141 height 39
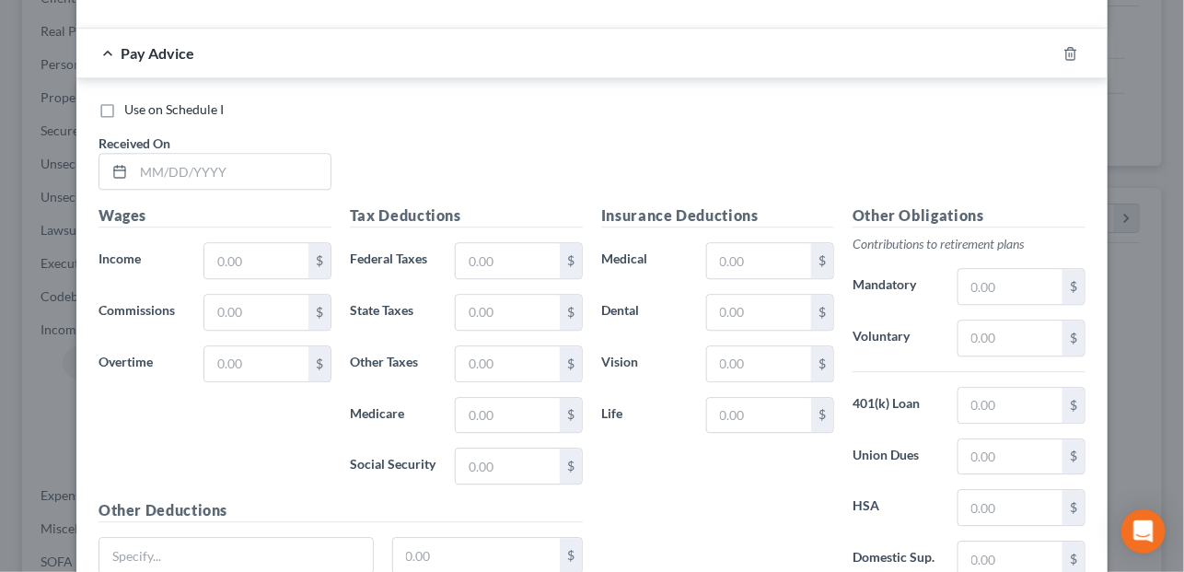
scroll to position [1406, 0]
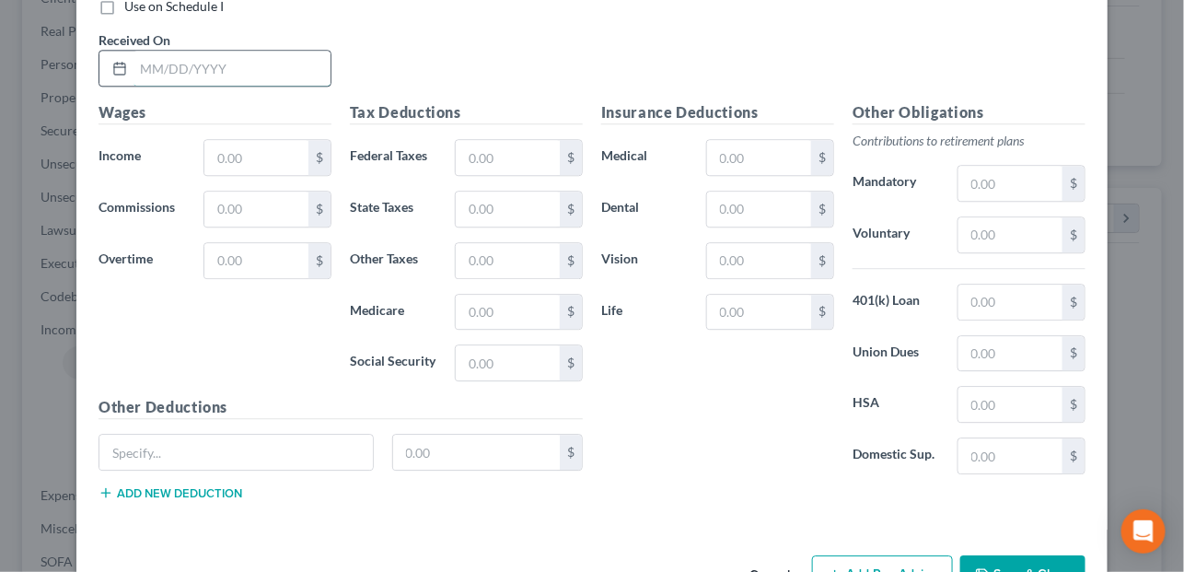
click at [219, 54] on input "text" at bounding box center [231, 68] width 197 height 35
type input "02/14/2025"
type input "1,785.34"
type input "0.00"
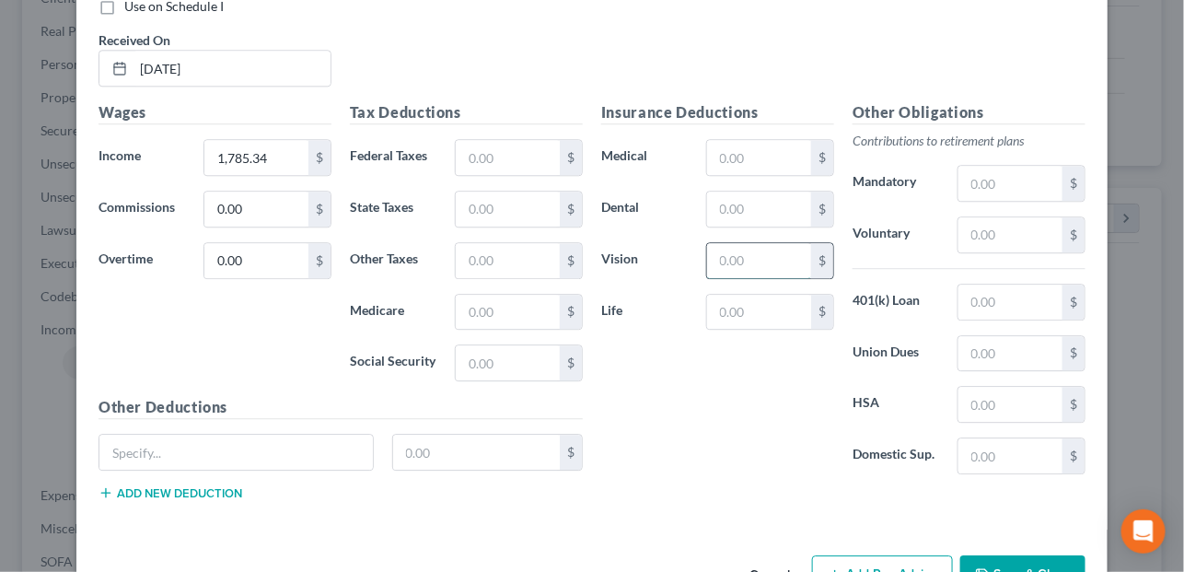
click at [751, 260] on input "text" at bounding box center [759, 260] width 104 height 35
type input "7.64"
click at [994, 389] on input "text" at bounding box center [1010, 404] width 104 height 35
type input "58.00"
click at [1000, 228] on input "text" at bounding box center [1010, 234] width 104 height 35
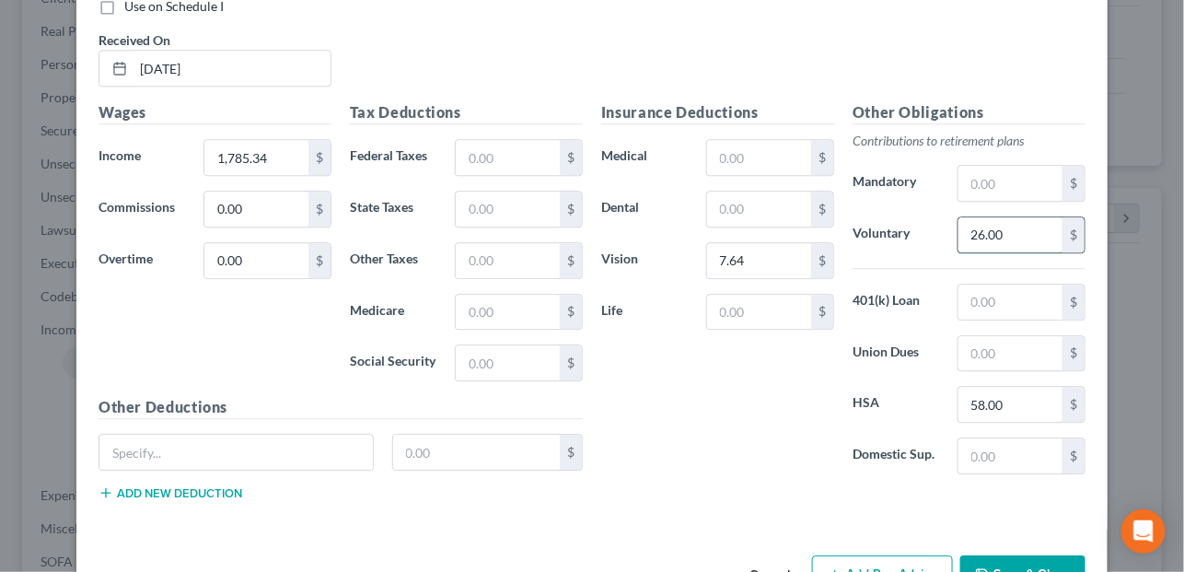
type input "26.00"
click at [137, 440] on input "text" at bounding box center [235, 451] width 273 height 35
type input "Retire Deduction"
type input "12.50"
click at [167, 485] on button "Add new deduction" at bounding box center [170, 492] width 144 height 15
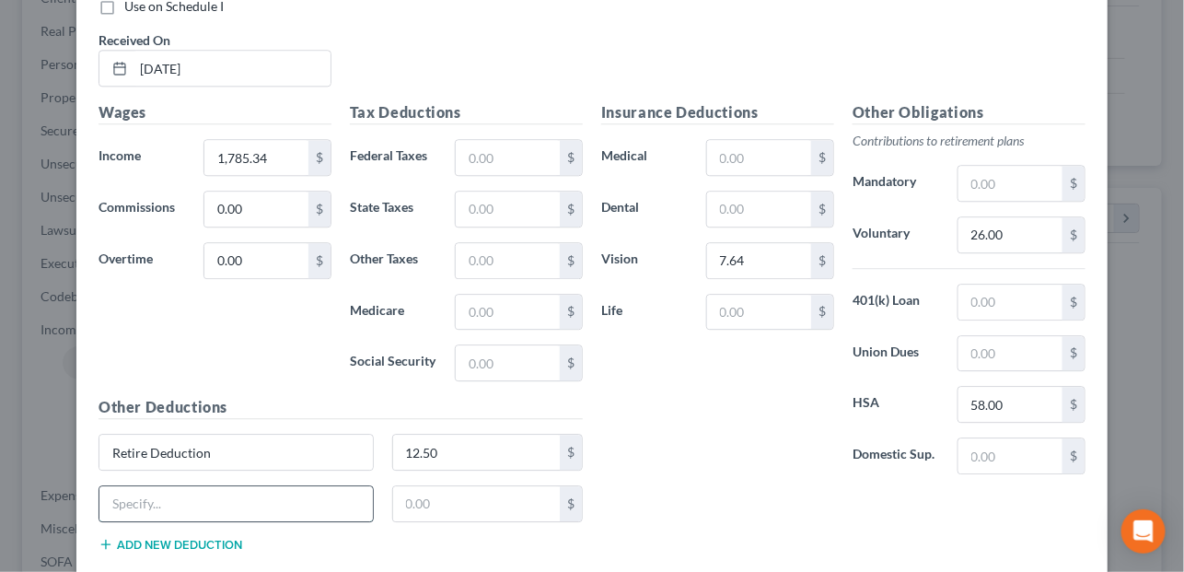
click at [167, 486] on input "text" at bounding box center [235, 503] width 273 height 35
type input "Prepay Legal Met/Hyatt"
click at [517, 510] on div "$" at bounding box center [487, 503] width 191 height 37
click at [516, 504] on input "text" at bounding box center [476, 503] width 167 height 35
type input "9.80"
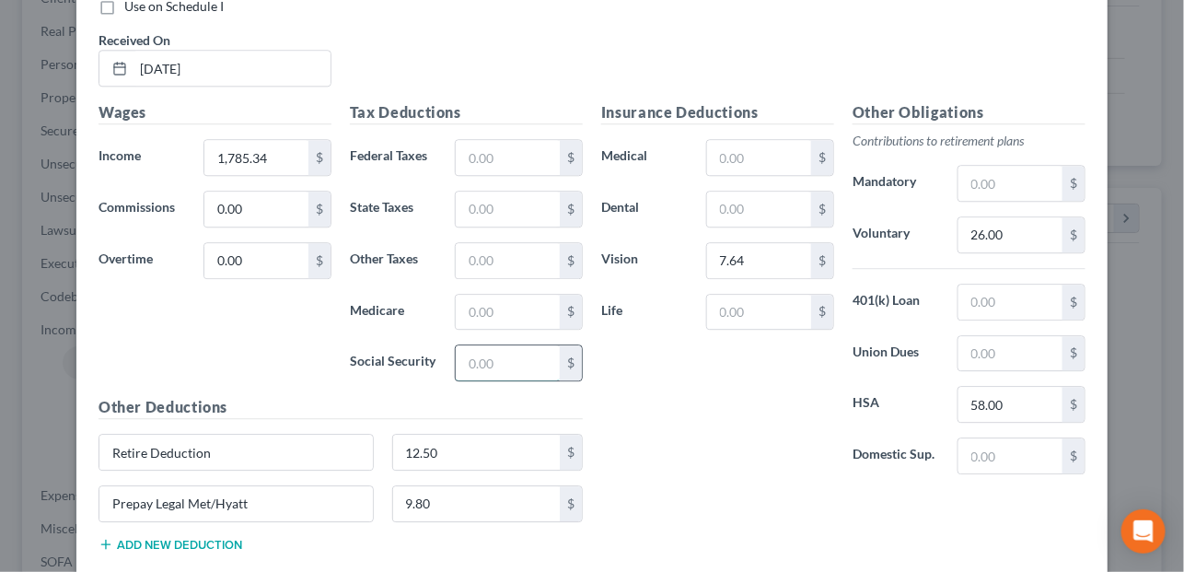
click at [473, 353] on input "text" at bounding box center [508, 362] width 104 height 35
type input "106.62"
click at [477, 308] on input "text" at bounding box center [508, 311] width 104 height 35
type input "24.94"
type input "0.00"
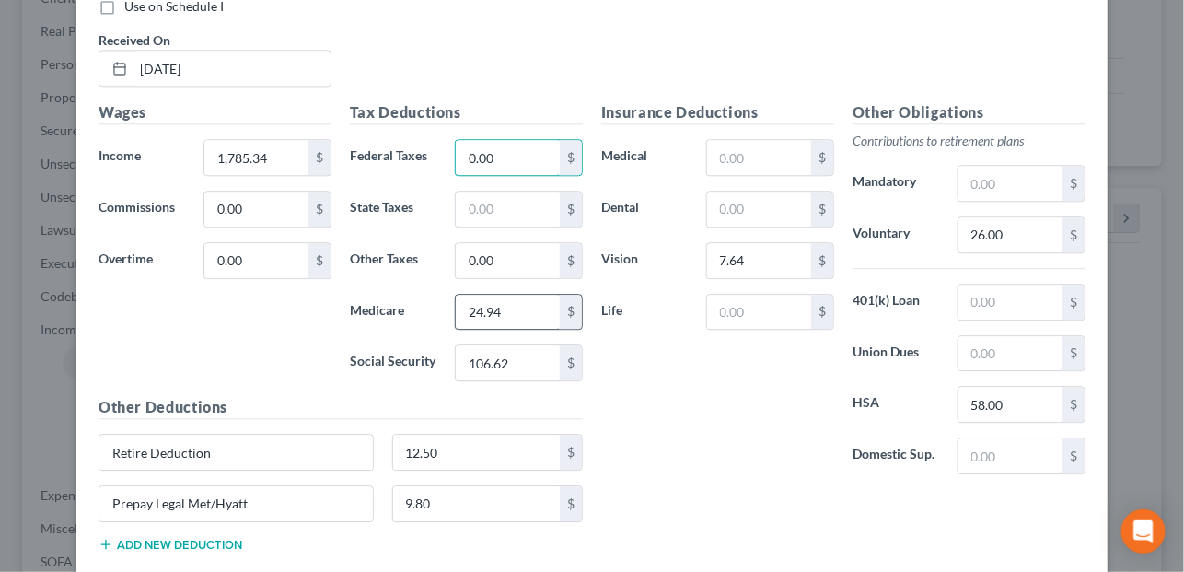
type input "0.00"
type input "77.06"
click at [756, 166] on input "text" at bounding box center [759, 157] width 104 height 35
type input "0.00"
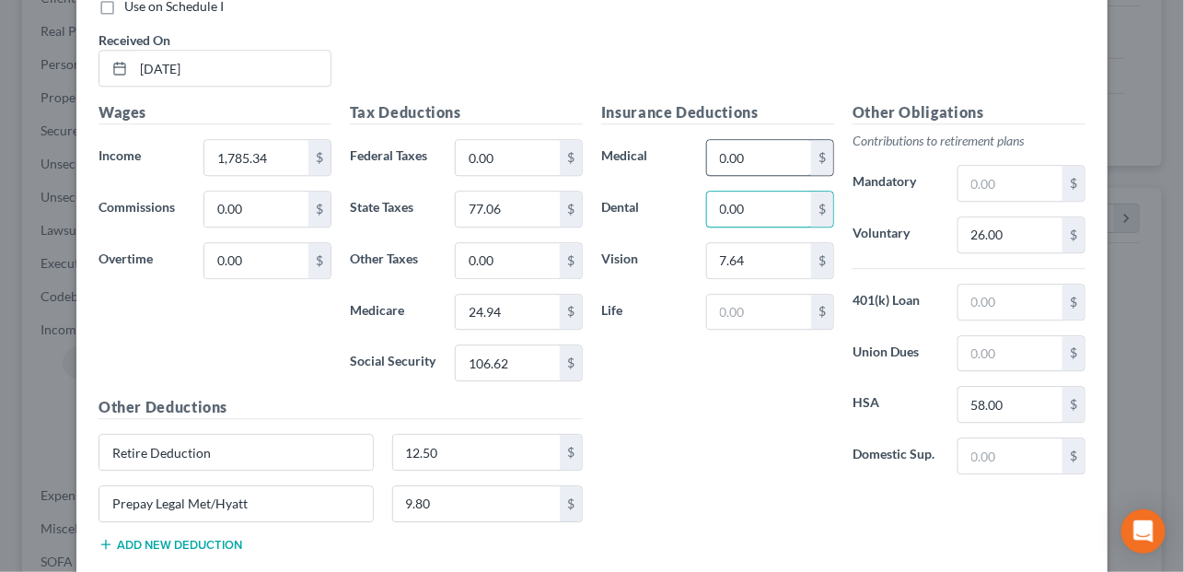
type input "0.00"
type input "7.64"
type input "0.00"
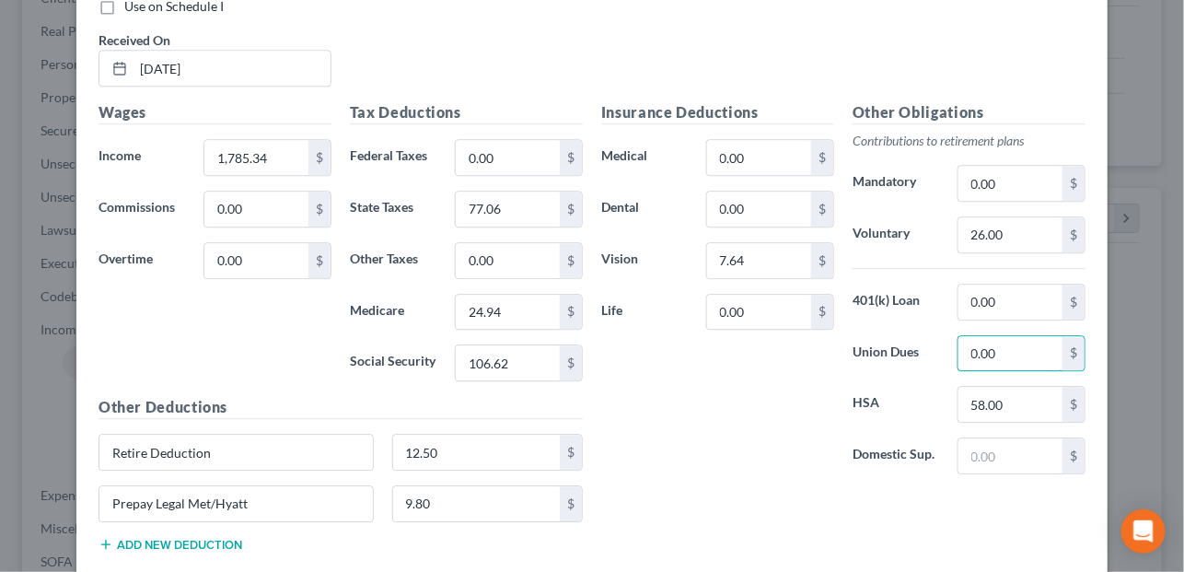
type input "0.00"
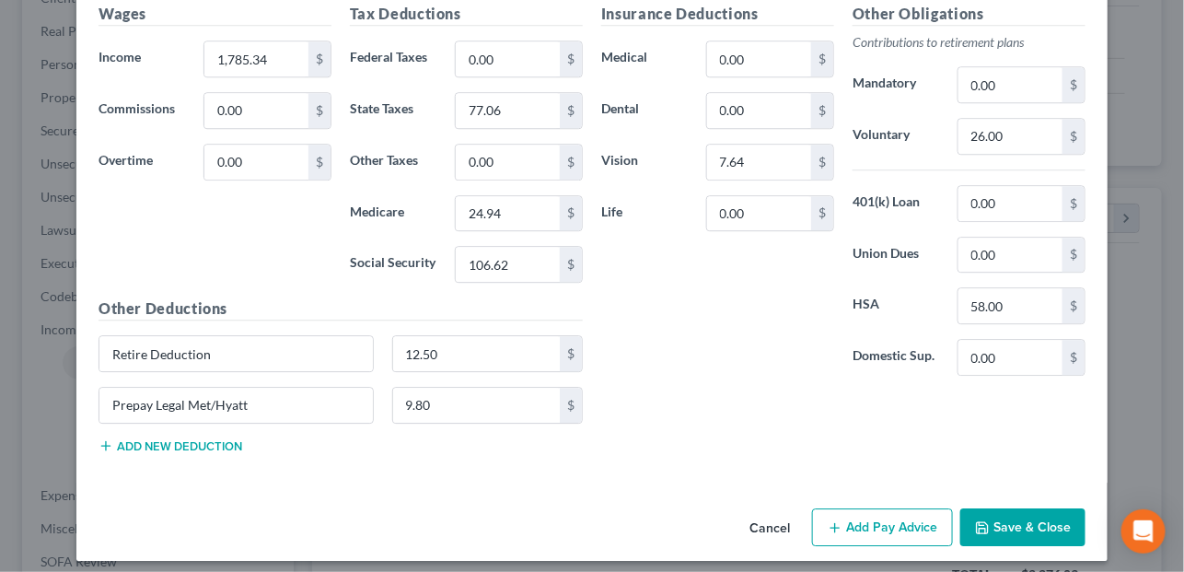
click at [836, 520] on icon "button" at bounding box center [834, 527] width 15 height 15
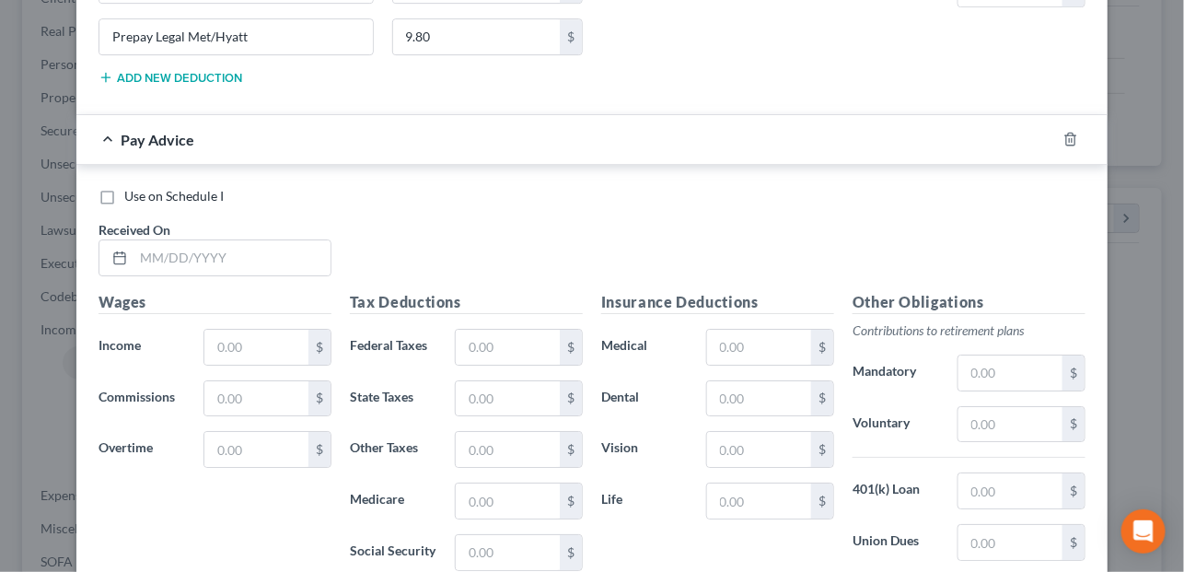
scroll to position [1966, 0]
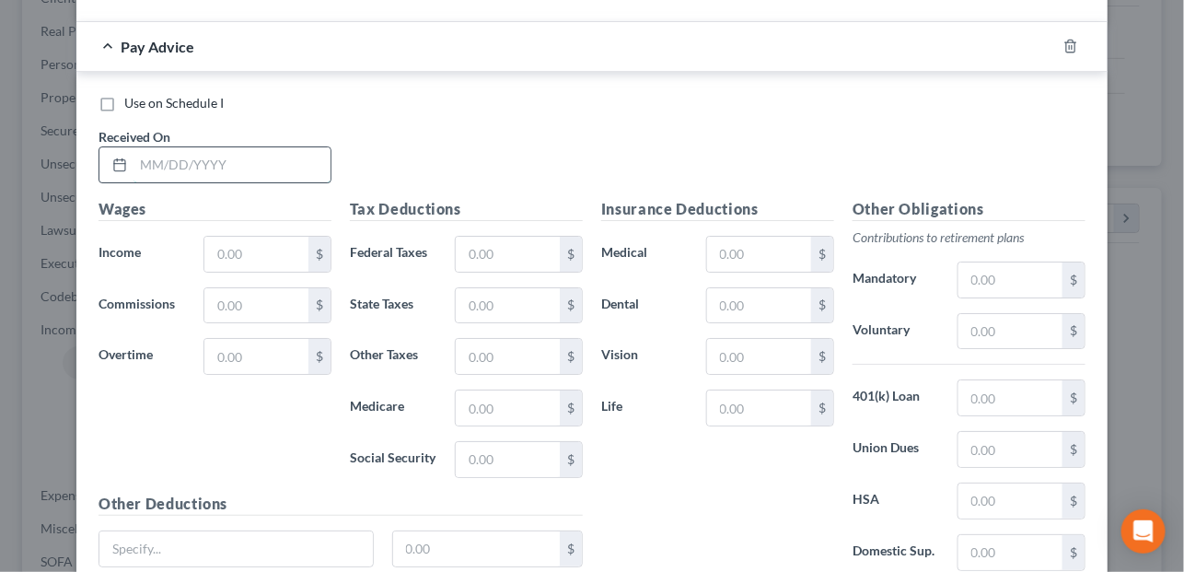
click at [277, 151] on input "text" at bounding box center [231, 164] width 197 height 35
type input "02/28/2025"
type input "1,745.00"
type input "0.00"
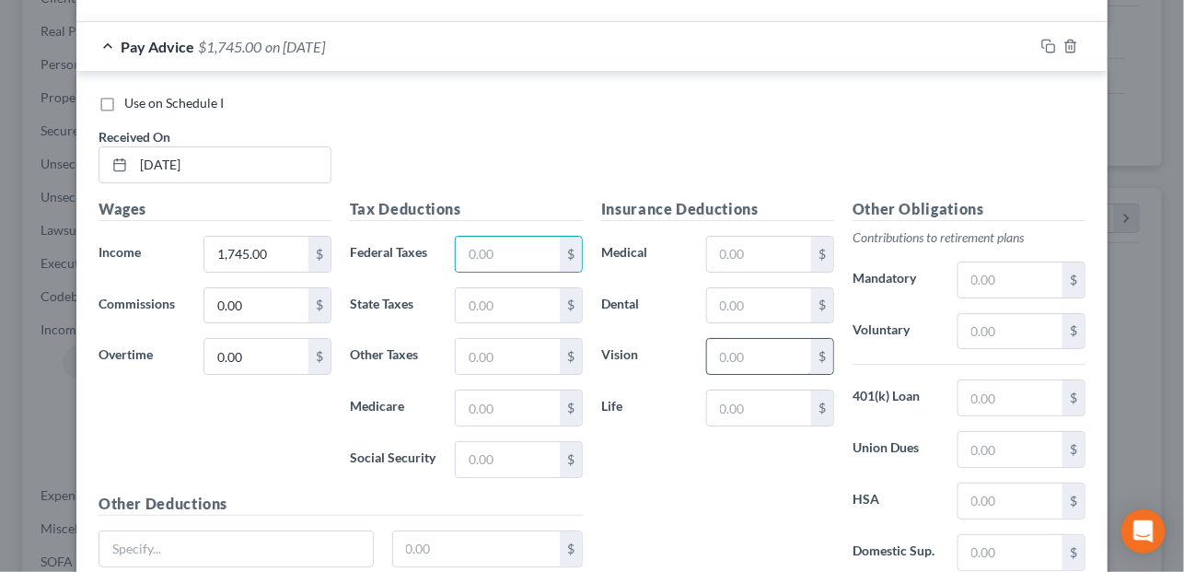
click at [753, 350] on input "text" at bounding box center [759, 356] width 104 height 35
type input "7.64"
click at [1012, 483] on input "text" at bounding box center [1010, 500] width 104 height 35
type input "58.00"
click at [987, 314] on input "text" at bounding box center [1010, 331] width 104 height 35
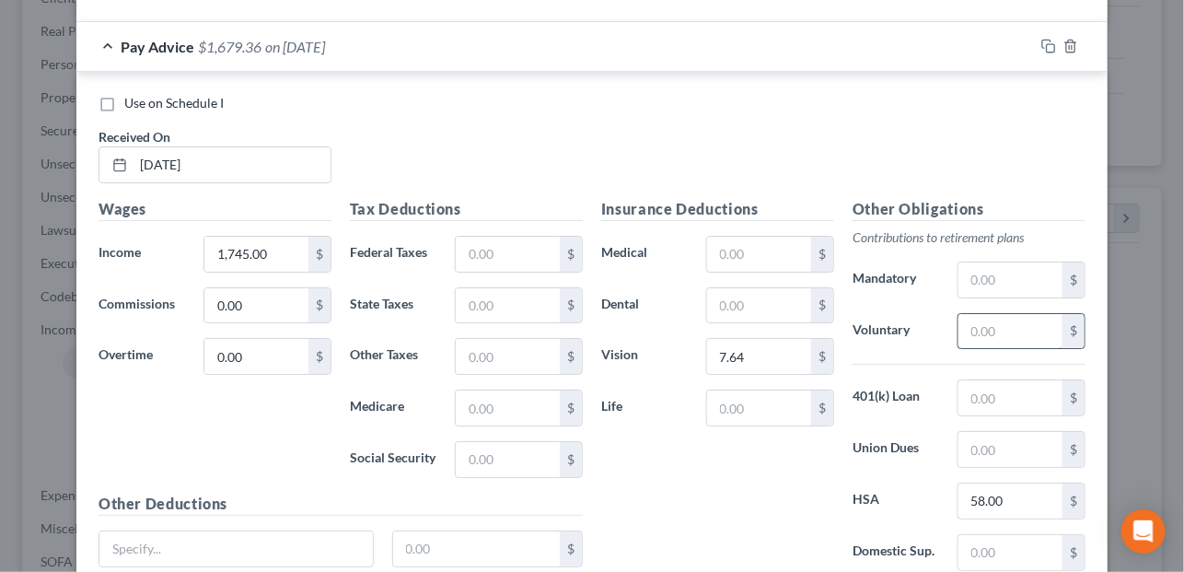
type input "26.00"
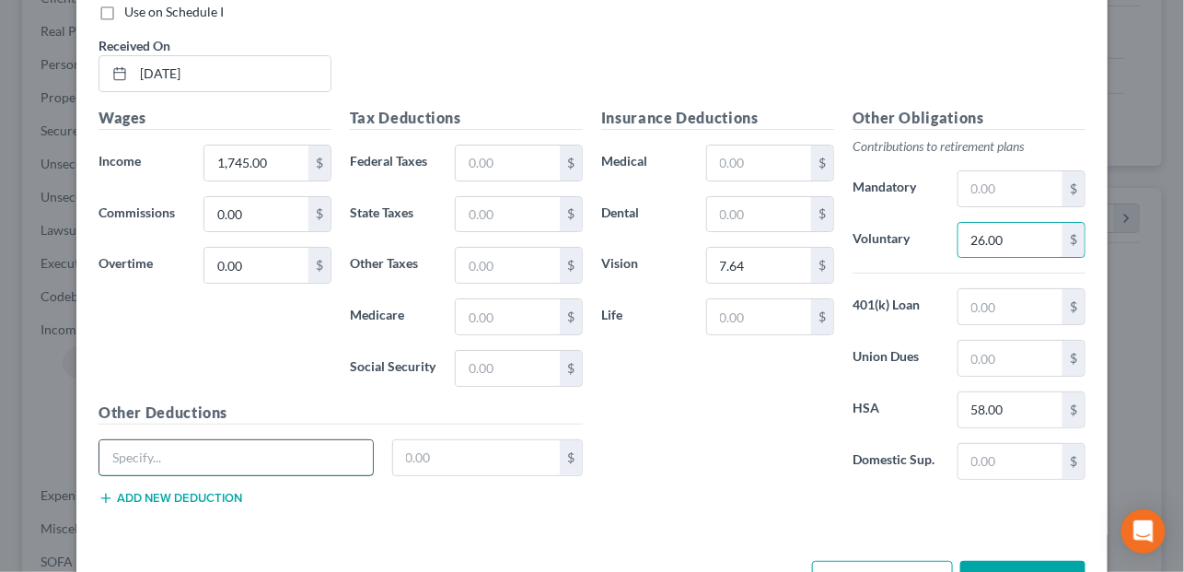
click at [203, 443] on input "text" at bounding box center [235, 457] width 273 height 35
type input "Retire Deduction"
click at [422, 440] on input "text" at bounding box center [476, 457] width 167 height 35
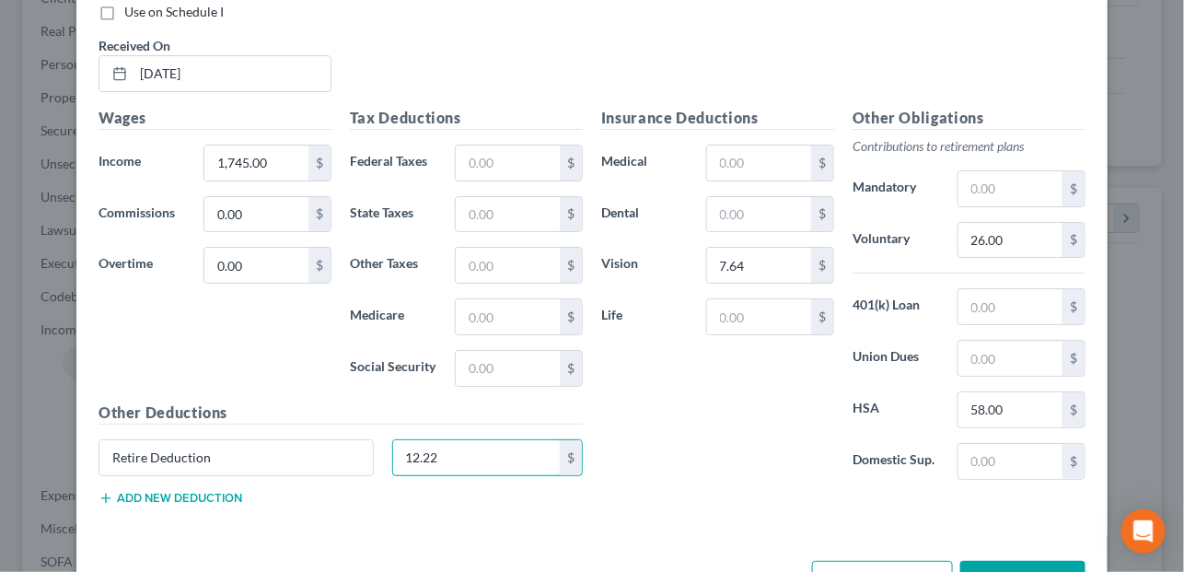
type input "12.22"
click at [211, 491] on button "Add new deduction" at bounding box center [170, 498] width 144 height 15
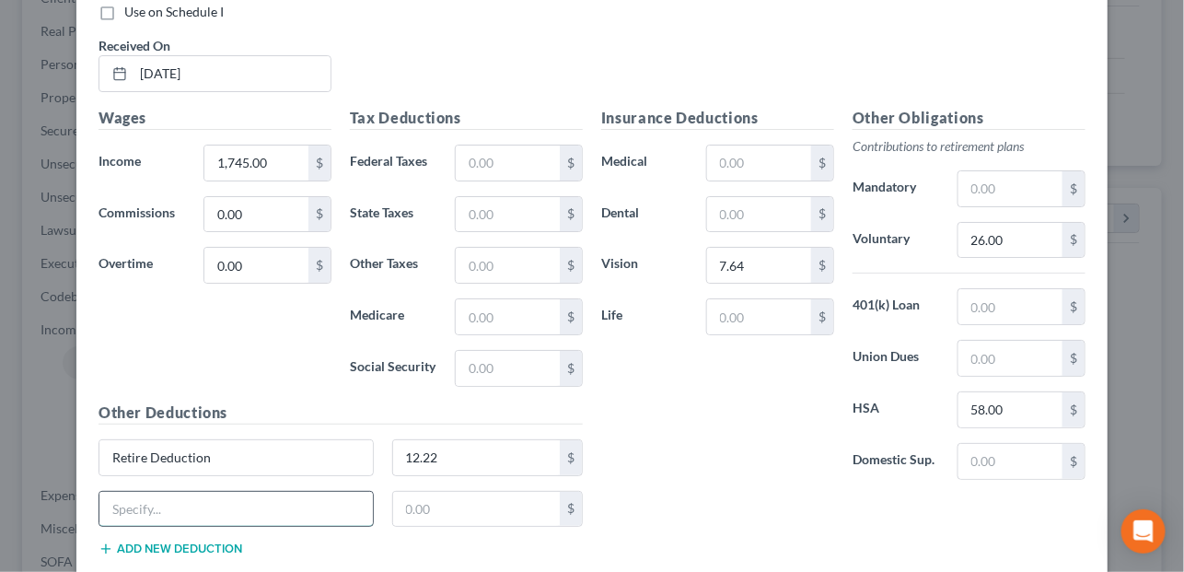
click at [211, 491] on input "text" at bounding box center [235, 508] width 273 height 35
type input "Prepay Legal Met/Hyatt"
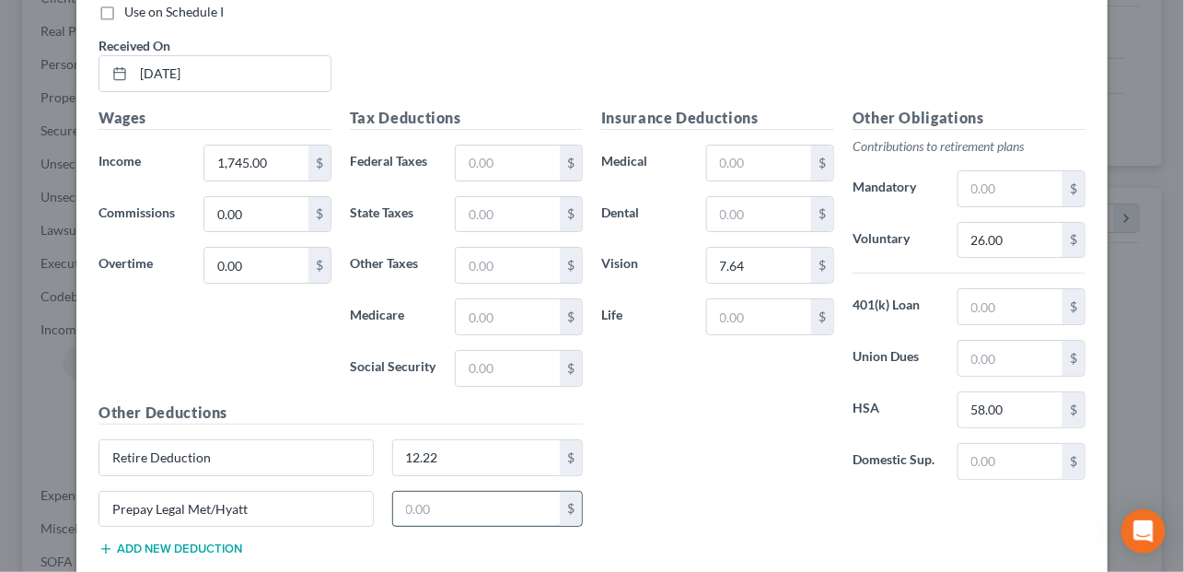
click at [464, 499] on input "text" at bounding box center [476, 508] width 167 height 35
type input "9.80"
click at [520, 352] on input "text" at bounding box center [508, 368] width 104 height 35
type input "104.12"
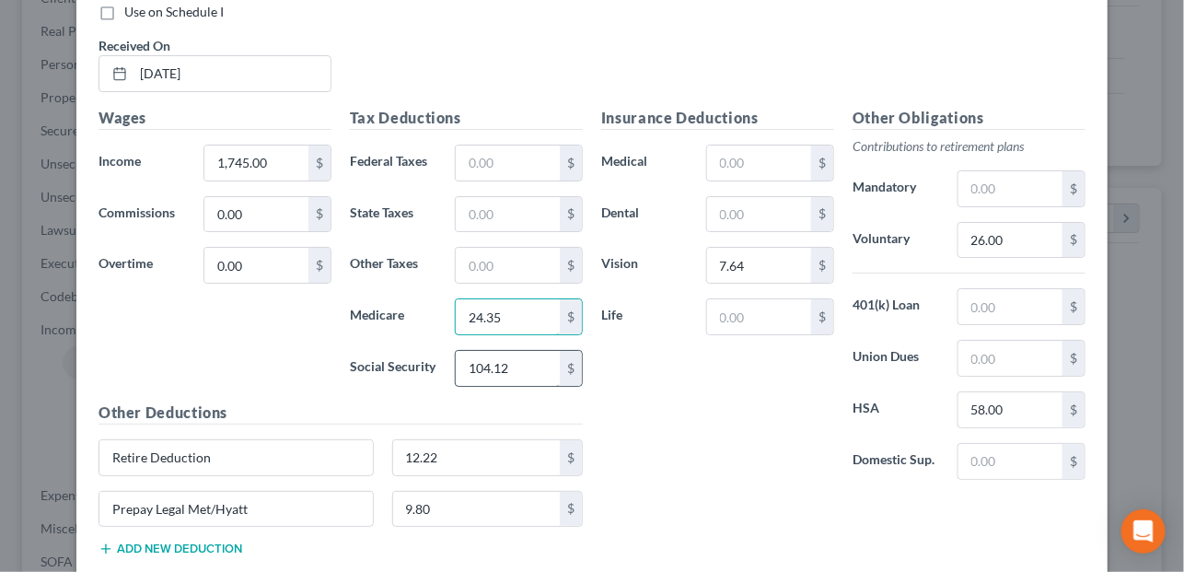
type input "24.35"
type input "0.00"
type input "75.23"
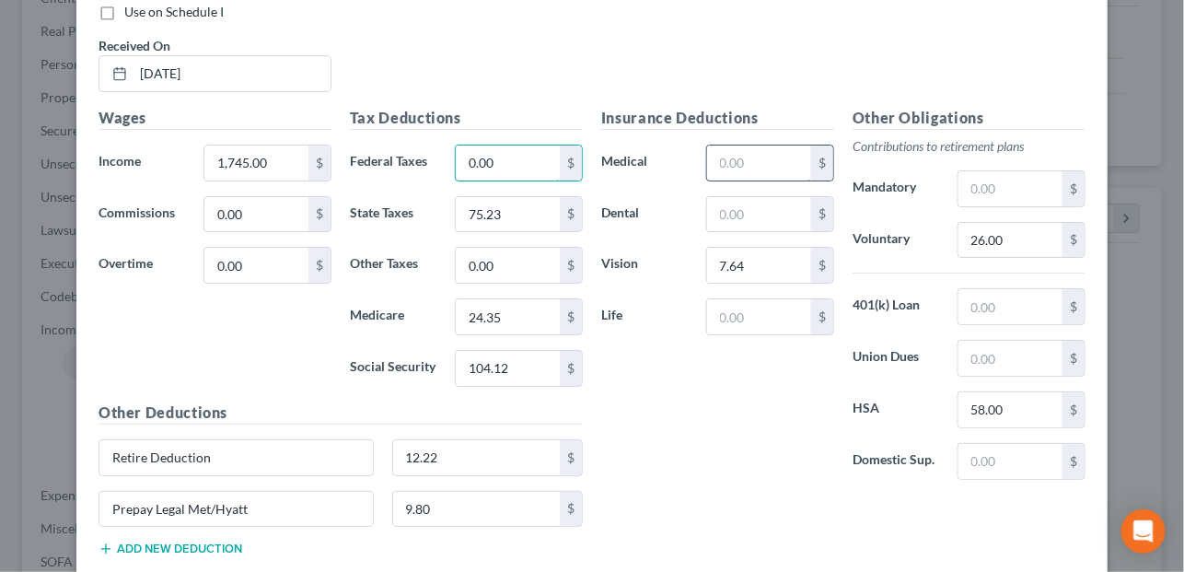
type input "0.00"
click at [729, 152] on input "text" at bounding box center [759, 162] width 104 height 35
type input "0.00"
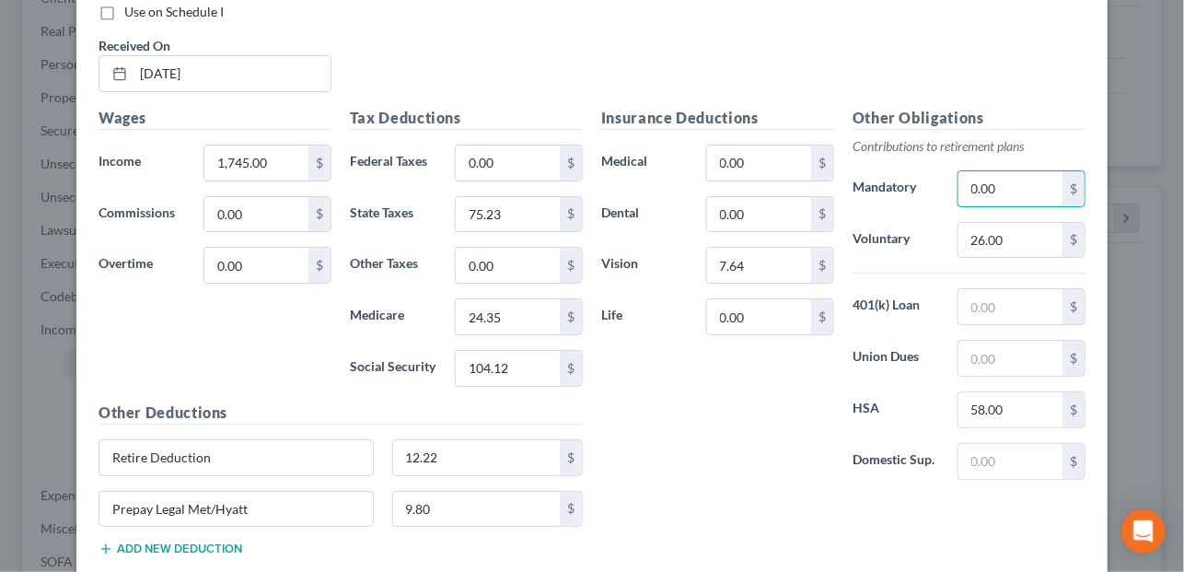
type input "0.00"
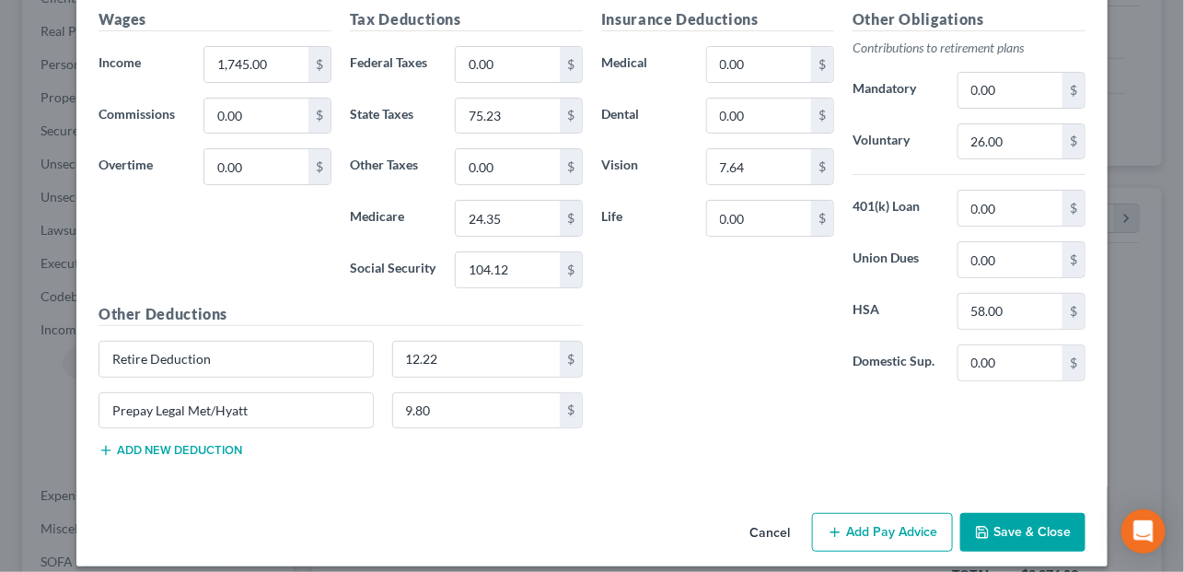
click at [883, 522] on button "Add Pay Advice" at bounding box center [882, 532] width 141 height 39
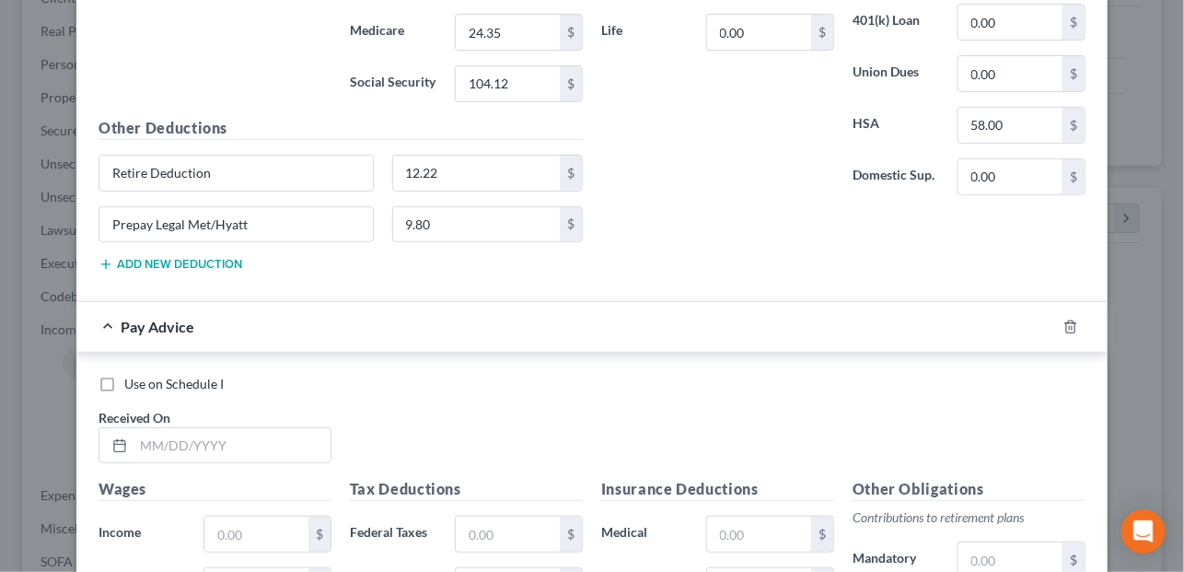
scroll to position [2523, 0]
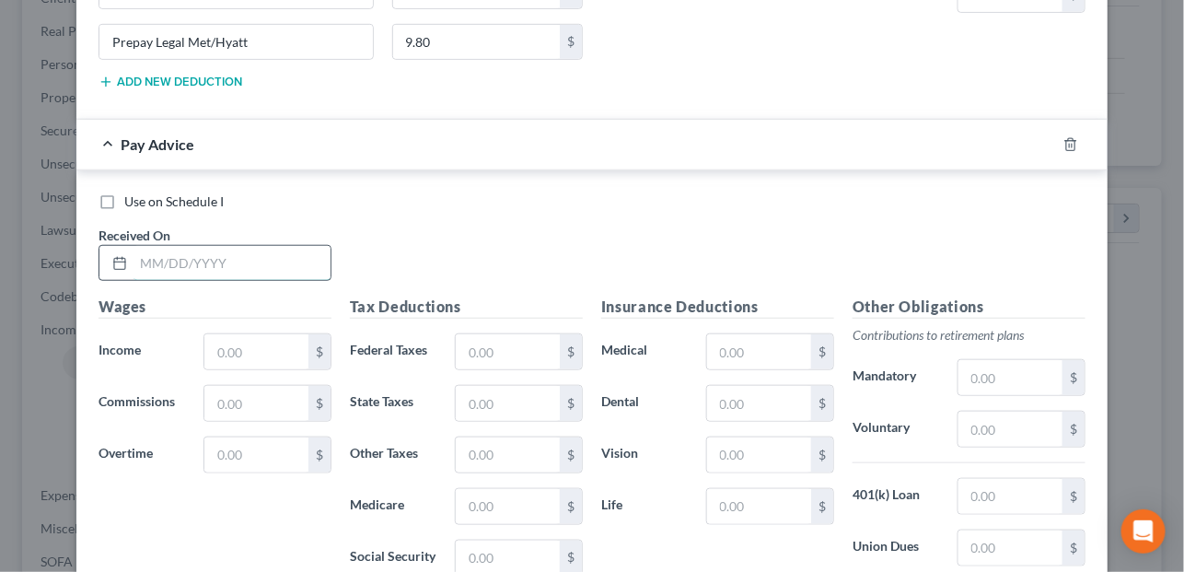
click at [190, 249] on input "text" at bounding box center [231, 263] width 197 height 35
type input "03/14/2025"
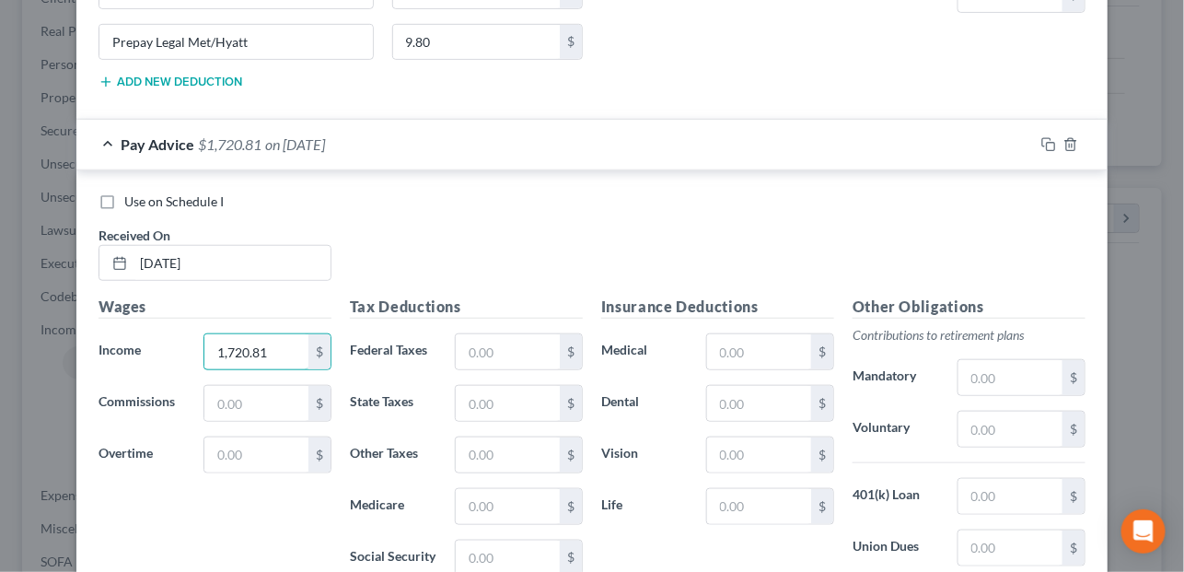
type input "1,720.81"
type input "0.00"
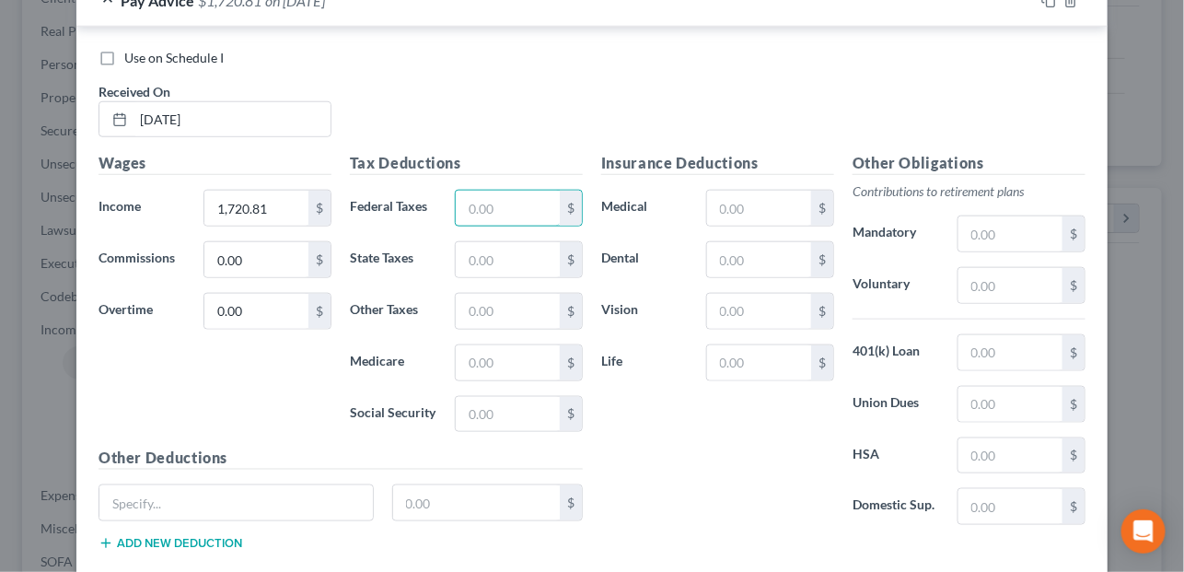
scroll to position [2708, 0]
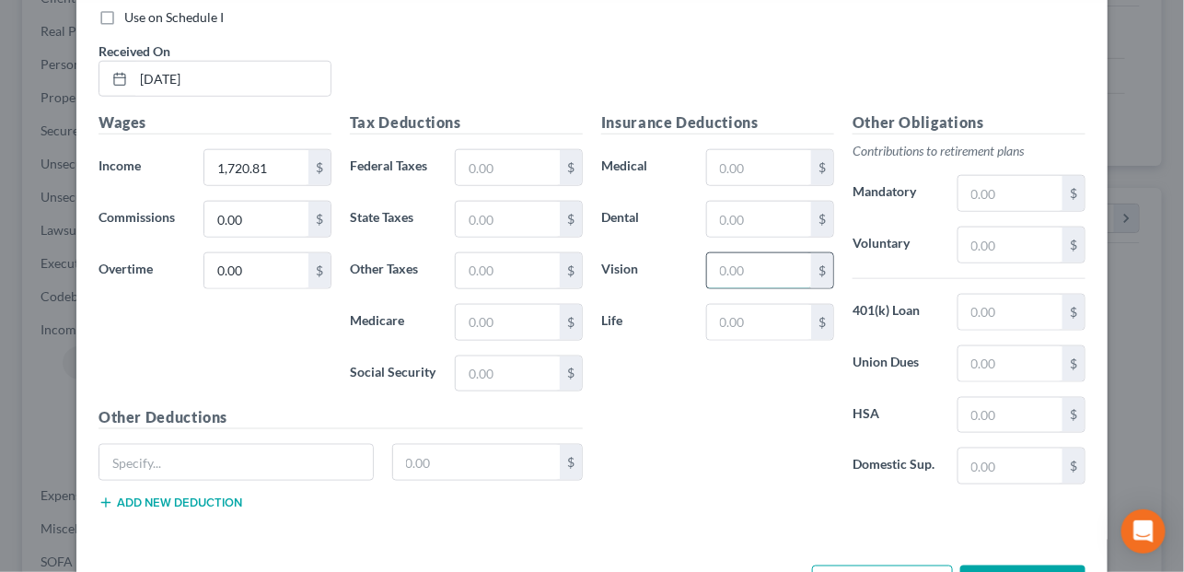
click at [773, 254] on input "text" at bounding box center [759, 270] width 104 height 35
type input "7.64"
click at [1012, 398] on input "text" at bounding box center [1010, 415] width 104 height 35
type input "58.00"
click at [991, 227] on input "text" at bounding box center [1010, 244] width 104 height 35
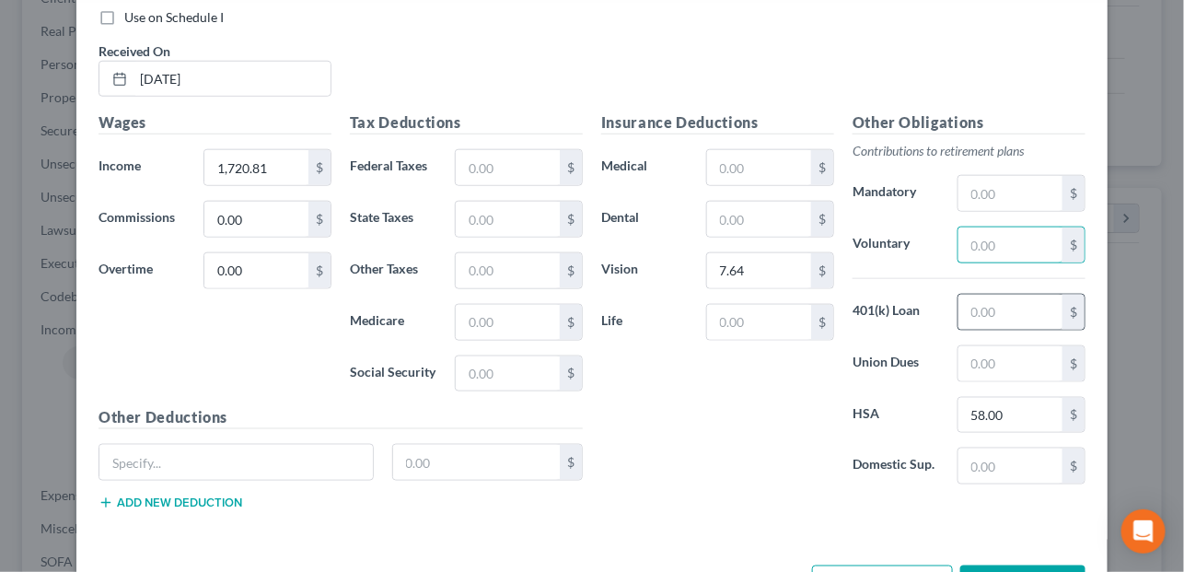
type input "26.00"
click at [706, 453] on div "Insurance Deductions Medical $ Dental $ Vision 7.64 $ Life $" at bounding box center [717, 304] width 251 height 387
click at [187, 445] on input "text" at bounding box center [235, 462] width 273 height 35
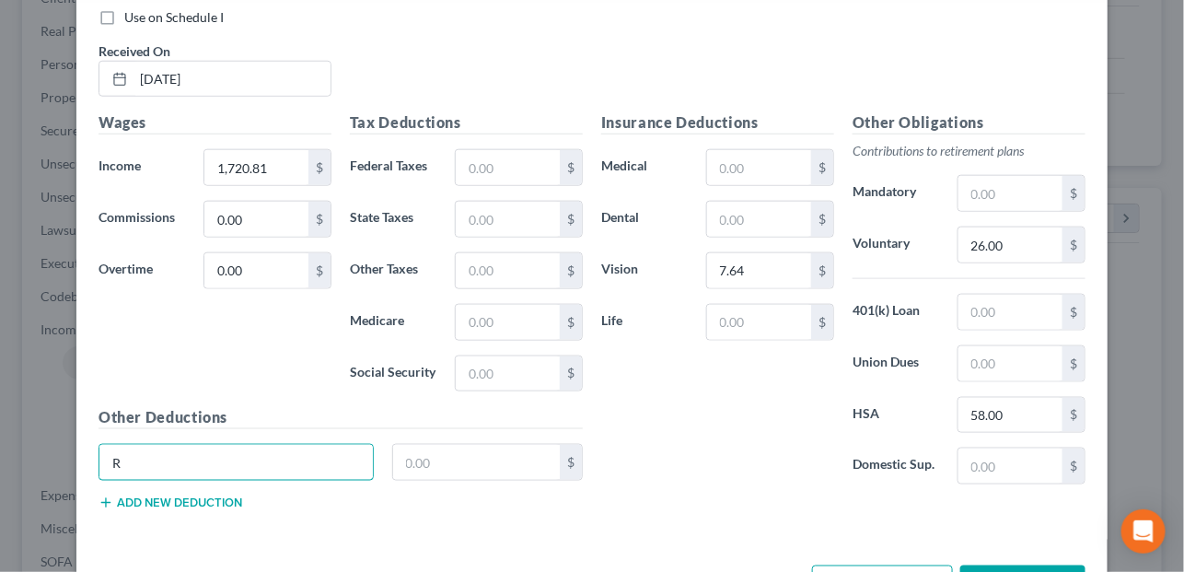
type input "Retire Deduction"
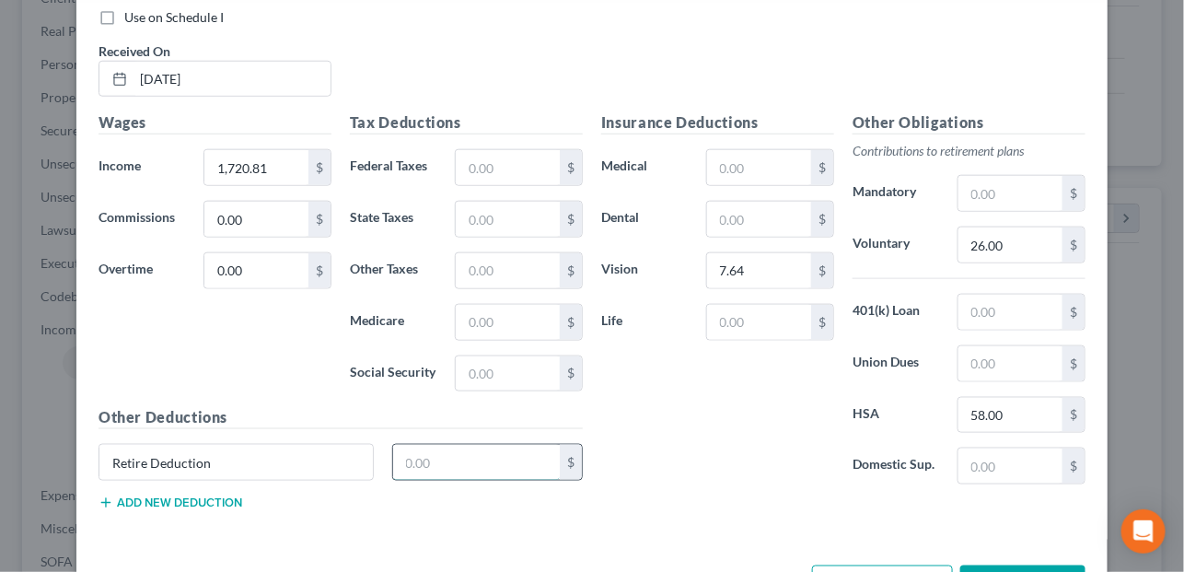
click at [425, 447] on input "text" at bounding box center [476, 462] width 167 height 35
type input "12.05"
click at [168, 495] on button "Add new deduction" at bounding box center [170, 502] width 144 height 15
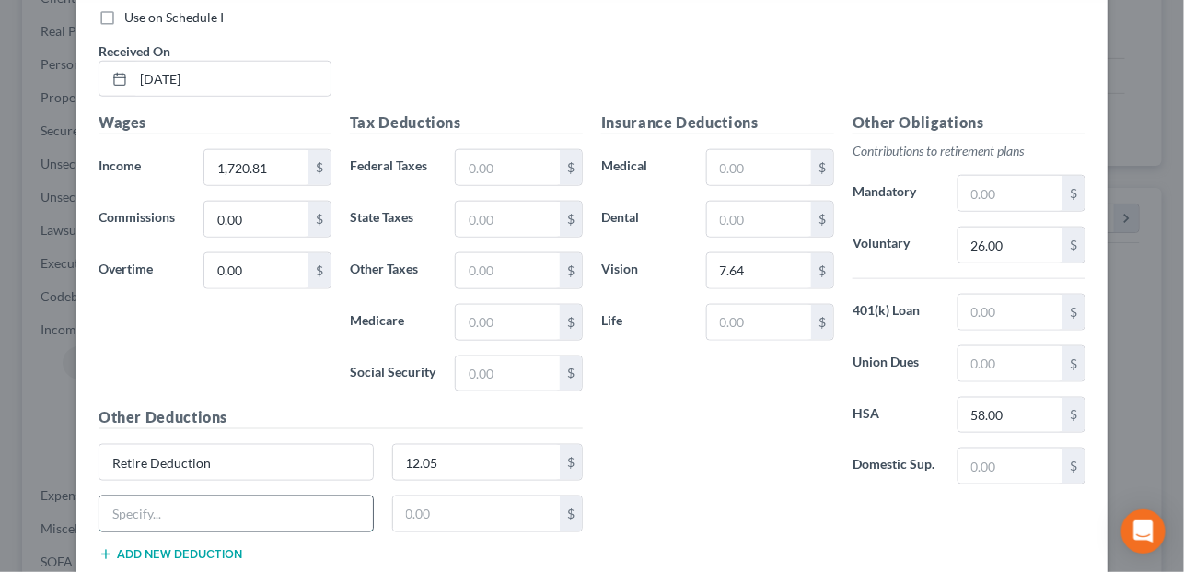
click at [167, 498] on input "text" at bounding box center [235, 513] width 273 height 35
type input "Prepay Legal Met/Hyatt"
click at [439, 496] on input "text" at bounding box center [476, 513] width 167 height 35
type input "9.80"
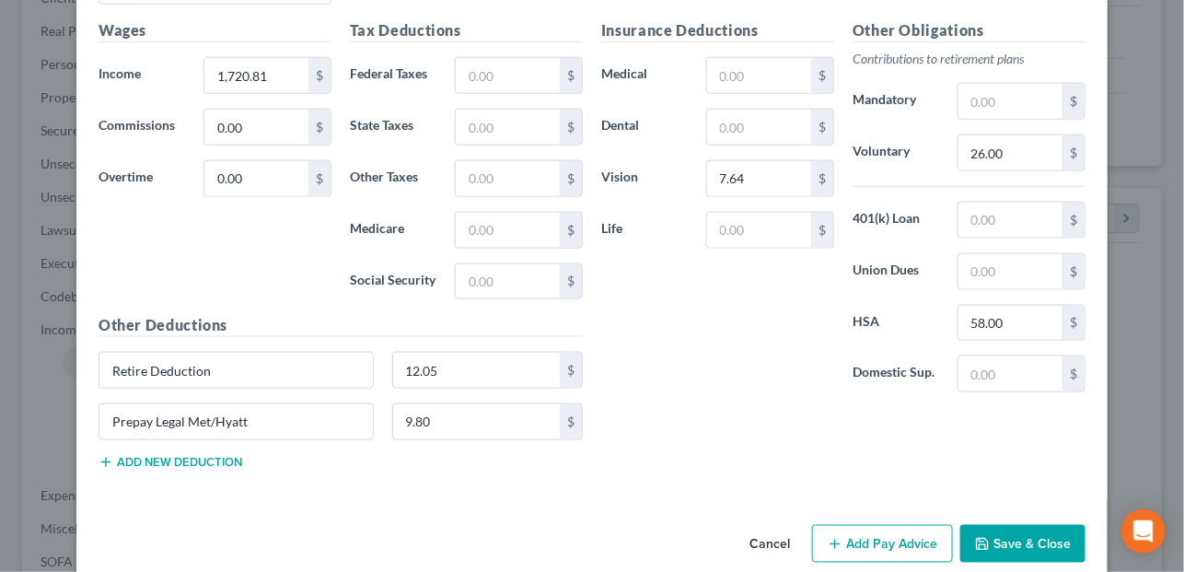
scroll to position [2800, 0]
click at [997, 357] on input "text" at bounding box center [1010, 373] width 104 height 35
type input "310.15"
click at [472, 264] on input "text" at bounding box center [508, 281] width 104 height 35
type input "102.62"
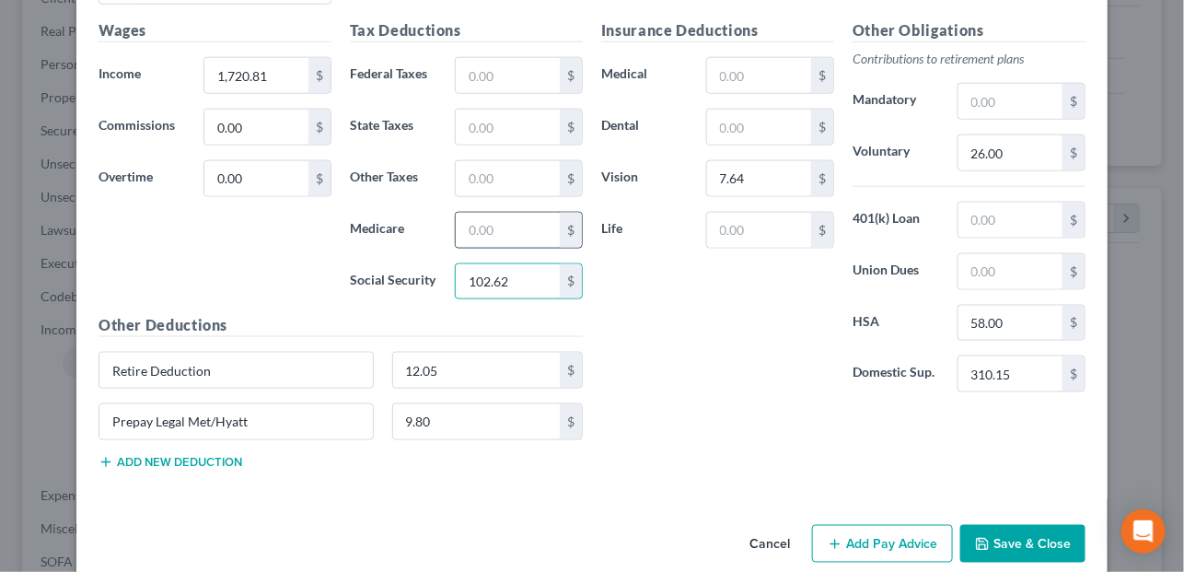
click at [500, 217] on input "text" at bounding box center [508, 230] width 104 height 35
type input "24.00"
click at [497, 161] on input "text" at bounding box center [508, 178] width 104 height 35
type input "0.00"
click at [508, 110] on input "text" at bounding box center [508, 127] width 104 height 35
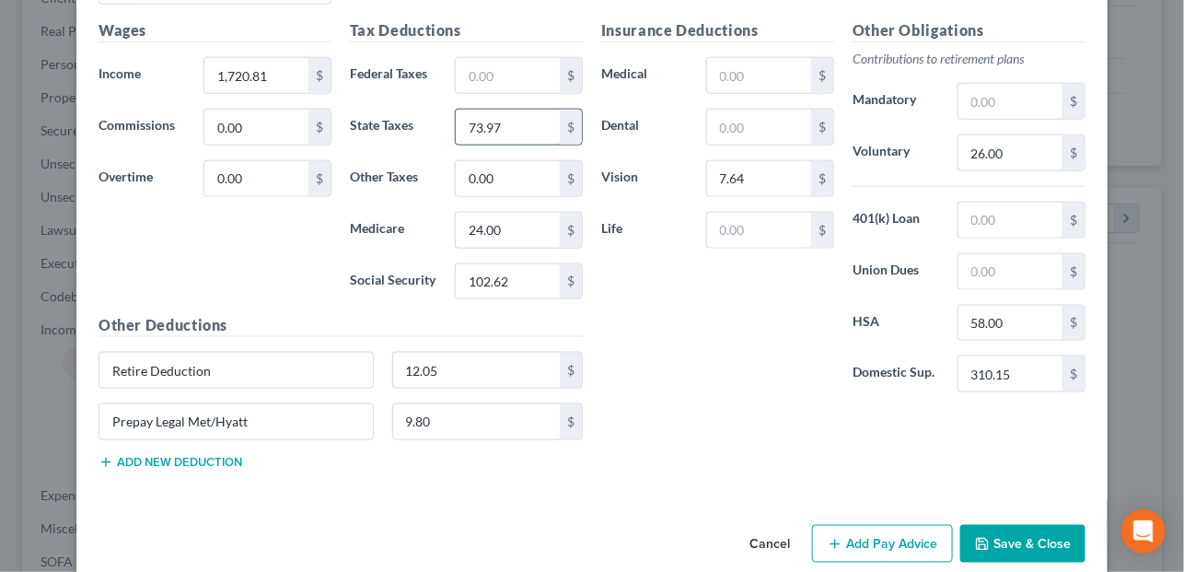
type input "73.97"
type input "0.00"
click at [729, 67] on input "text" at bounding box center [759, 75] width 104 height 35
type input "0.00"
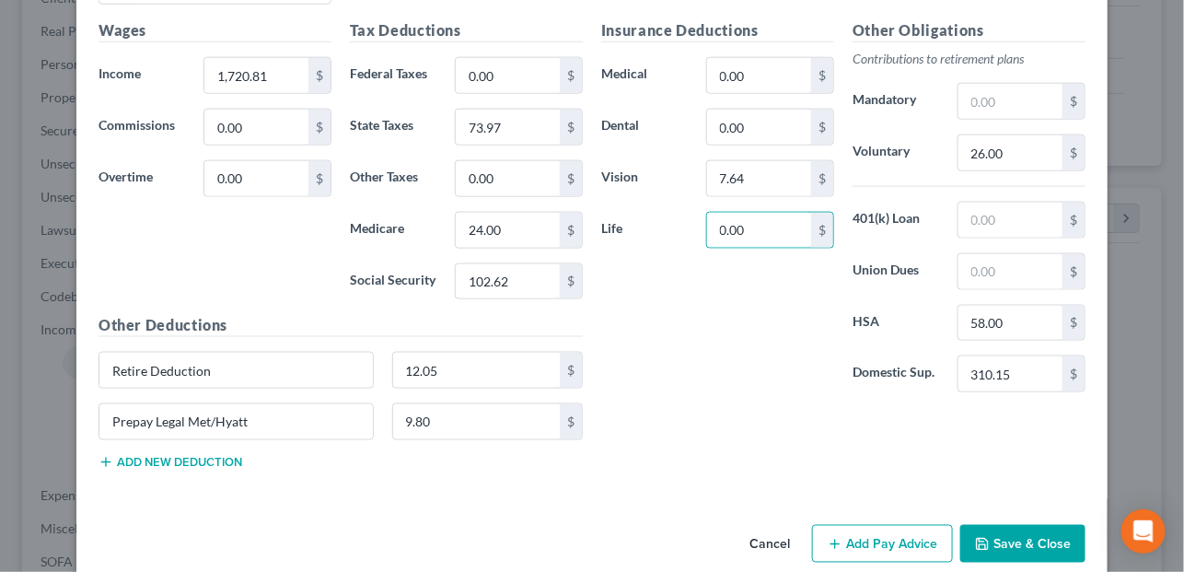
type input "0.00"
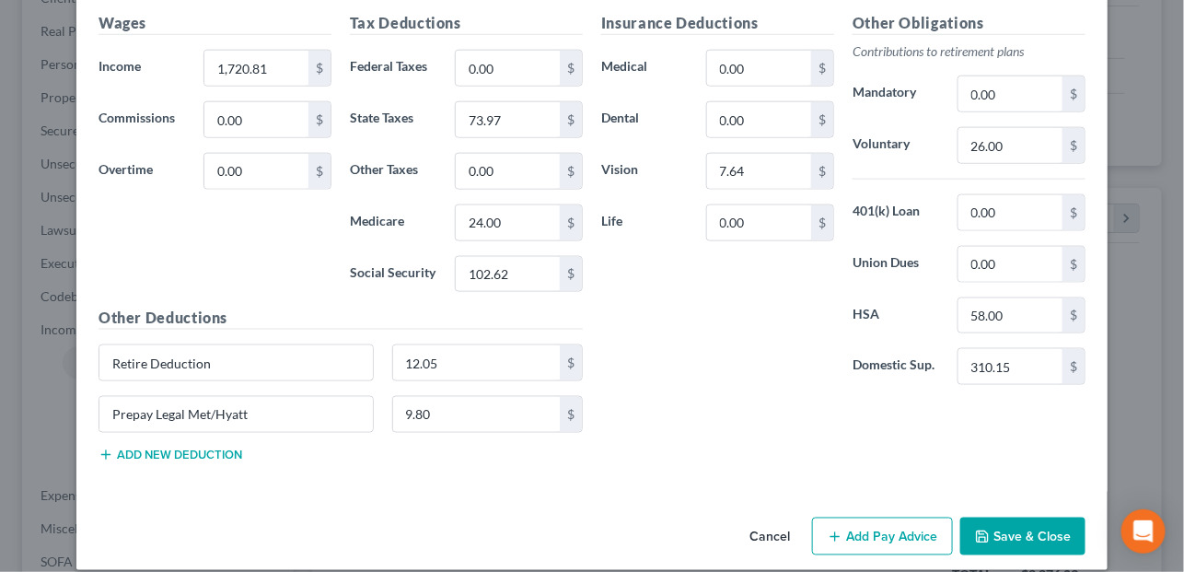
click at [882, 517] on button "Add Pay Advice" at bounding box center [882, 536] width 141 height 39
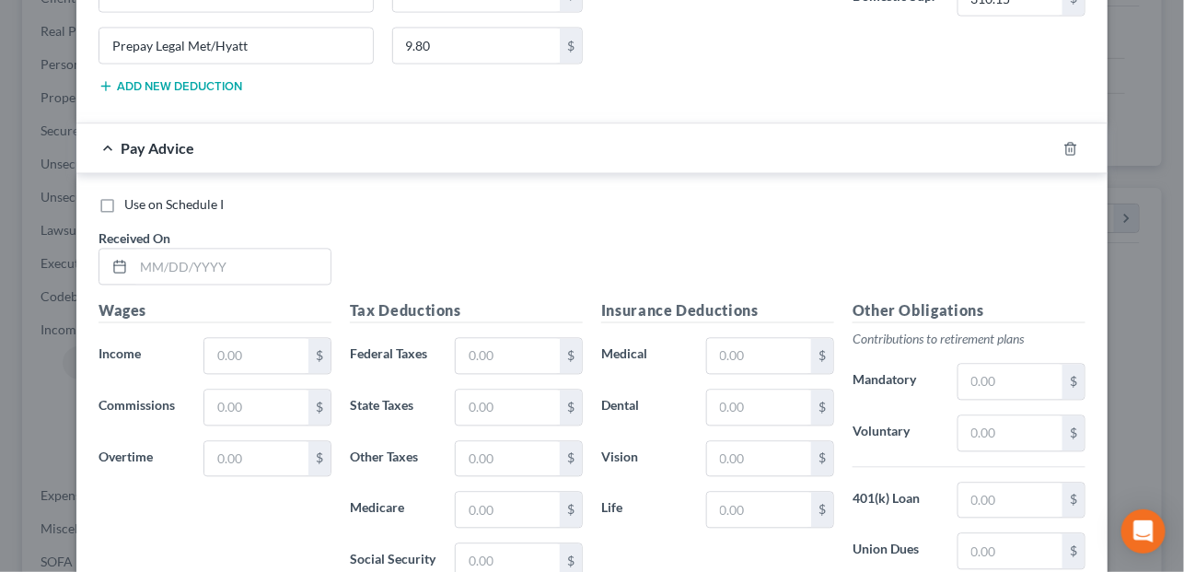
scroll to position [3267, 0]
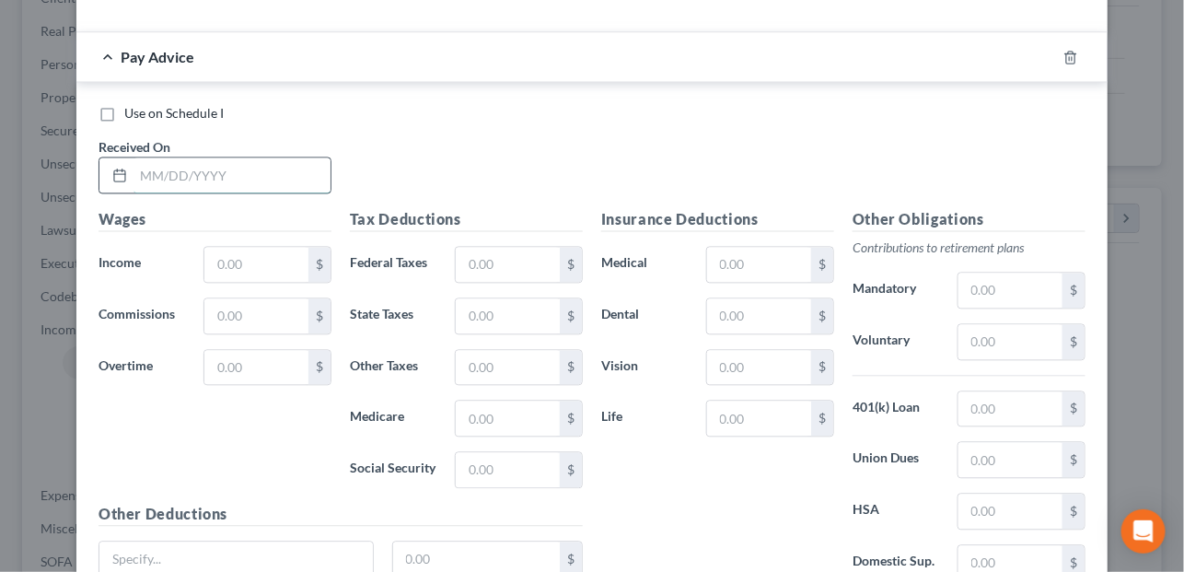
click at [186, 157] on input "text" at bounding box center [231, 174] width 197 height 35
type input "03/28/2025"
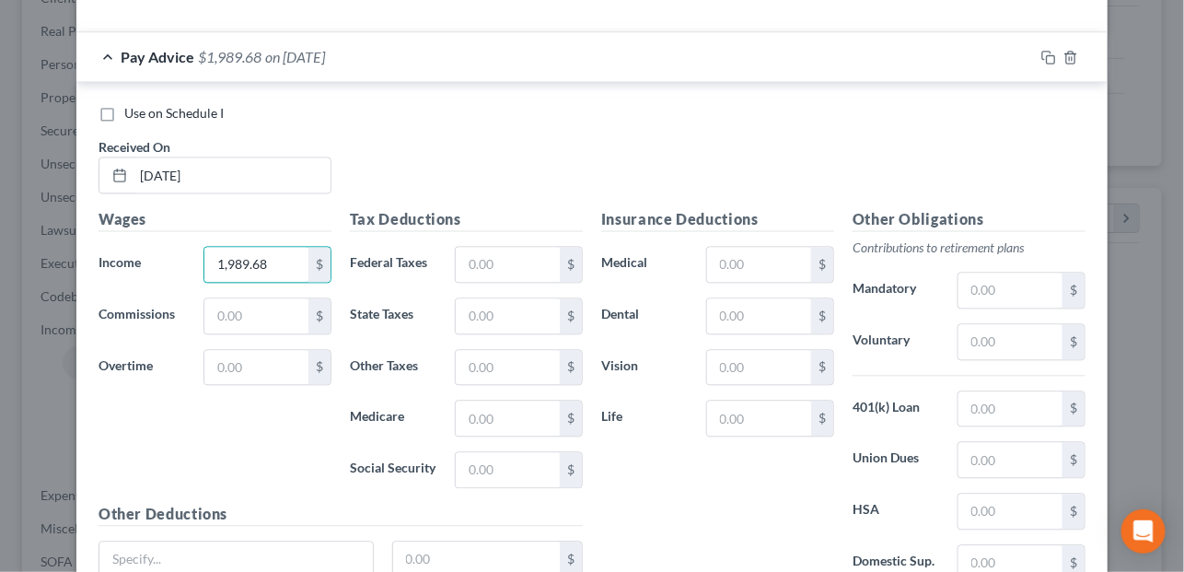
type input "1,989.68"
type input "0.00"
click at [745, 350] on input "text" at bounding box center [759, 367] width 104 height 35
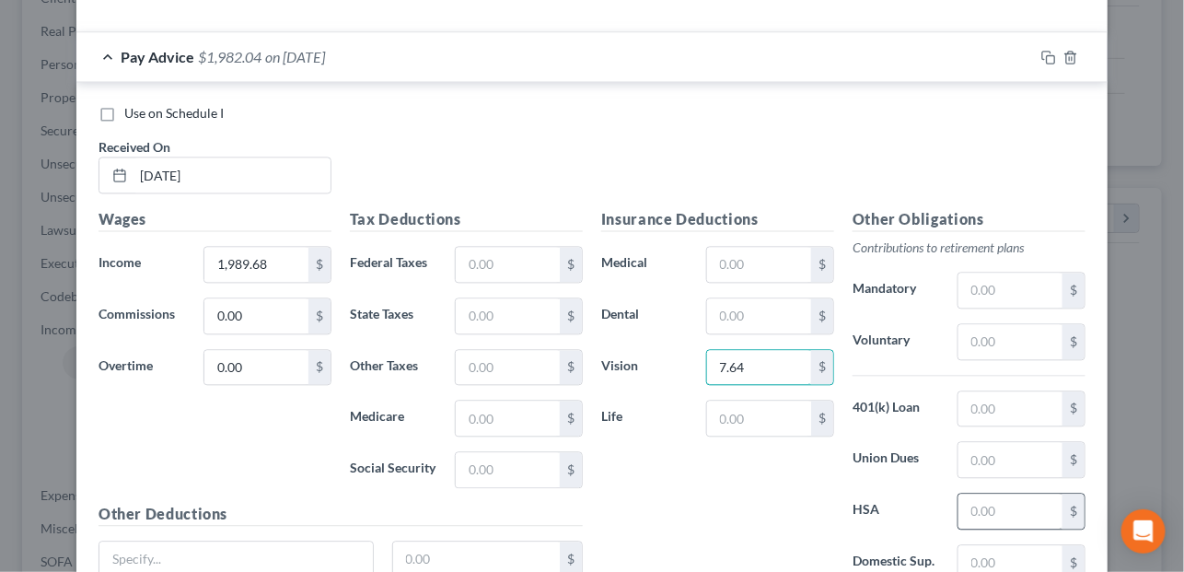
type input "7.64"
click at [988, 493] on input "text" at bounding box center [1010, 510] width 104 height 35
type input "58.00"
click at [999, 327] on input "text" at bounding box center [1010, 341] width 104 height 35
type input "26.00"
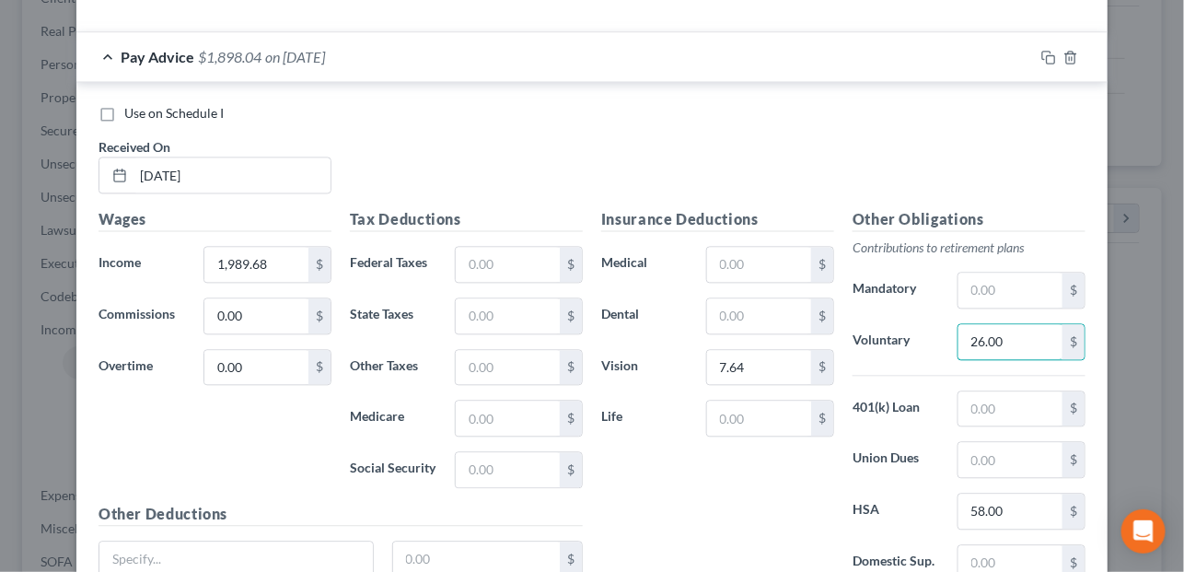
scroll to position [3406, 0]
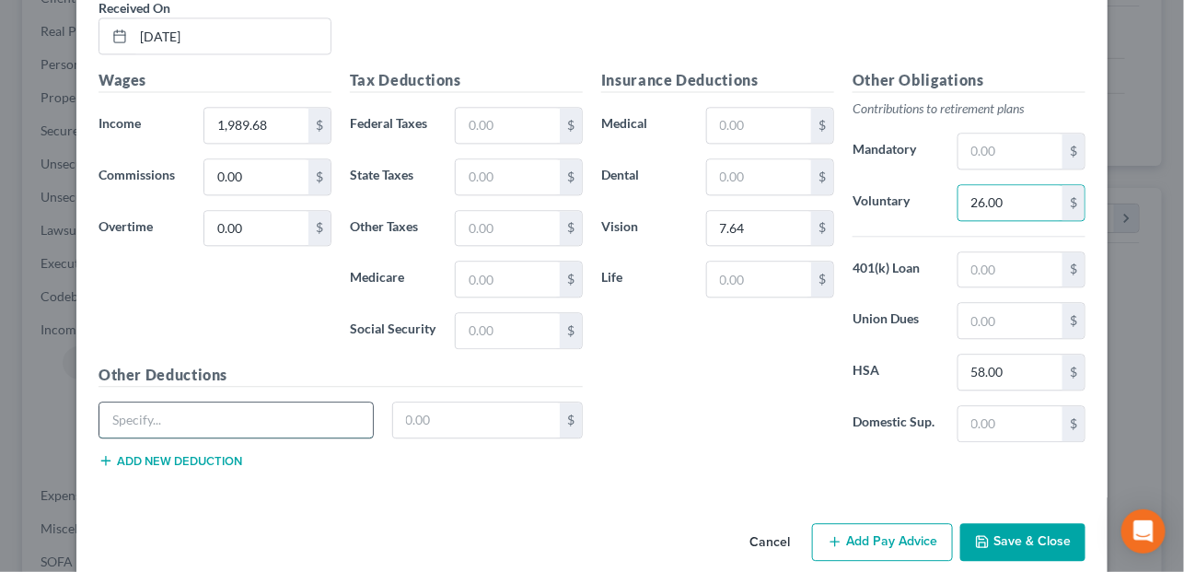
click at [237, 402] on input "text" at bounding box center [235, 419] width 273 height 35
type input "Retire Deduction"
click at [445, 402] on input "text" at bounding box center [476, 419] width 167 height 35
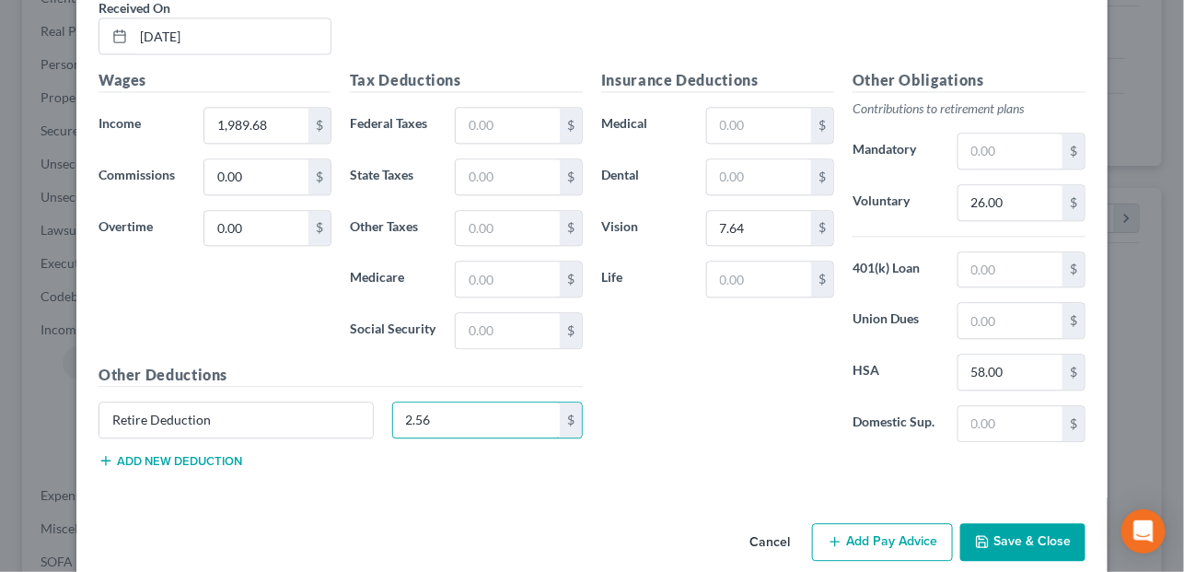
type input "2.56"
click at [201, 453] on button "Add new deduction" at bounding box center [170, 460] width 144 height 15
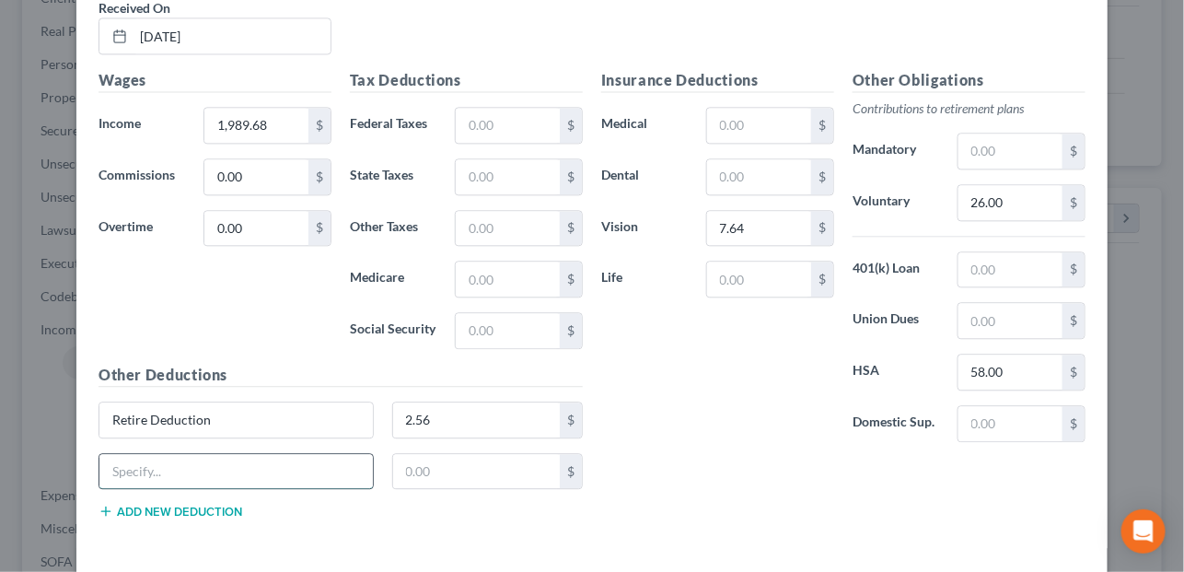
click at [201, 454] on input "text" at bounding box center [235, 471] width 273 height 35
type input "Prepay Legal Met/Hyatt"
click at [466, 454] on input "text" at bounding box center [476, 471] width 167 height 35
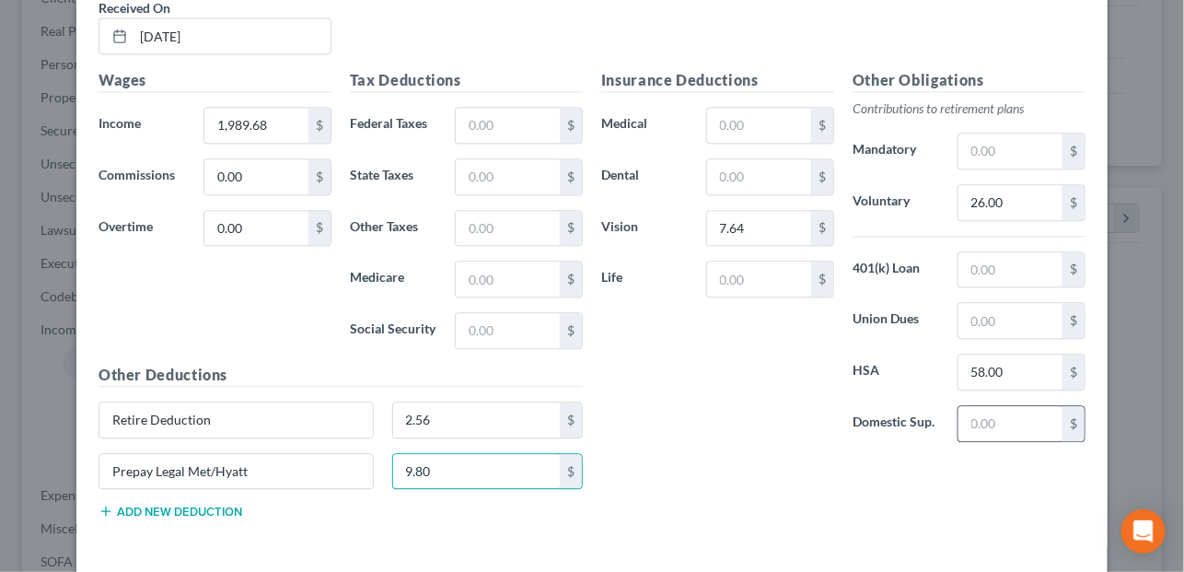
type input "9.80"
click at [1005, 406] on input "text" at bounding box center [1010, 423] width 104 height 35
type input "310.15"
click at [964, 437] on div "Insurance Deductions Medical $ Dental $ Vision 7.64 $ Life $ Other Obligations …" at bounding box center [843, 301] width 502 height 464
click at [488, 108] on input "text" at bounding box center [508, 125] width 104 height 35
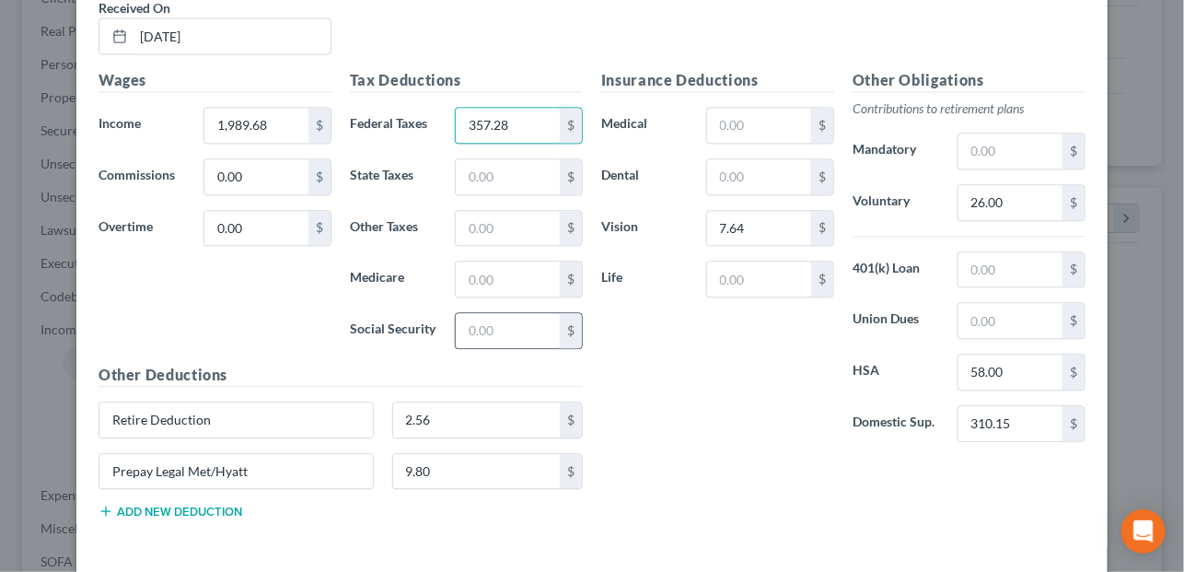
type input "357.28"
click at [471, 313] on input "text" at bounding box center [508, 330] width 104 height 35
type input "119.29"
click at [504, 266] on input "text" at bounding box center [508, 278] width 104 height 35
type input "27.90"
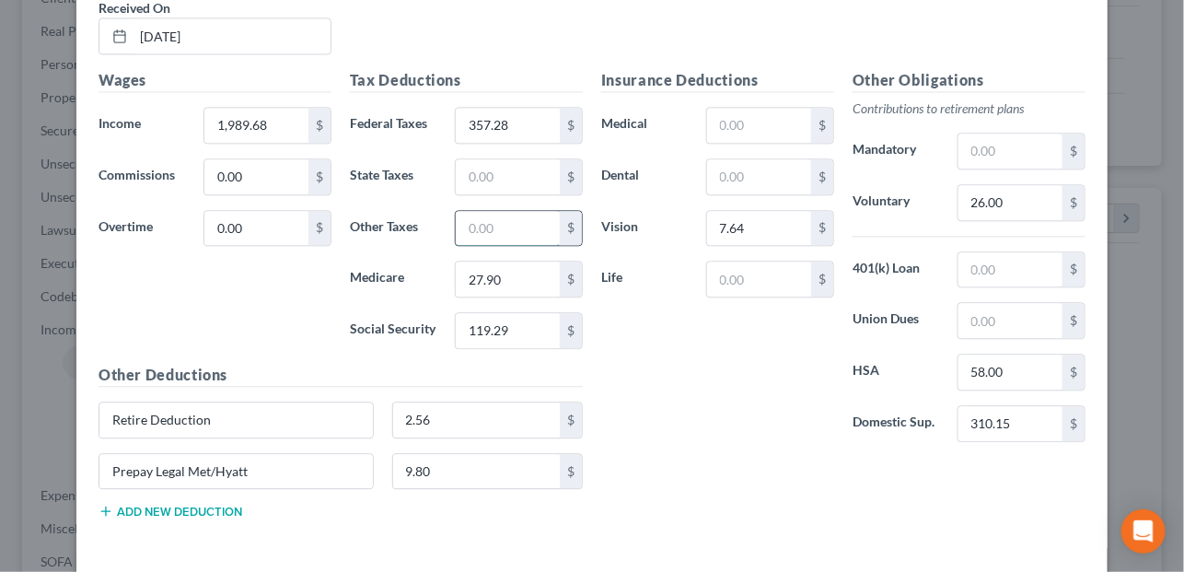
click at [514, 213] on input "text" at bounding box center [508, 228] width 104 height 35
type input "0.00"
click at [498, 161] on input "text" at bounding box center [508, 176] width 104 height 35
type input "73.67"
click at [678, 399] on div "Insurance Deductions Medical $ Dental $ Vision 7.64 $ Life $" at bounding box center [717, 262] width 251 height 387
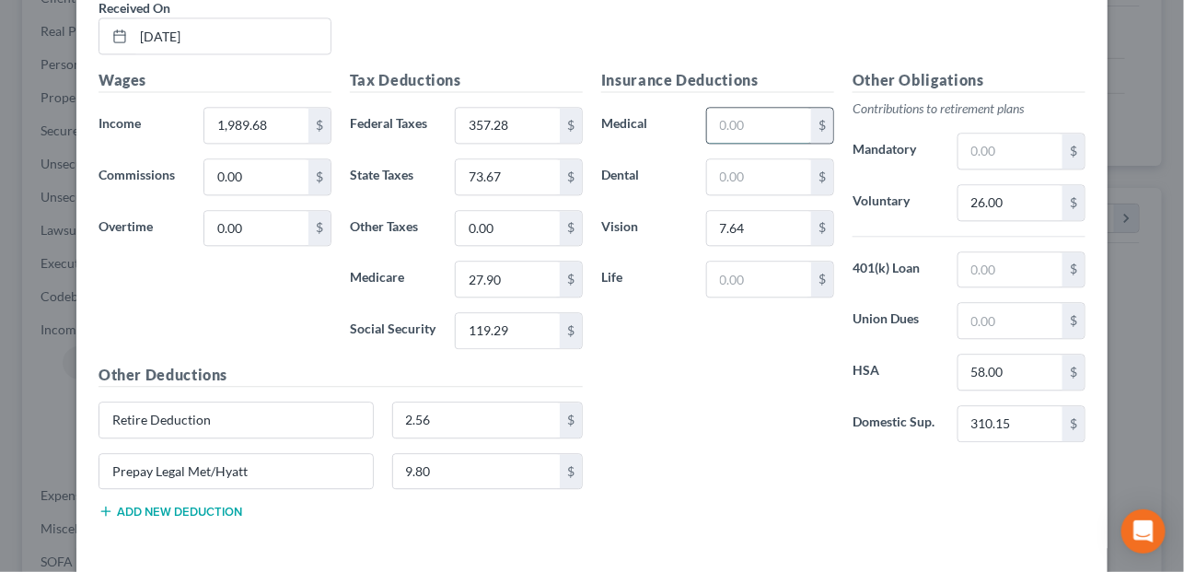
click at [747, 108] on input "text" at bounding box center [759, 125] width 104 height 35
type input "0.00"
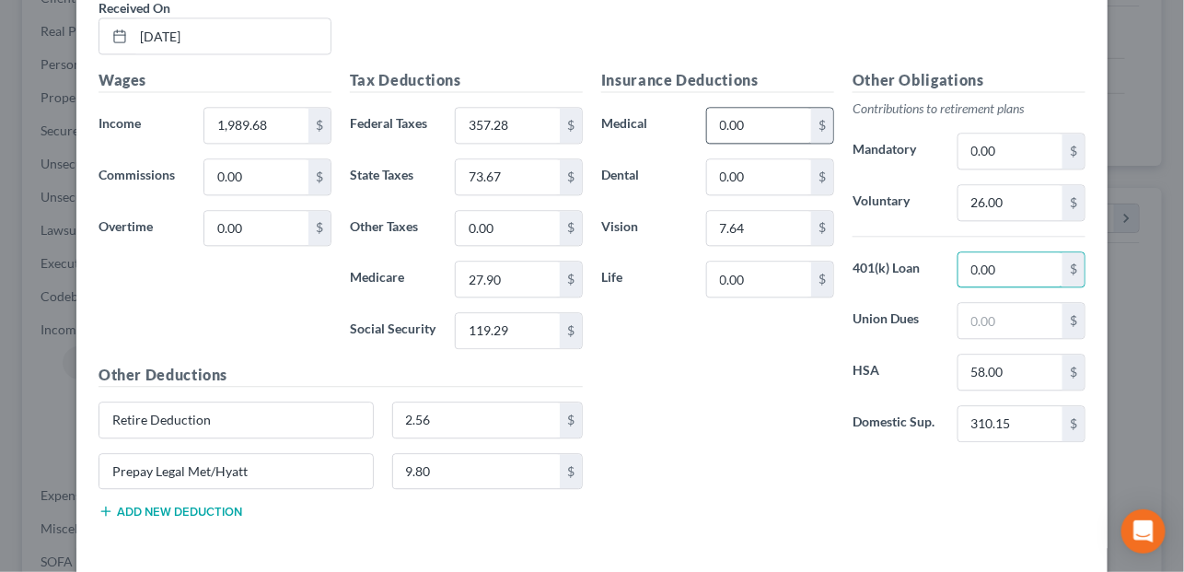
type input "0.00"
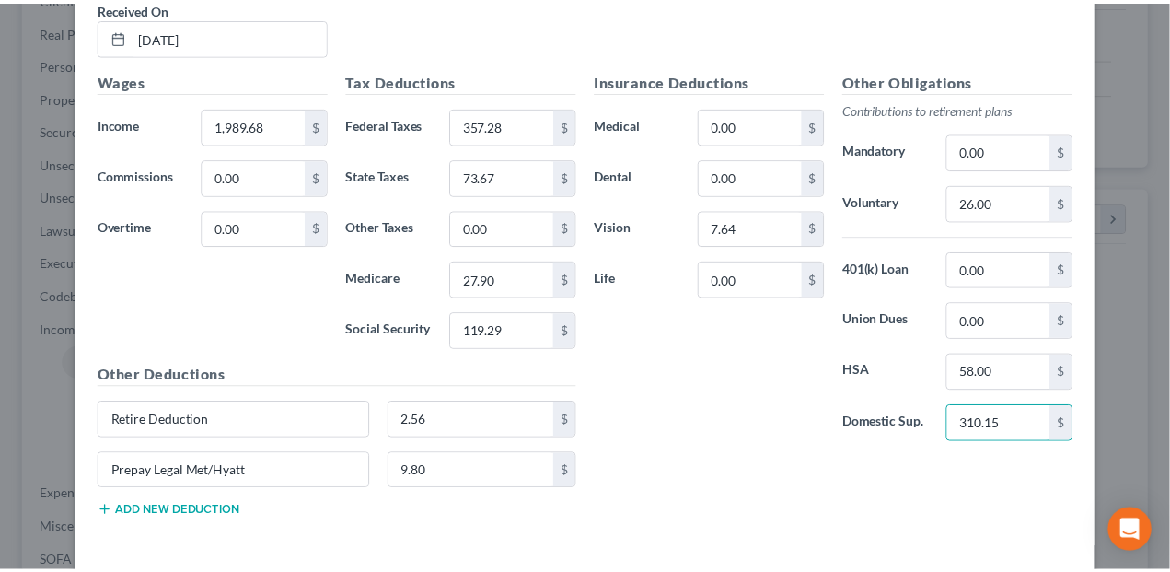
scroll to position [3421, 0]
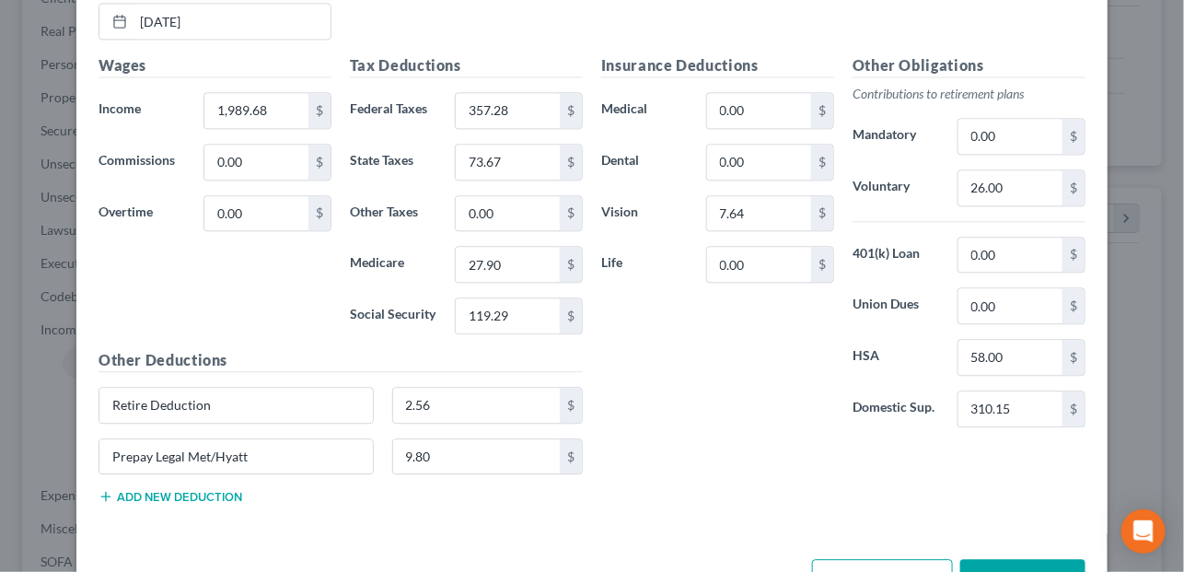
click at [1004, 560] on button "Save & Close" at bounding box center [1022, 578] width 125 height 39
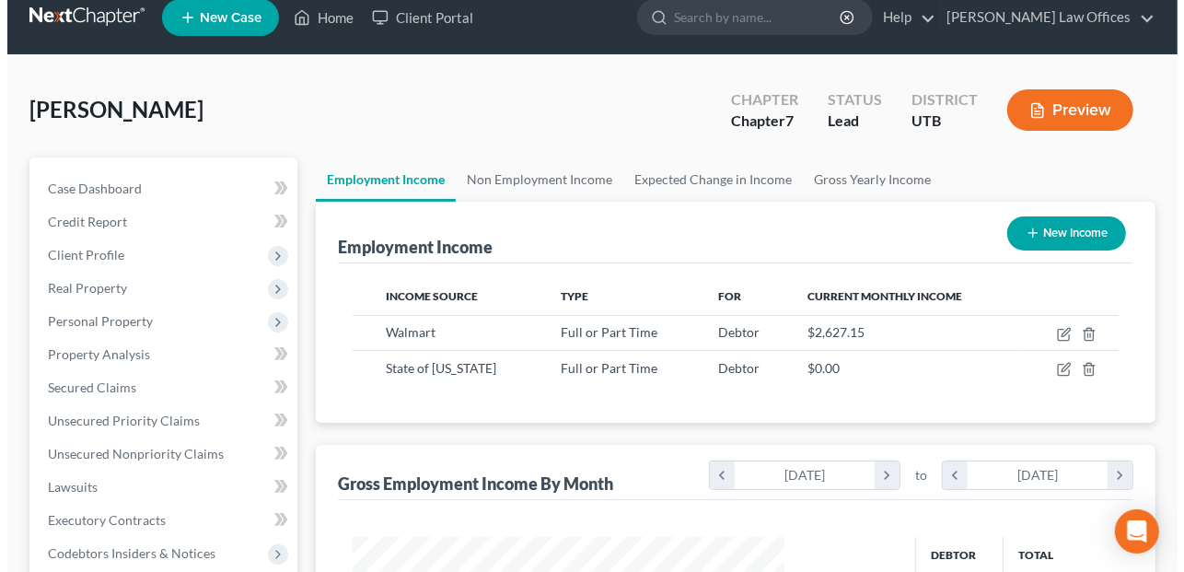
scroll to position [0, 0]
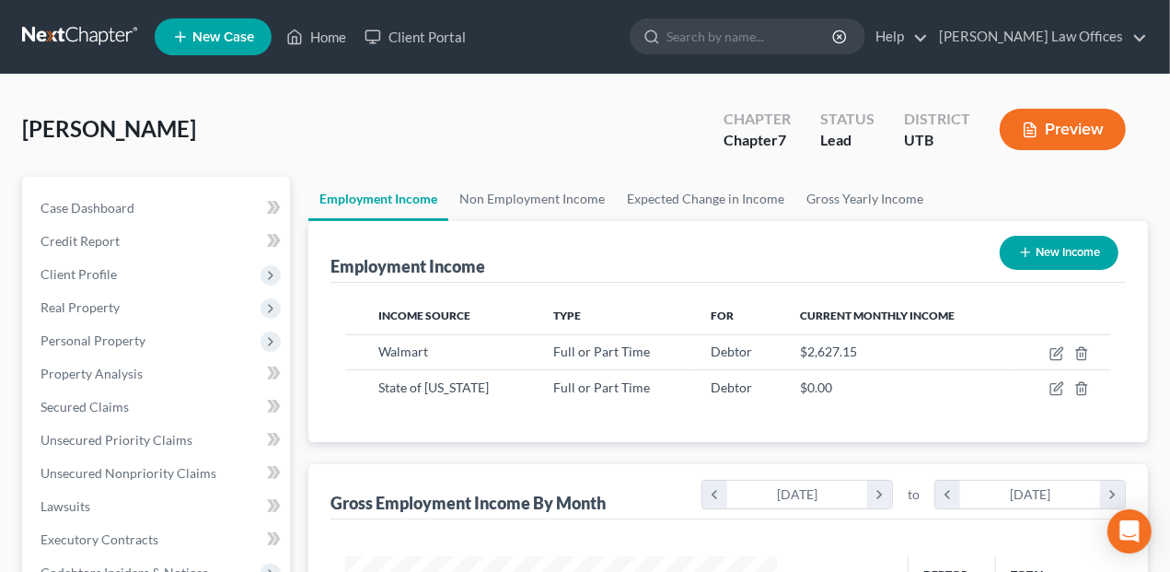
click at [1054, 122] on button "Preview" at bounding box center [1062, 129] width 126 height 41
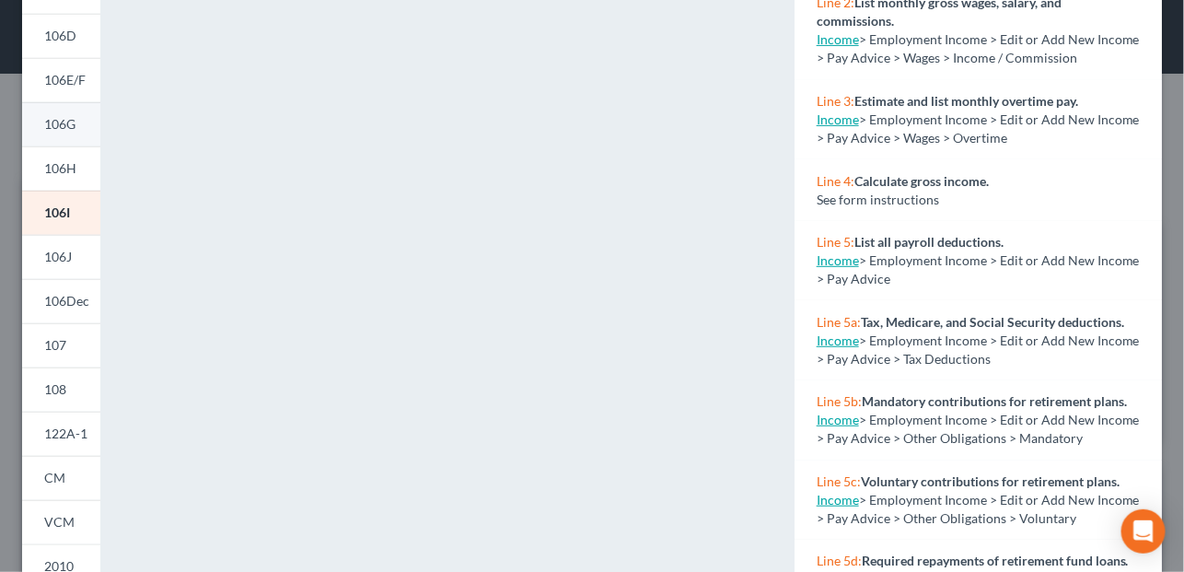
scroll to position [276, 0]
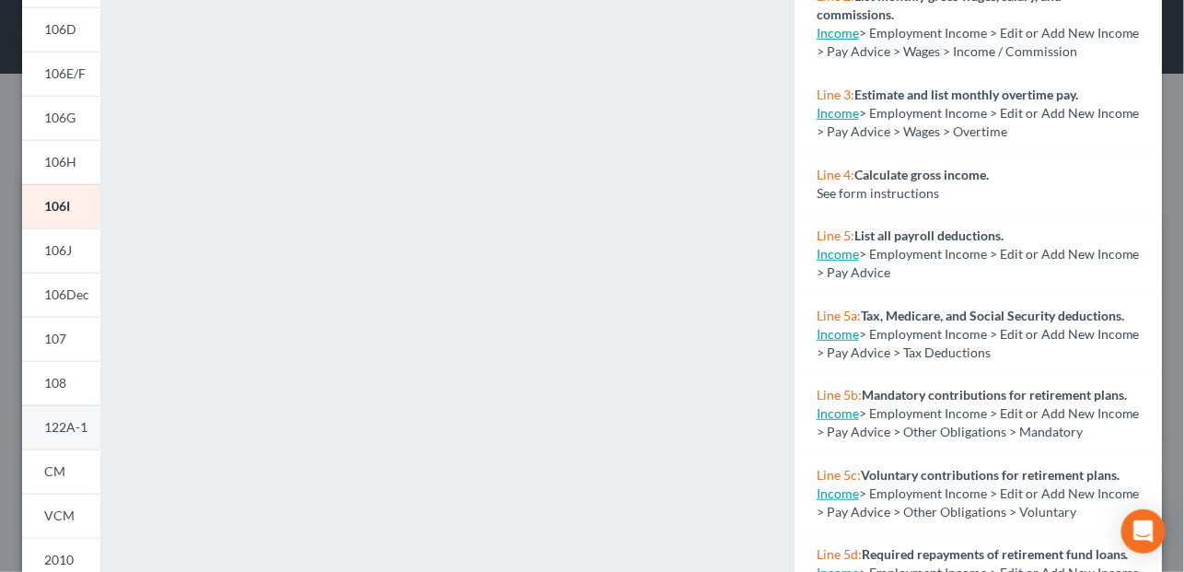
click at [59, 419] on span "122A-1" at bounding box center [65, 427] width 43 height 16
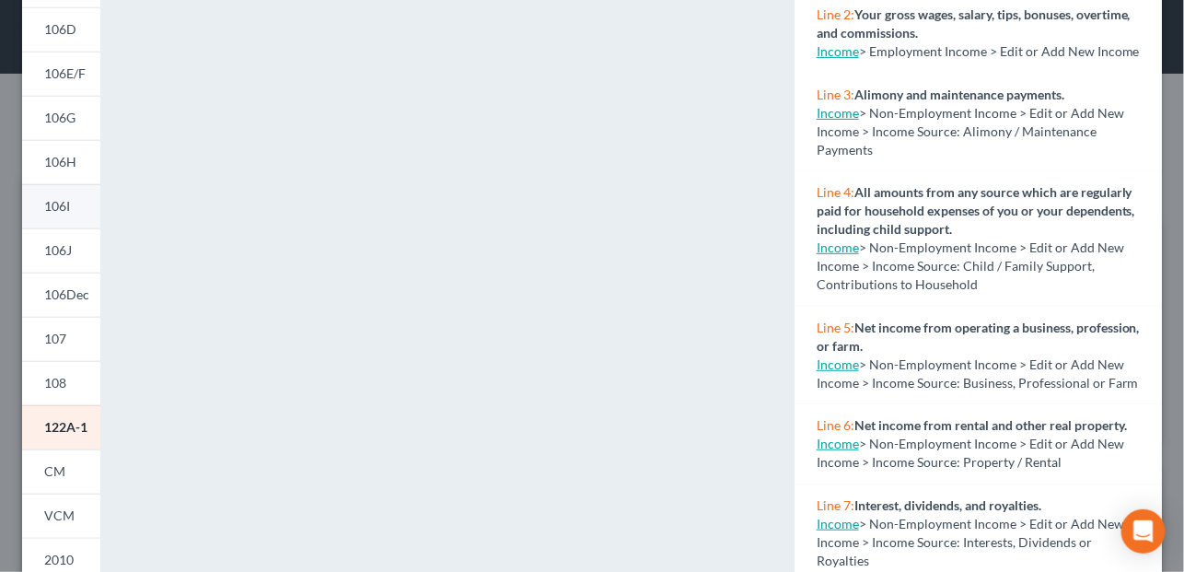
click at [63, 203] on span "106I" at bounding box center [57, 206] width 26 height 16
